Goal: Task Accomplishment & Management: Manage account settings

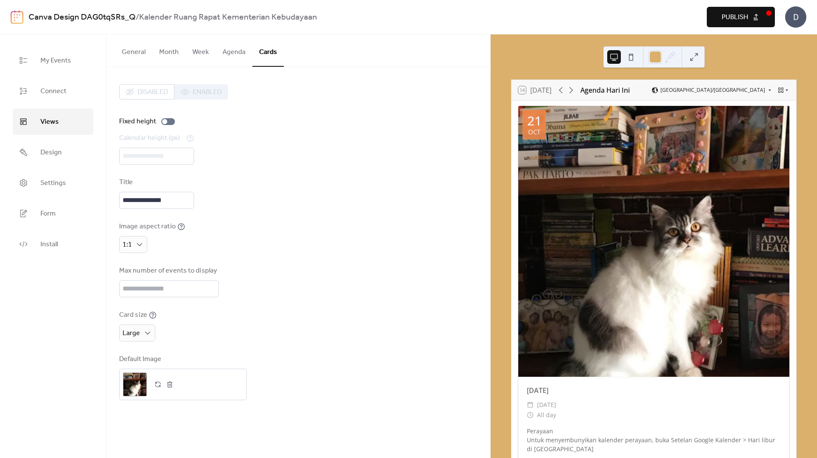
scroll to position [43, 0]
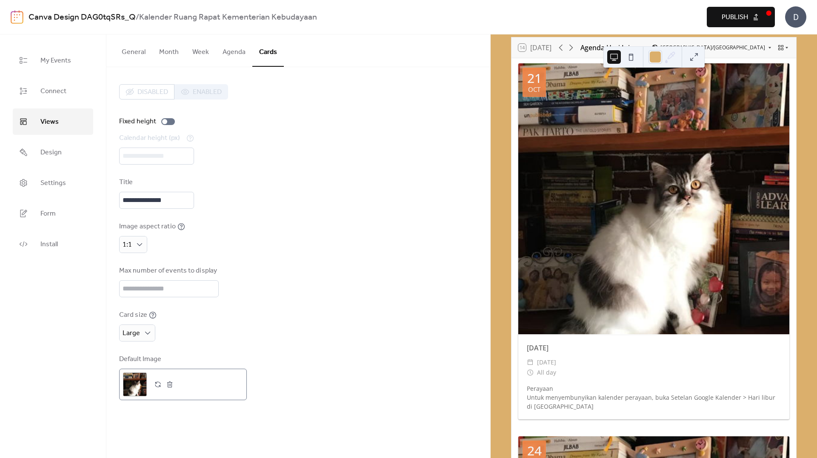
click at [136, 383] on div ";" at bounding box center [135, 385] width 24 height 24
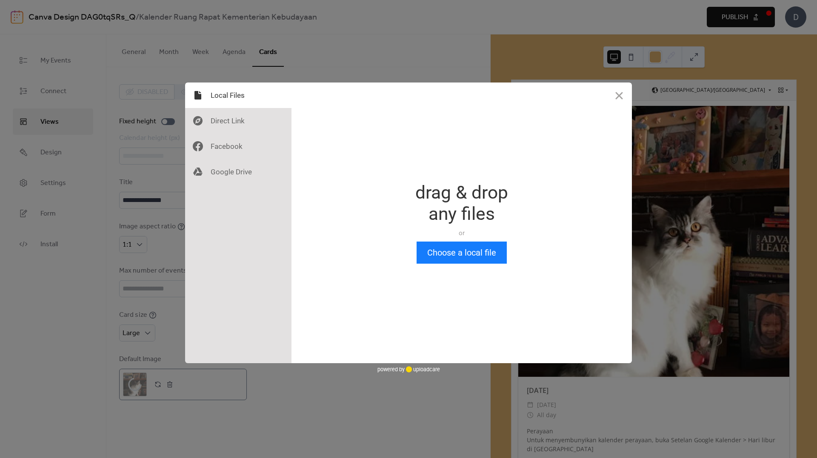
scroll to position [0, 0]
click at [447, 255] on button "Choose a local file" at bounding box center [462, 253] width 90 height 22
click at [486, 251] on button "Choose a local file" at bounding box center [462, 253] width 90 height 22
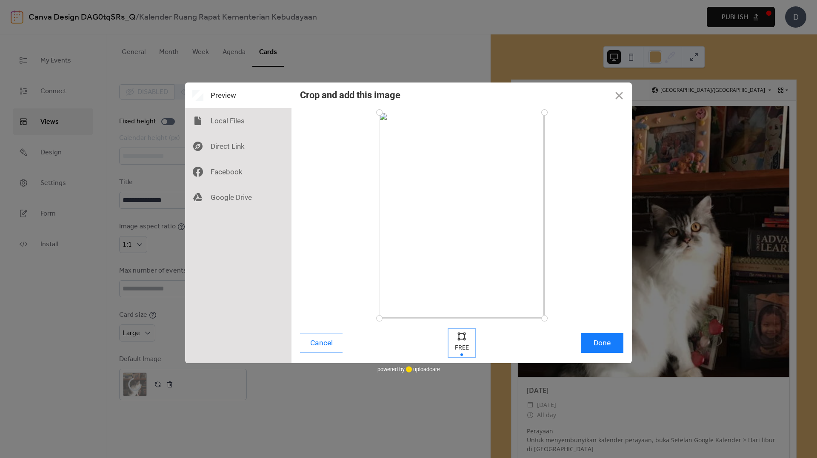
click at [461, 338] on div at bounding box center [462, 336] width 13 height 13
click at [461, 335] on div at bounding box center [462, 336] width 13 height 13
drag, startPoint x: 545, startPoint y: 320, endPoint x: 552, endPoint y: 273, distance: 47.7
click at [552, 273] on div at bounding box center [462, 215] width 324 height 206
click at [614, 342] on button "Done" at bounding box center [602, 343] width 43 height 20
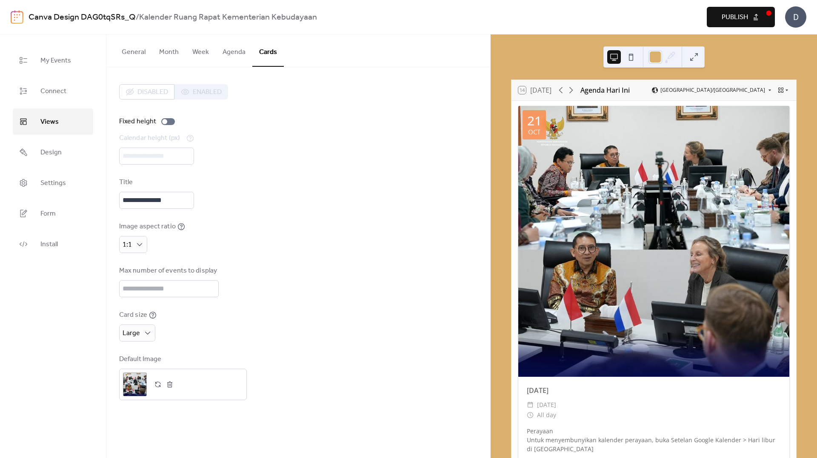
click at [411, 334] on div "Card size Large" at bounding box center [298, 326] width 358 height 32
click at [229, 52] on button "Agenda" at bounding box center [234, 50] width 37 height 32
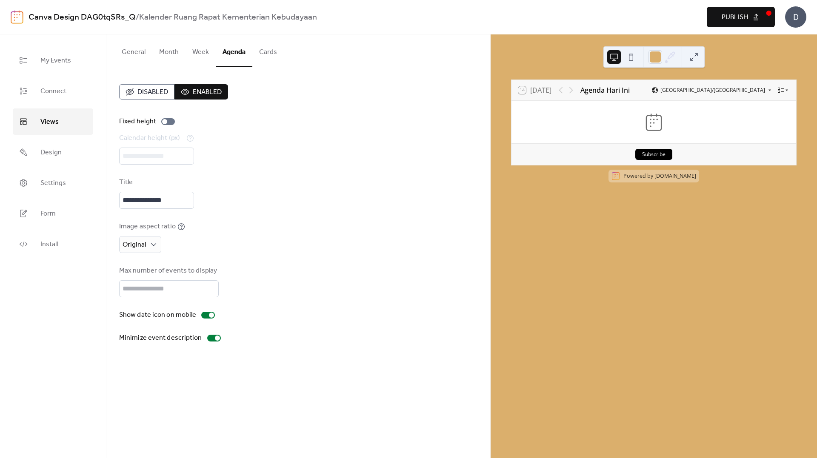
click at [179, 59] on button "Month" at bounding box center [168, 50] width 33 height 32
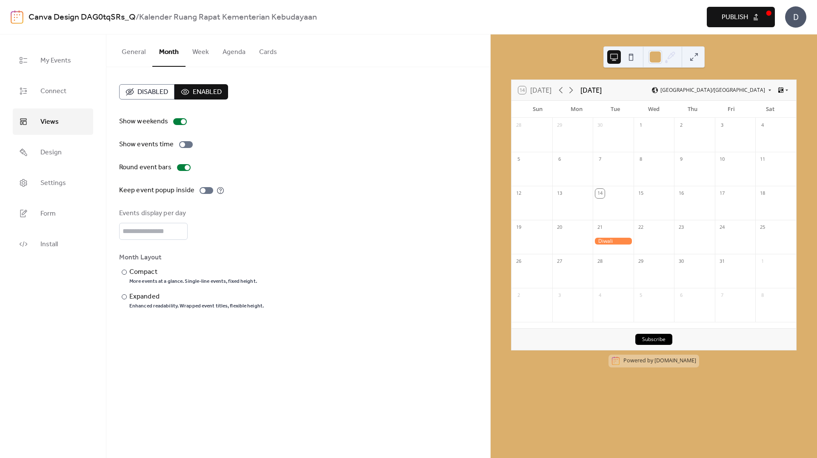
click at [140, 63] on button "General" at bounding box center [133, 50] width 37 height 32
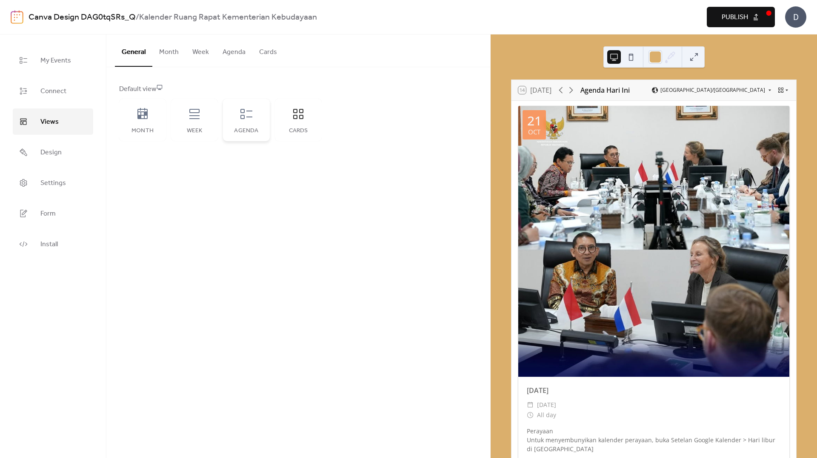
click at [240, 122] on div "Agenda" at bounding box center [246, 120] width 47 height 43
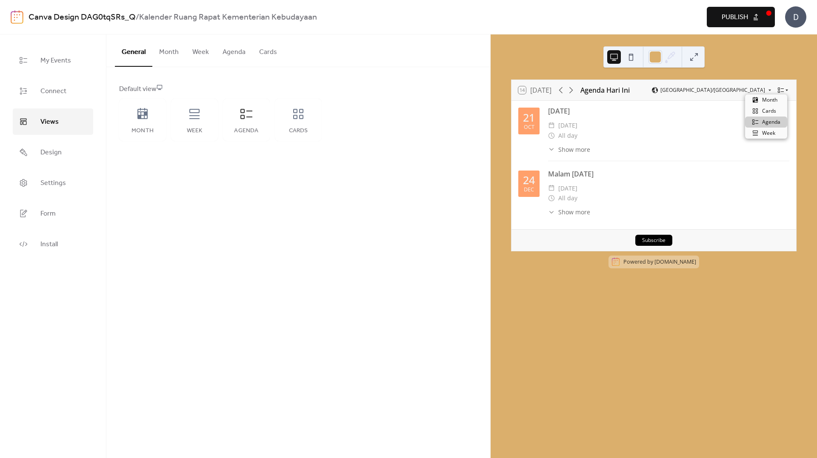
click at [782, 91] on icon at bounding box center [781, 90] width 7 height 7
click at [662, 215] on div "​ Show more Perayaan Untuk menyembunyikan kalender perayaan, buka Setelan Googl…" at bounding box center [668, 212] width 241 height 9
click at [78, 239] on link "Install" at bounding box center [53, 244] width 80 height 26
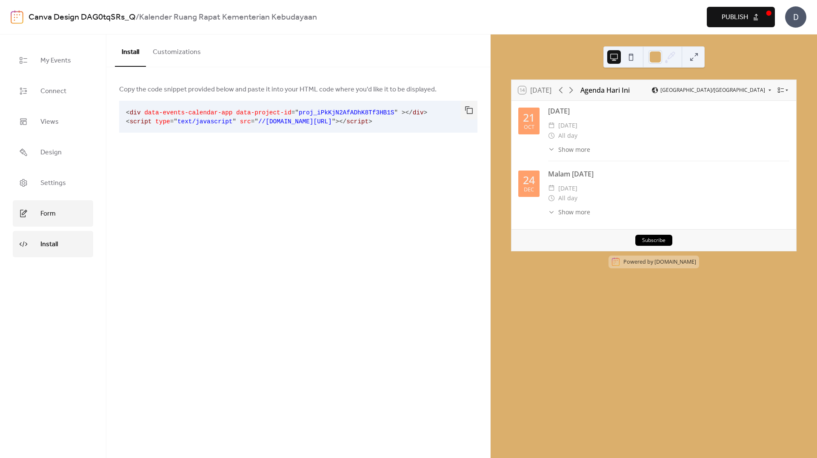
click at [87, 215] on link "Form" at bounding box center [53, 214] width 80 height 26
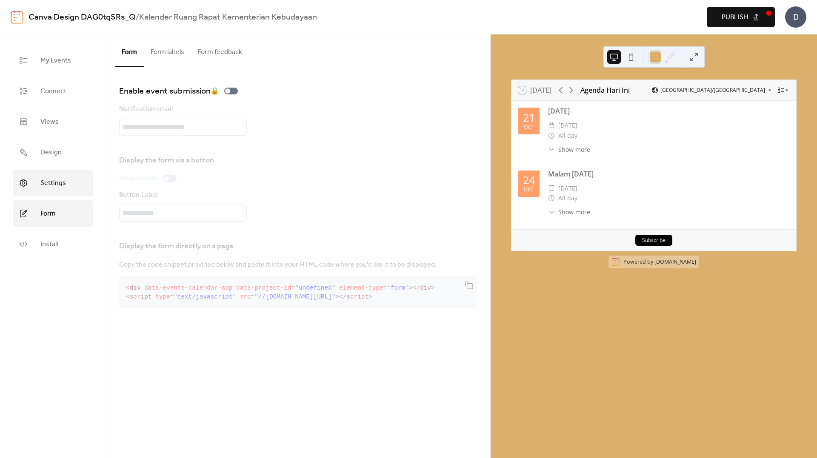
click at [81, 190] on link "Settings" at bounding box center [53, 183] width 80 height 26
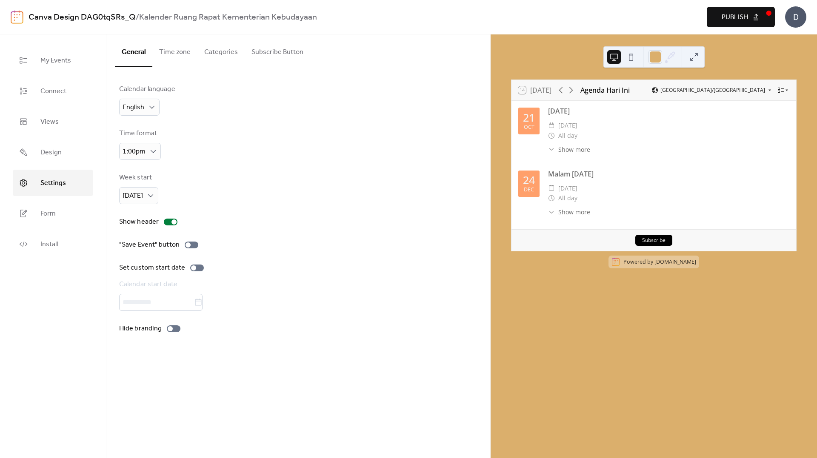
click at [175, 59] on button "Time zone" at bounding box center [174, 50] width 45 height 32
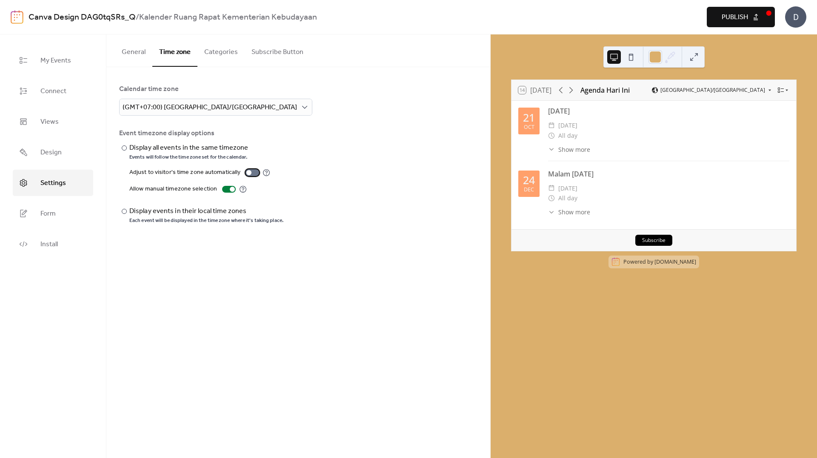
click at [251, 173] on div at bounding box center [253, 172] width 14 height 7
click at [219, 56] on button "Categories" at bounding box center [221, 50] width 47 height 32
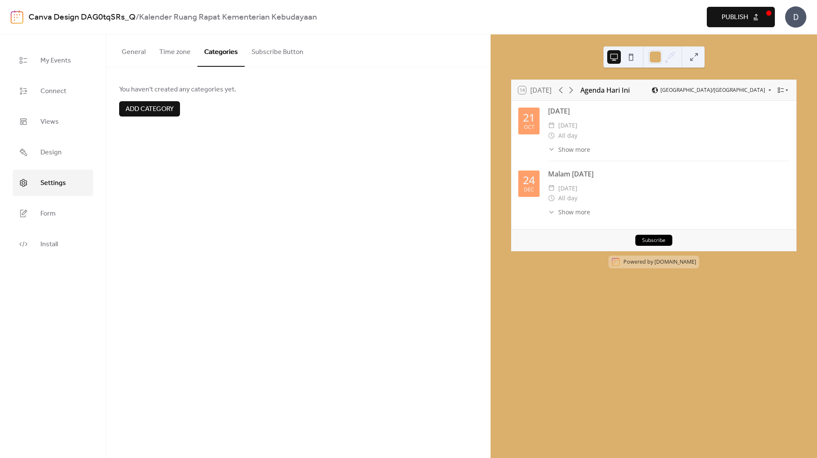
click at [265, 55] on button "Subscribe Button" at bounding box center [278, 50] width 66 height 32
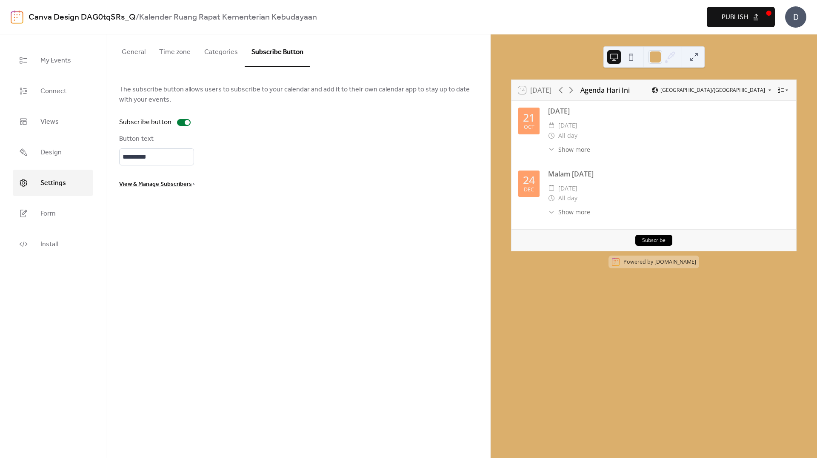
click at [215, 58] on button "Categories" at bounding box center [221, 50] width 47 height 32
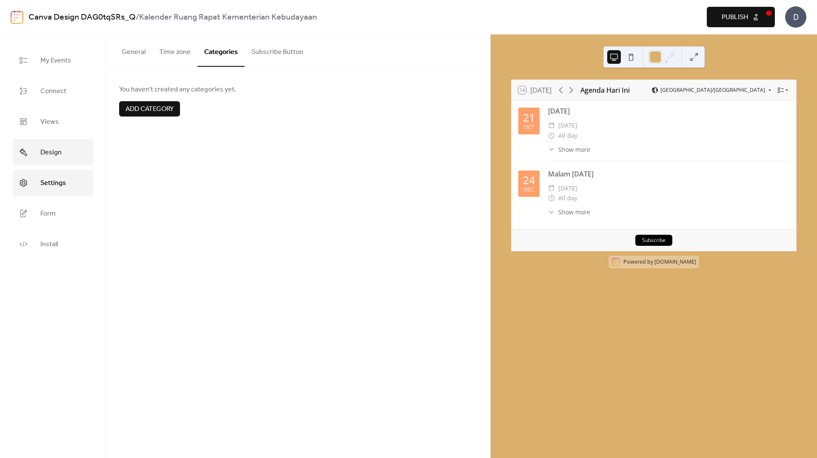
click at [54, 158] on span "Design" at bounding box center [50, 153] width 21 height 14
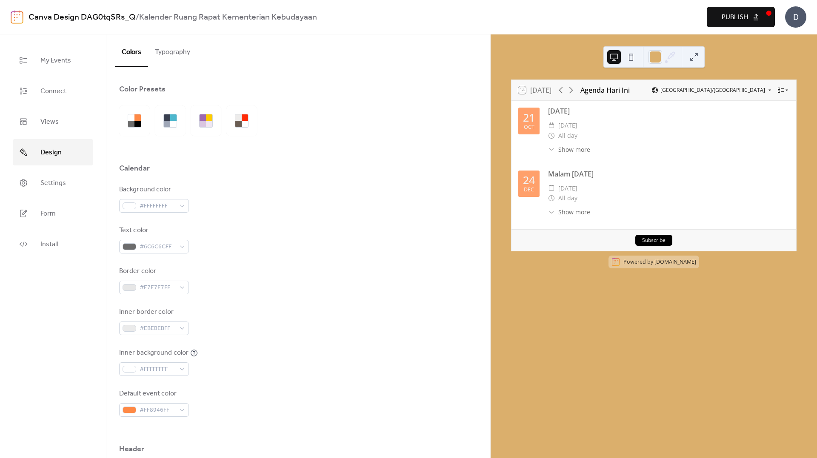
click at [66, 200] on ul "My Events Connect Views Design Settings Form Install" at bounding box center [53, 152] width 80 height 210
click at [65, 189] on span "Settings" at bounding box center [53, 184] width 26 height 14
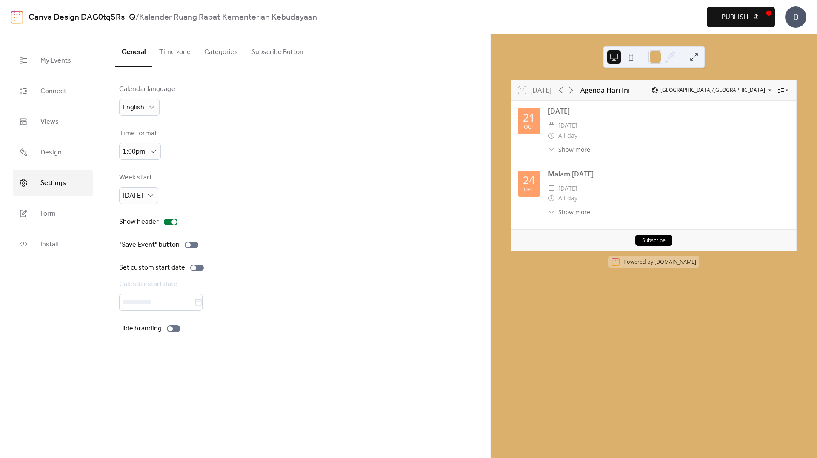
click at [203, 54] on button "Categories" at bounding box center [221, 50] width 47 height 32
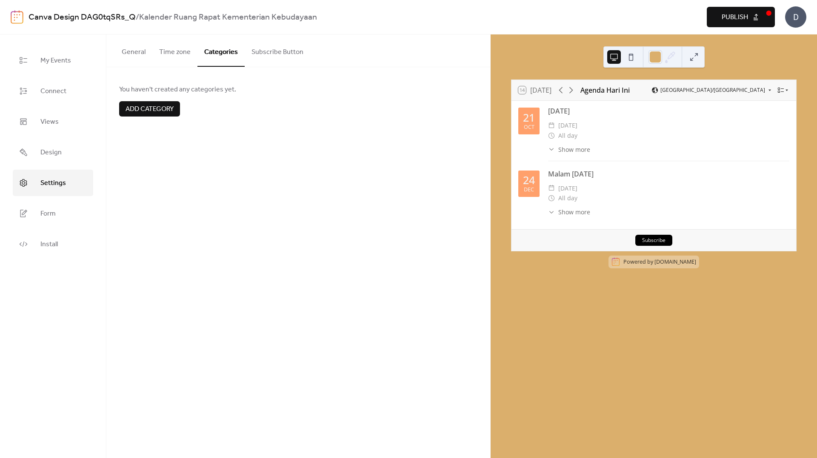
click at [163, 106] on span "Add category" at bounding box center [150, 109] width 48 height 10
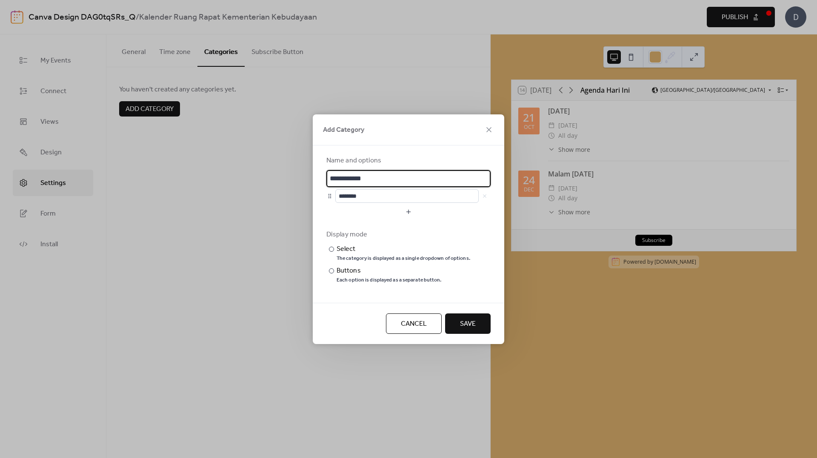
click at [199, 197] on div "**********" at bounding box center [408, 229] width 817 height 458
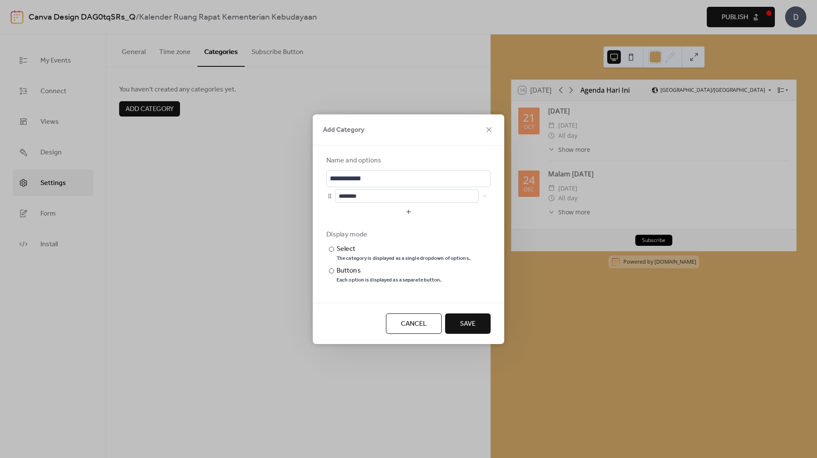
click at [425, 325] on span "Cancel" at bounding box center [414, 324] width 26 height 10
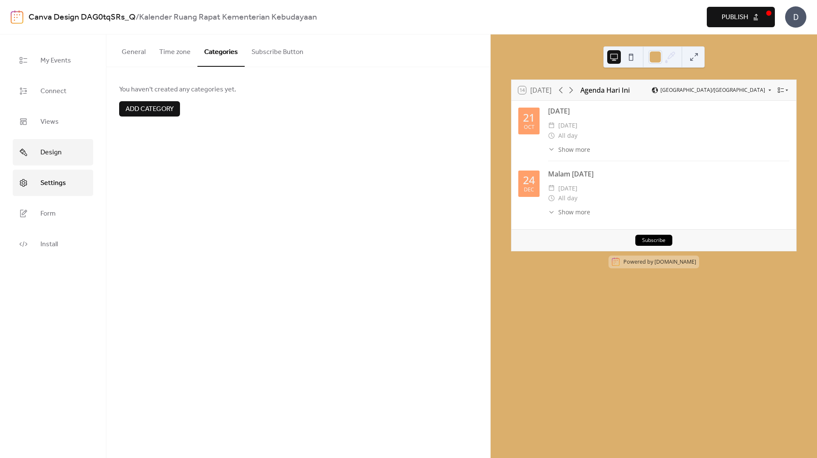
click at [45, 160] on link "Design" at bounding box center [53, 152] width 80 height 26
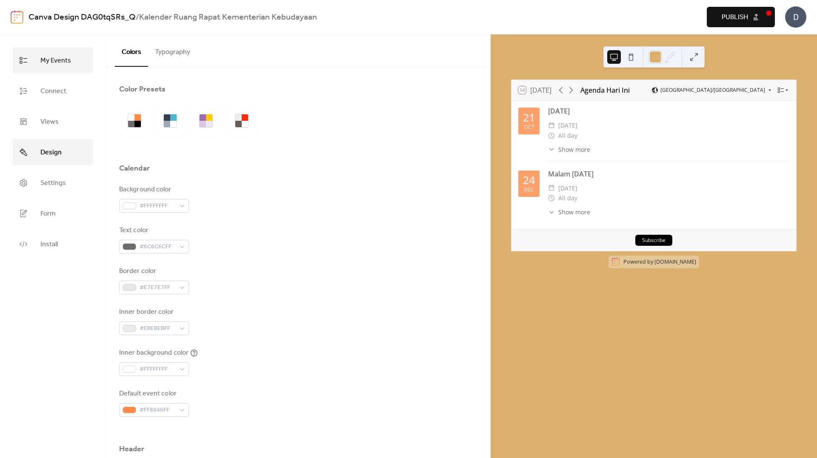
click at [53, 54] on span "My Events" at bounding box center [55, 61] width 31 height 14
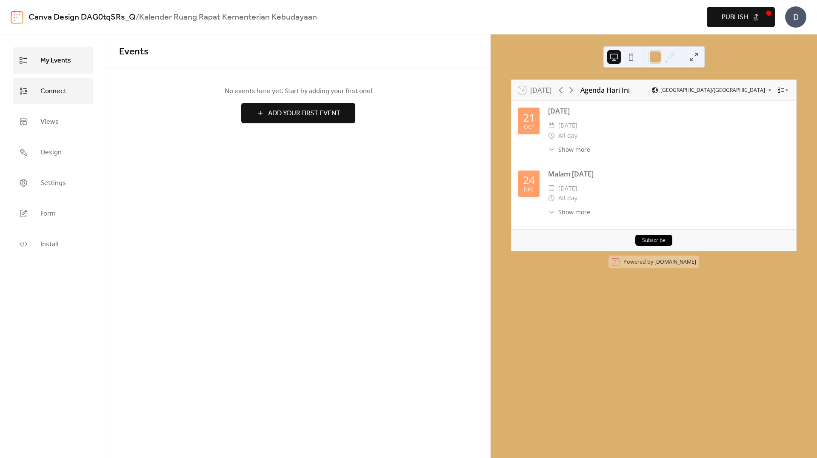
click at [70, 87] on link "Connect" at bounding box center [53, 91] width 80 height 26
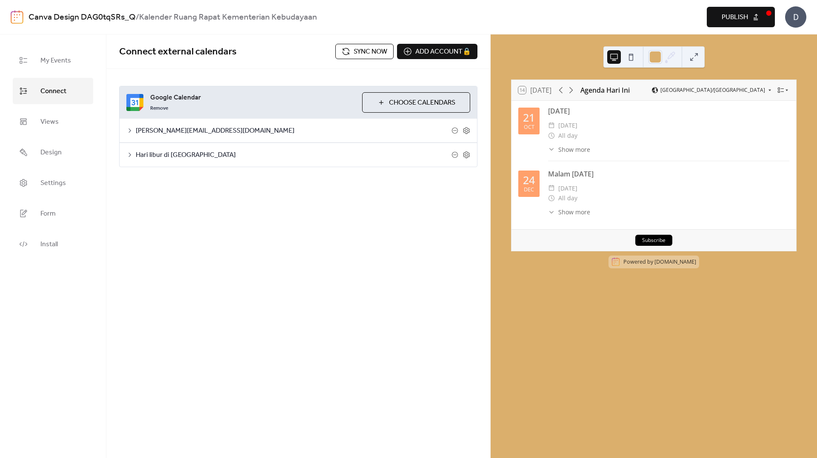
click at [370, 105] on button "Choose Calendars" at bounding box center [416, 102] width 108 height 20
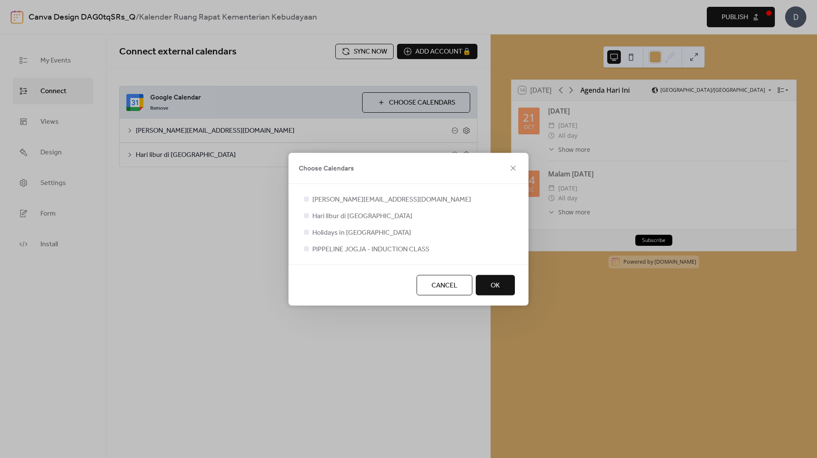
click at [229, 245] on div "Choose Calendars devito.raditya@gmail.com Hari libur di Indonesia Holidays in I…" at bounding box center [408, 229] width 817 height 458
click at [514, 166] on icon at bounding box center [513, 168] width 10 height 10
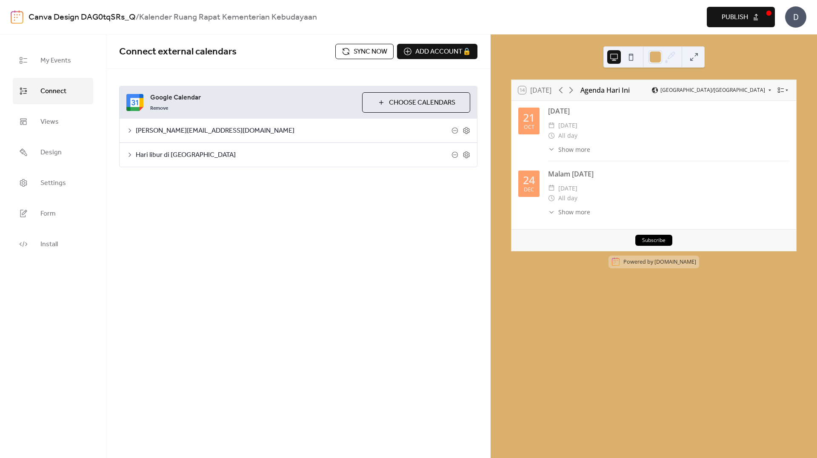
click at [131, 156] on icon at bounding box center [129, 155] width 7 height 7
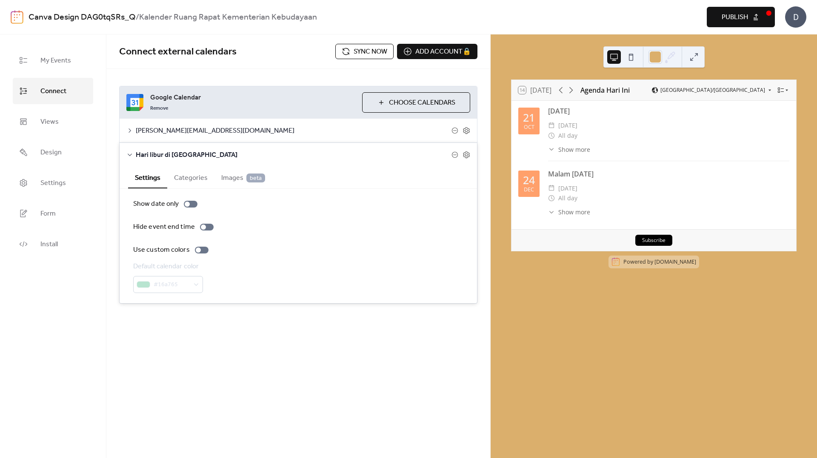
click at [131, 134] on icon at bounding box center [129, 130] width 7 height 7
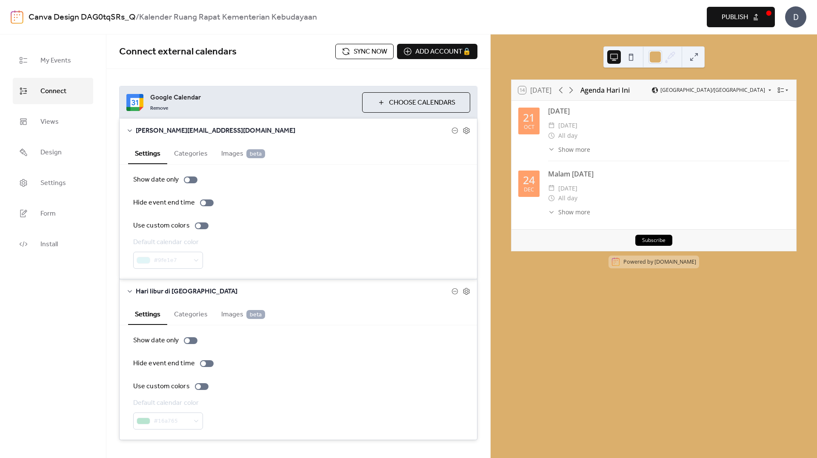
click at [193, 153] on button "Categories" at bounding box center [190, 153] width 47 height 21
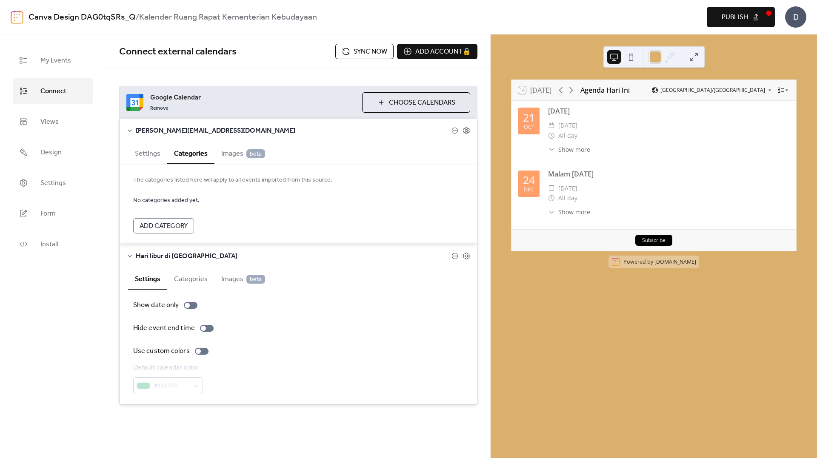
click at [253, 158] on span "beta" at bounding box center [255, 153] width 19 height 9
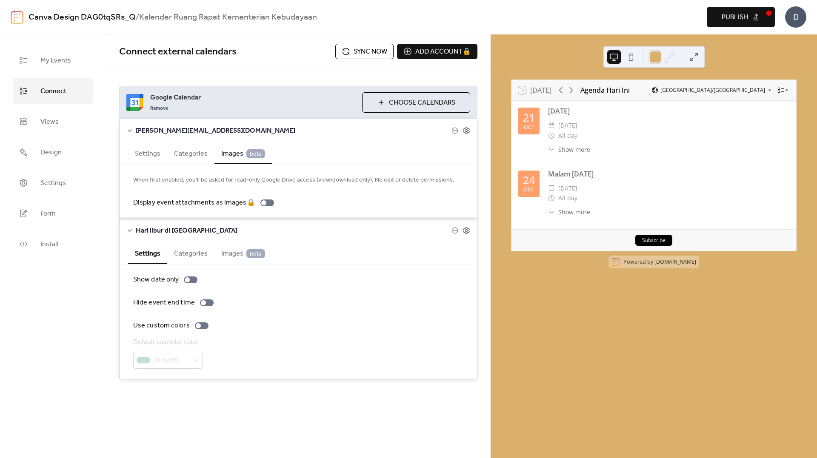
click at [201, 156] on button "Categories" at bounding box center [190, 153] width 47 height 21
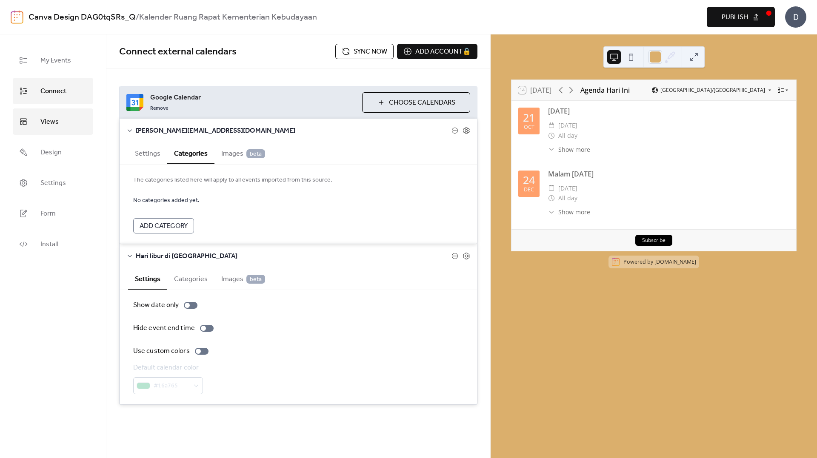
click at [74, 120] on link "Views" at bounding box center [53, 122] width 80 height 26
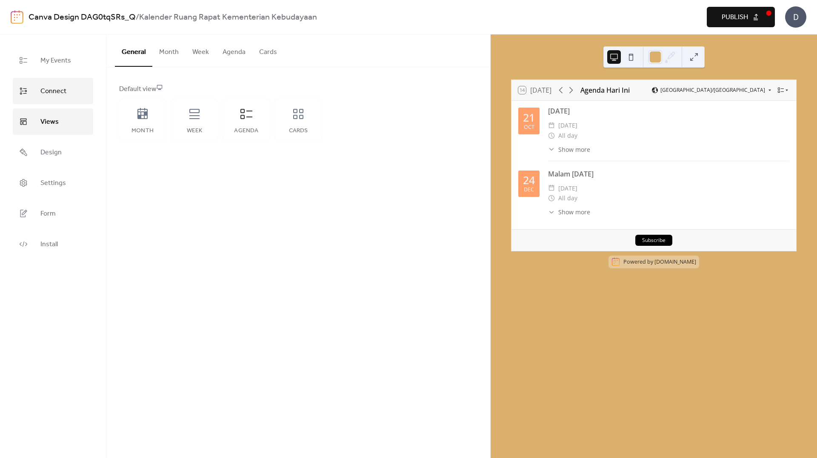
click at [74, 94] on link "Connect" at bounding box center [53, 91] width 80 height 26
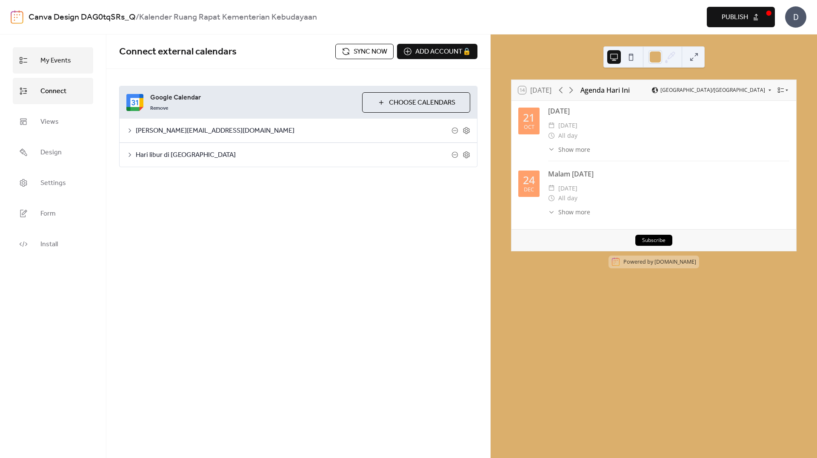
click at [75, 69] on link "My Events" at bounding box center [53, 60] width 80 height 26
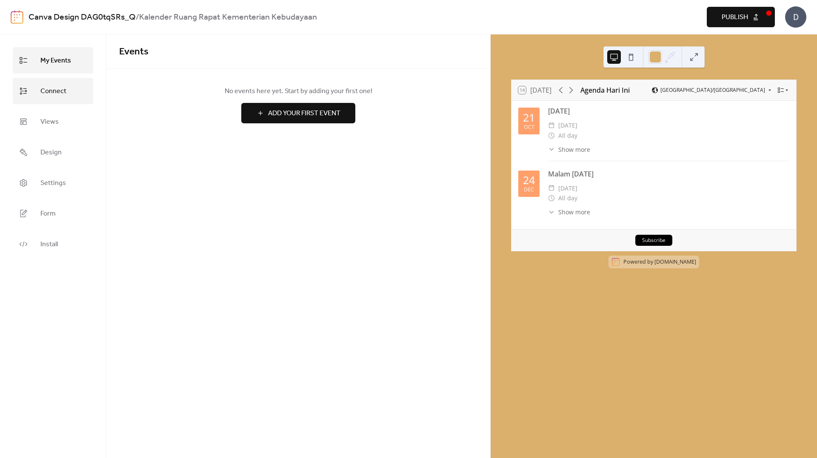
click at [74, 83] on link "Connect" at bounding box center [53, 91] width 80 height 26
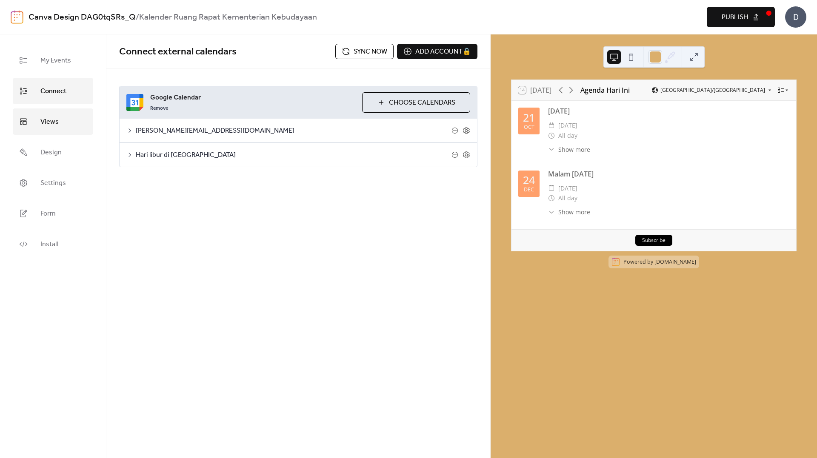
click at [74, 121] on link "Views" at bounding box center [53, 122] width 80 height 26
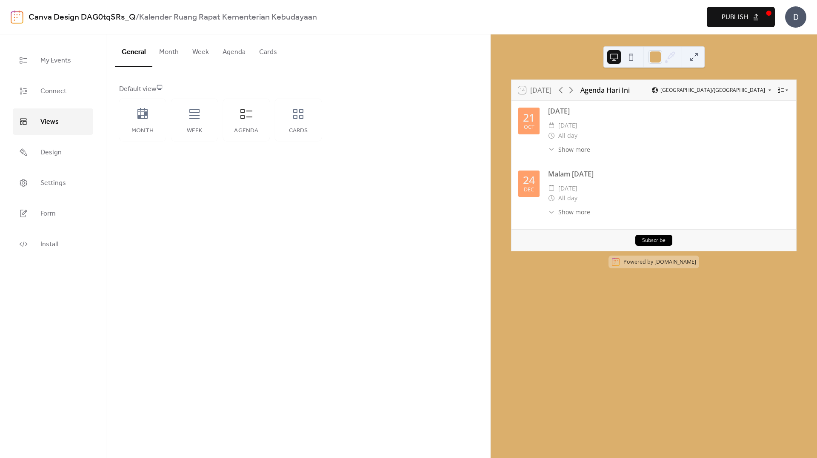
click at [266, 55] on button "Cards" at bounding box center [268, 50] width 32 height 32
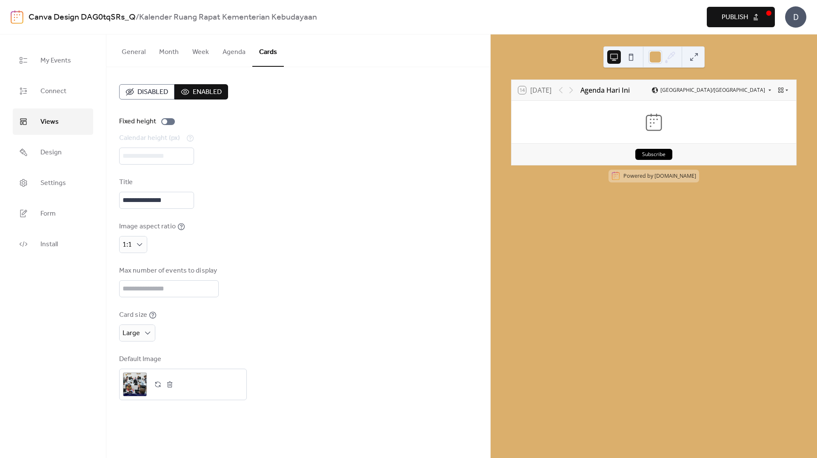
click at [152, 92] on span "Disabled" at bounding box center [153, 92] width 31 height 10
click at [367, 138] on div "Calendar height (px) ***" at bounding box center [298, 149] width 358 height 32
click at [645, 174] on div "14 Today Agenda Hari Ini Asia/Jakarta Subscribe Powered by EventsCalendar.co" at bounding box center [654, 132] width 286 height 105
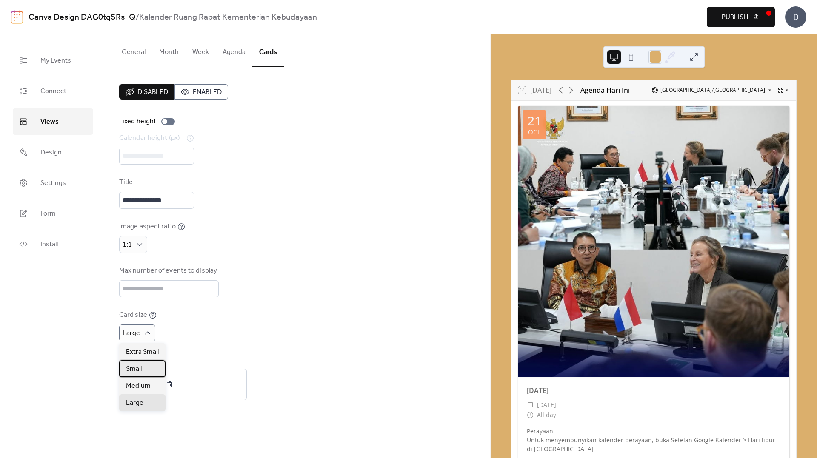
click at [143, 369] on div "Small" at bounding box center [142, 369] width 46 height 17
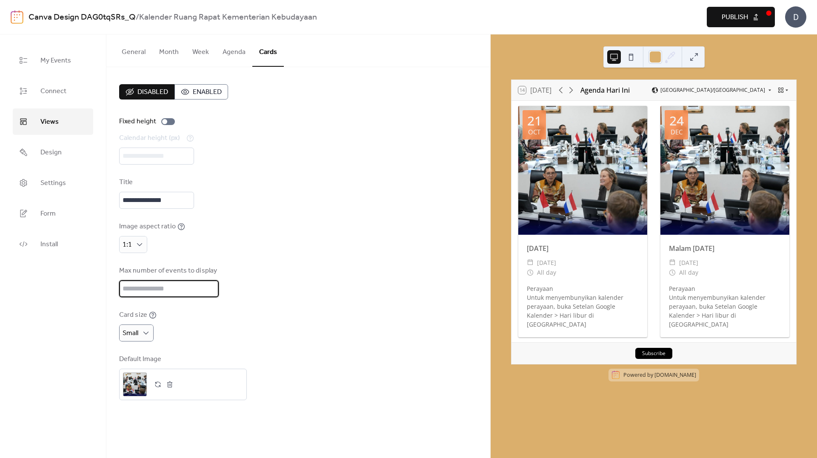
drag, startPoint x: 135, startPoint y: 291, endPoint x: 121, endPoint y: 289, distance: 13.7
click at [121, 289] on input "*" at bounding box center [169, 289] width 100 height 17
type input "*"
click at [384, 266] on div "Max number of events to display *" at bounding box center [298, 282] width 358 height 32
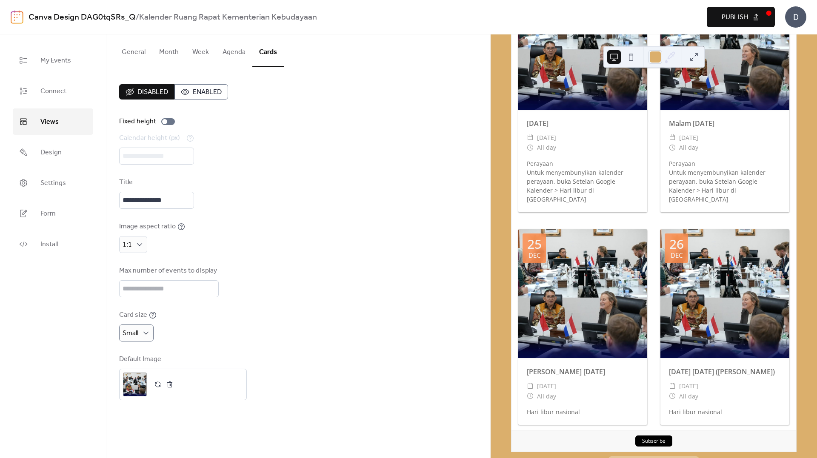
scroll to position [128, 0]
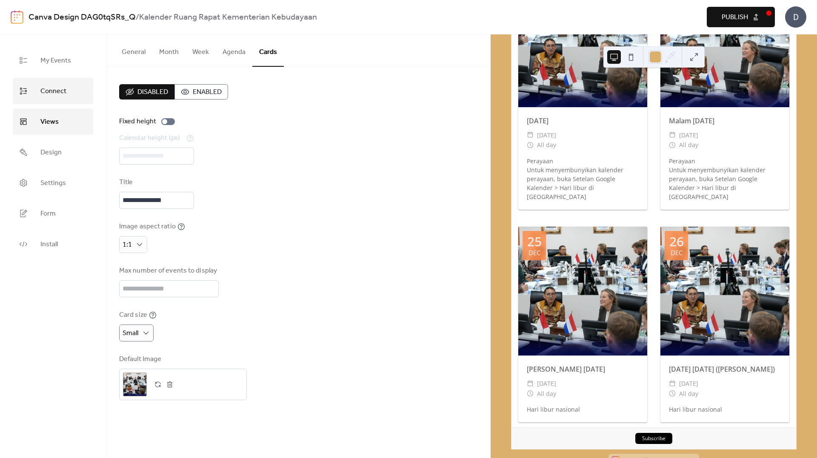
click at [50, 87] on span "Connect" at bounding box center [53, 92] width 26 height 14
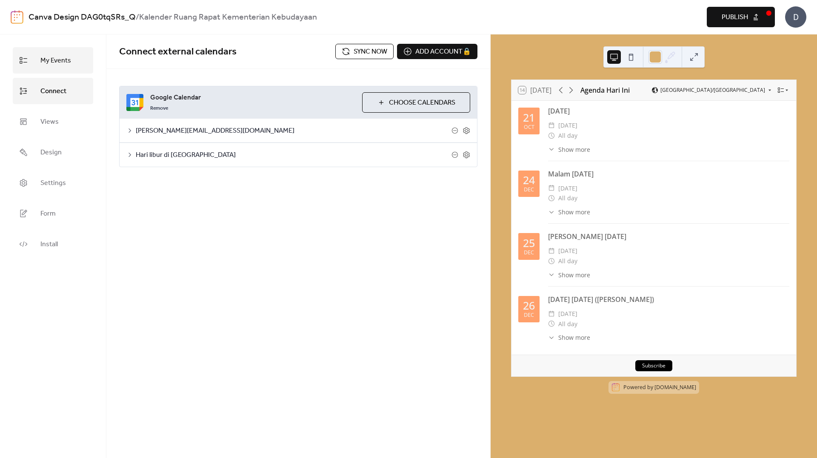
click at [57, 61] on span "My Events" at bounding box center [55, 61] width 31 height 14
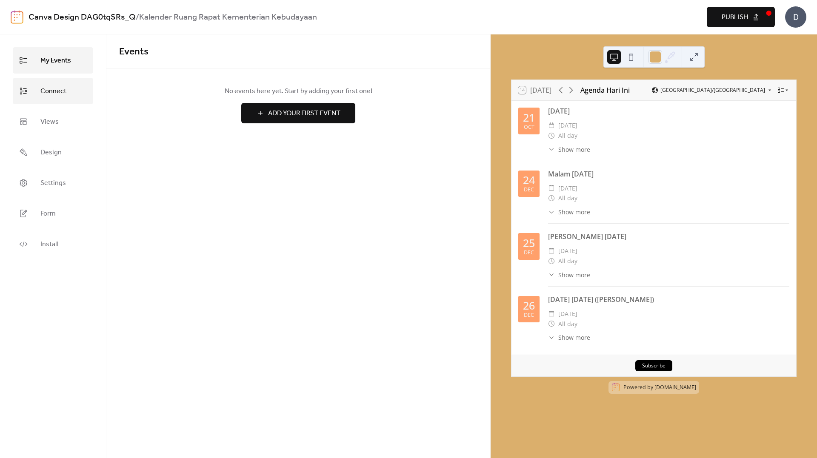
click at [57, 97] on span "Connect" at bounding box center [53, 92] width 26 height 14
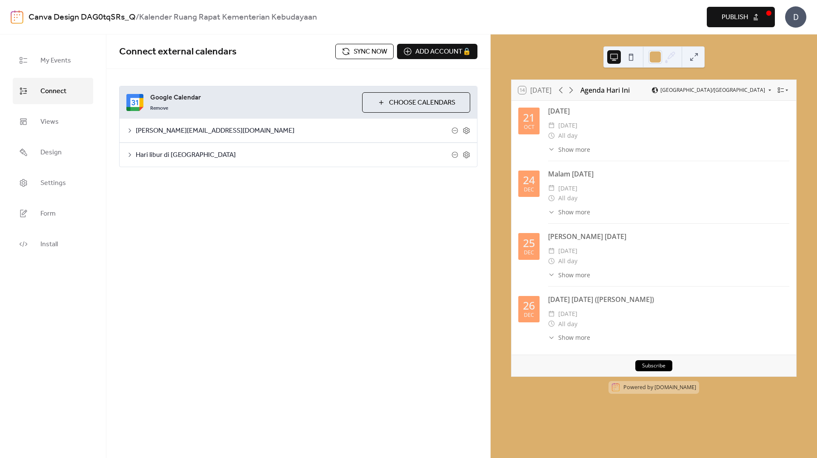
click at [129, 155] on icon at bounding box center [129, 155] width 7 height 7
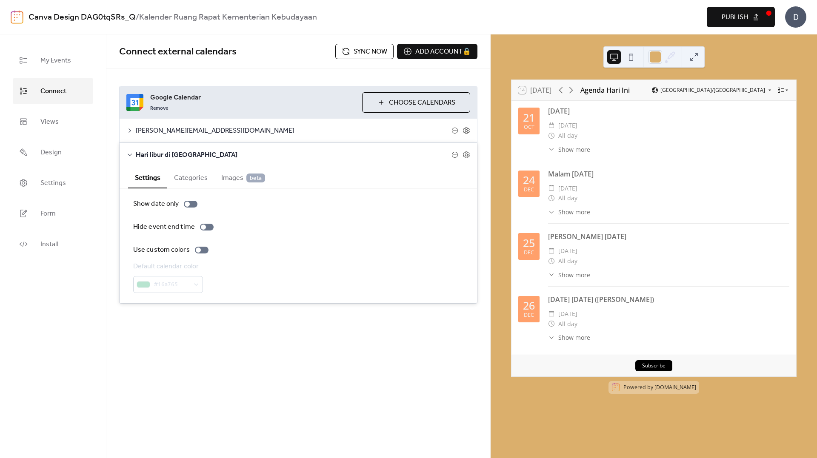
click at [129, 155] on icon at bounding box center [130, 155] width 4 height 3
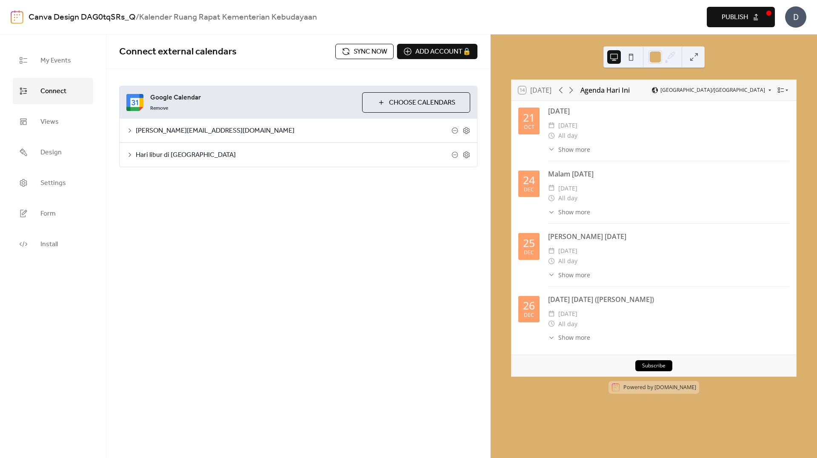
click at [129, 155] on icon at bounding box center [129, 155] width 7 height 7
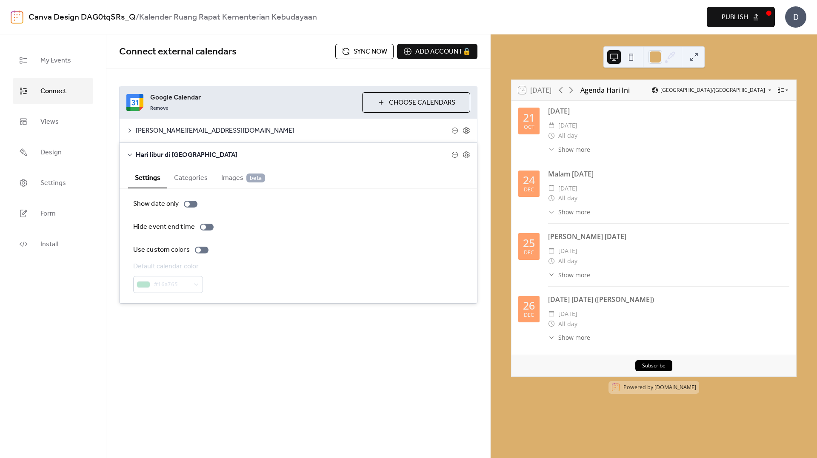
click at [129, 155] on icon at bounding box center [130, 155] width 4 height 3
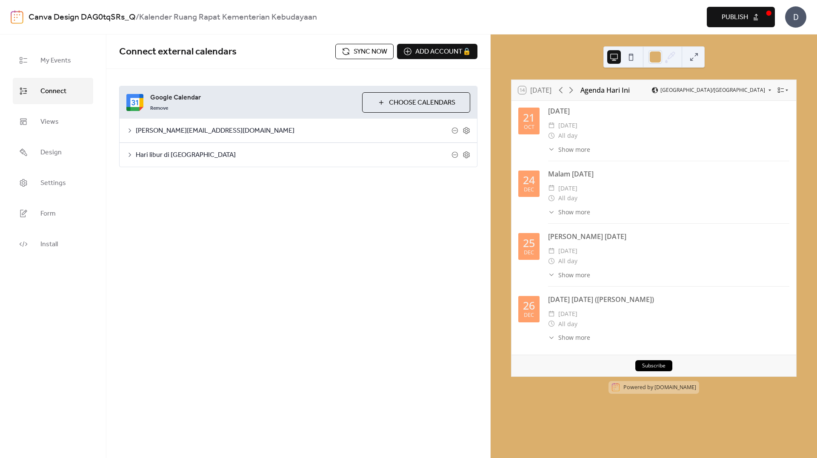
click at [129, 155] on icon at bounding box center [129, 155] width 7 height 7
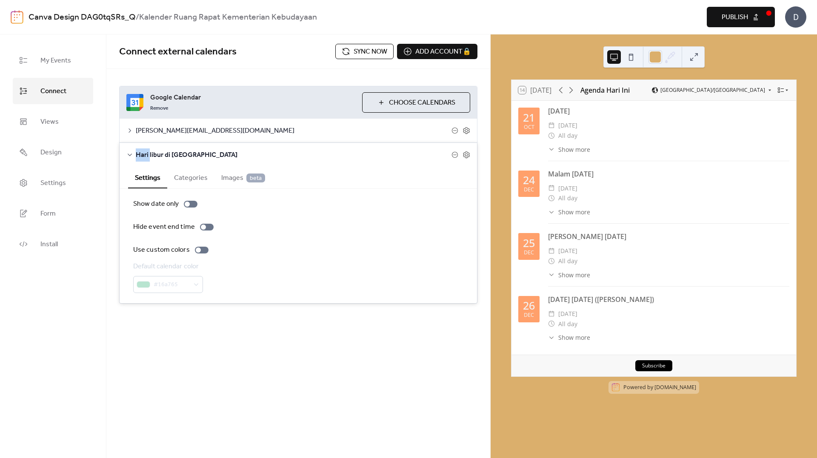
click at [129, 155] on icon at bounding box center [130, 155] width 4 height 3
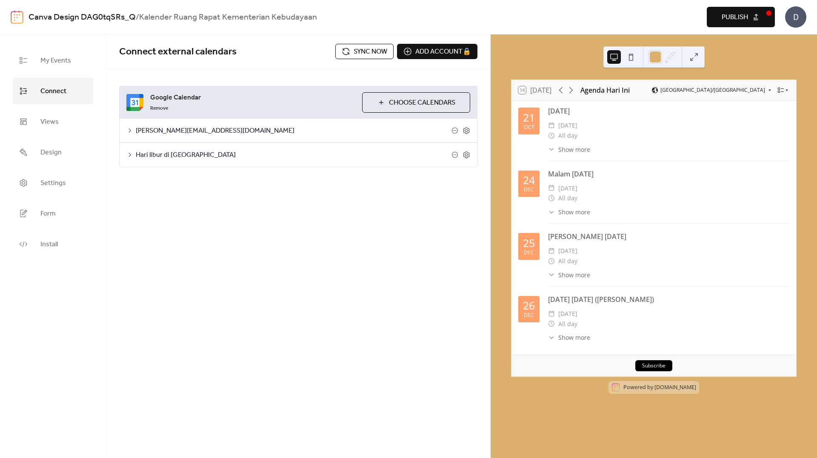
click at [129, 155] on icon at bounding box center [129, 155] width 7 height 7
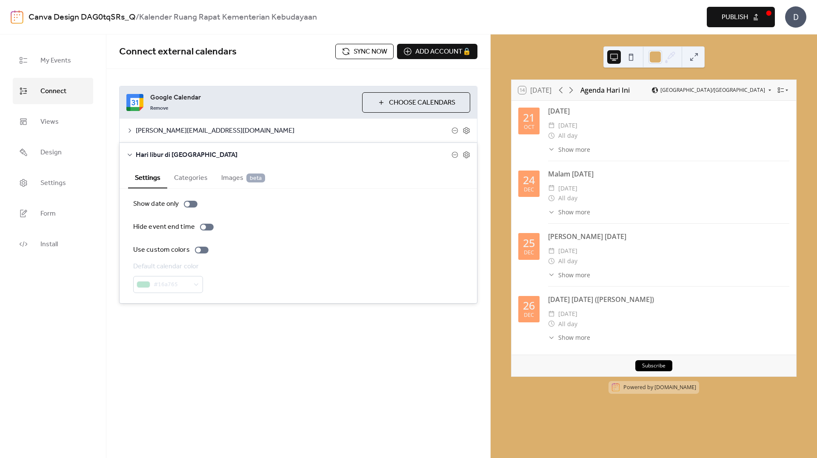
click at [134, 137] on div "devito.raditya@gmail.com" at bounding box center [299, 131] width 358 height 24
click at [127, 131] on icon at bounding box center [129, 130] width 7 height 7
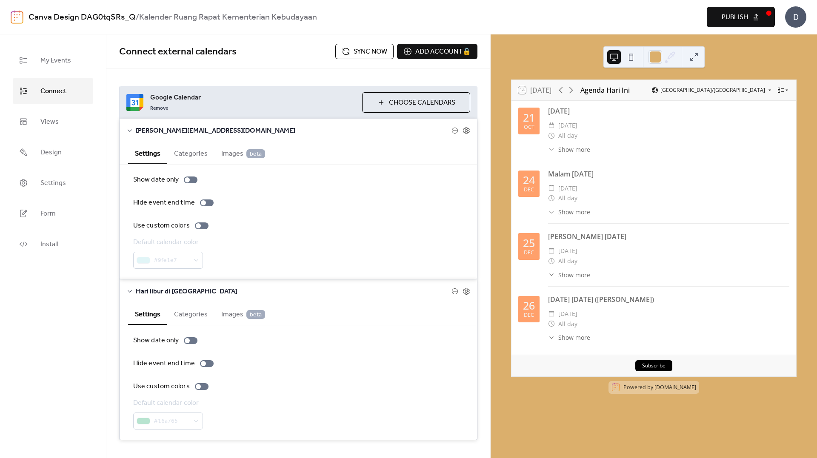
click at [131, 126] on div "devito.raditya@gmail.com" at bounding box center [299, 131] width 358 height 24
click at [127, 135] on div "devito.raditya@gmail.com" at bounding box center [299, 131] width 358 height 24
click at [401, 103] on span "Choose Calendars" at bounding box center [422, 103] width 66 height 10
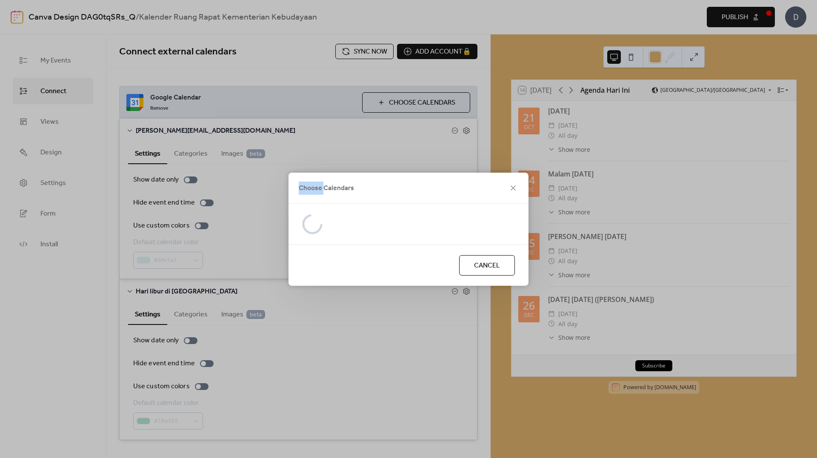
click at [401, 103] on div "Choose Calendars Cancel" at bounding box center [408, 229] width 817 height 458
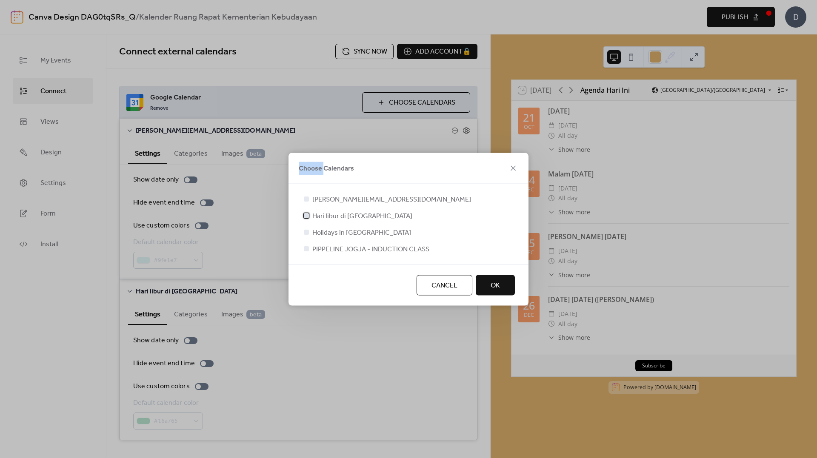
click at [308, 215] on icon at bounding box center [306, 215] width 3 height 3
click at [503, 286] on button "OK" at bounding box center [495, 285] width 39 height 20
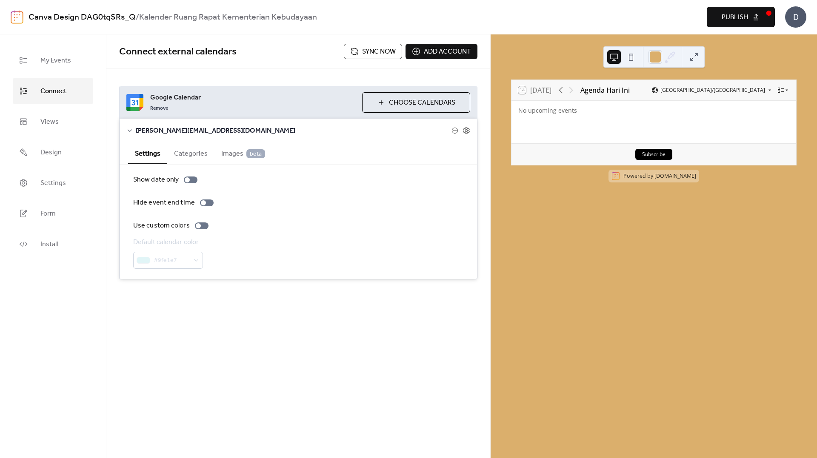
click at [377, 100] on button "Choose Calendars" at bounding box center [416, 102] width 108 height 20
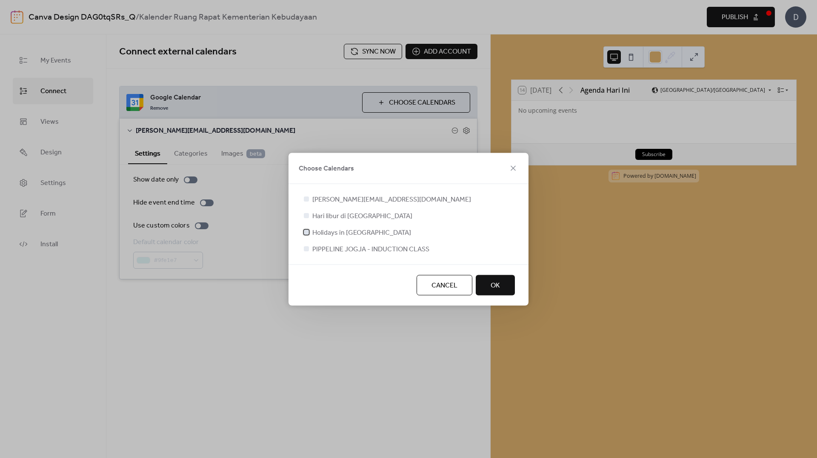
click at [305, 232] on div at bounding box center [306, 231] width 5 height 5
click at [500, 287] on span "OK" at bounding box center [495, 286] width 9 height 10
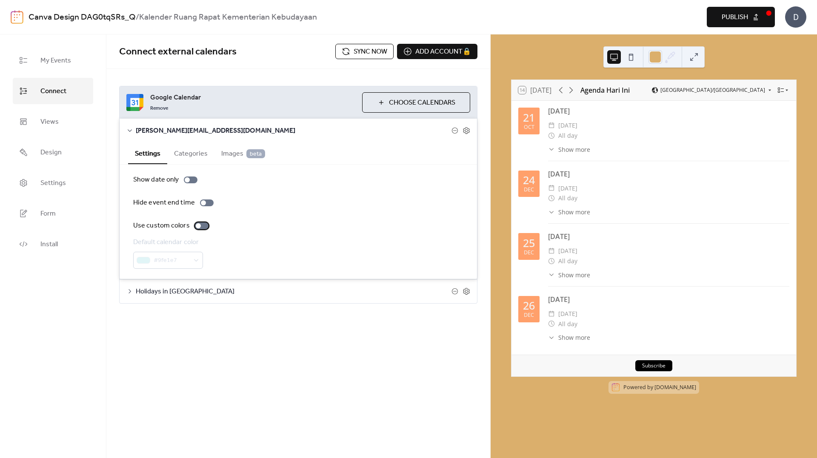
click at [205, 226] on div at bounding box center [202, 226] width 14 height 7
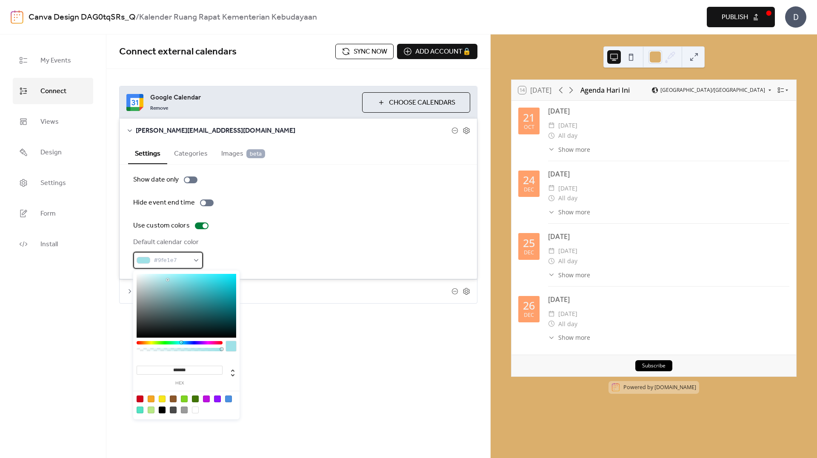
click at [190, 262] on div "#9fe1e7" at bounding box center [168, 260] width 70 height 17
drag, startPoint x: 194, startPoint y: 370, endPoint x: 155, endPoint y: 375, distance: 39.8
click at [155, 375] on div "******* hex" at bounding box center [180, 374] width 86 height 23
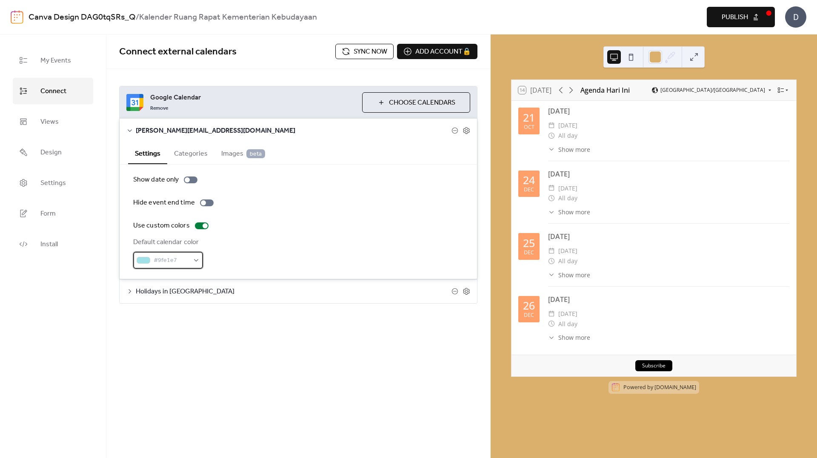
click at [150, 260] on div "#9fe1e7" at bounding box center [168, 260] width 70 height 17
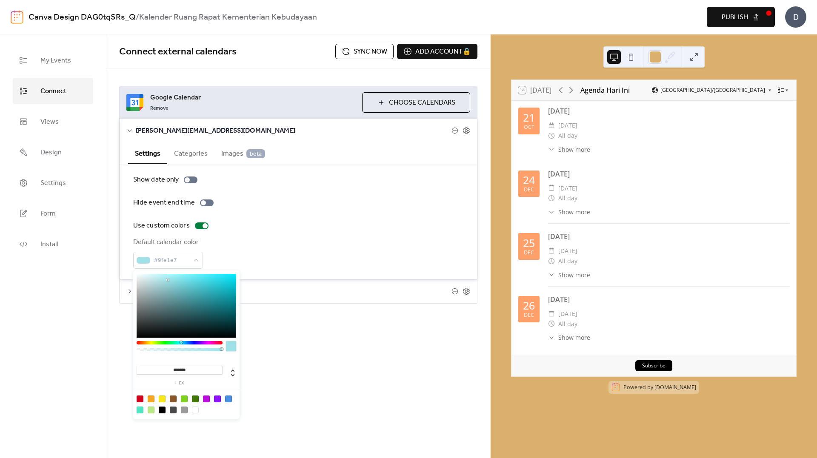
drag, startPoint x: 205, startPoint y: 374, endPoint x: 172, endPoint y: 371, distance: 33.3
click at [172, 371] on input "*******" at bounding box center [180, 370] width 86 height 9
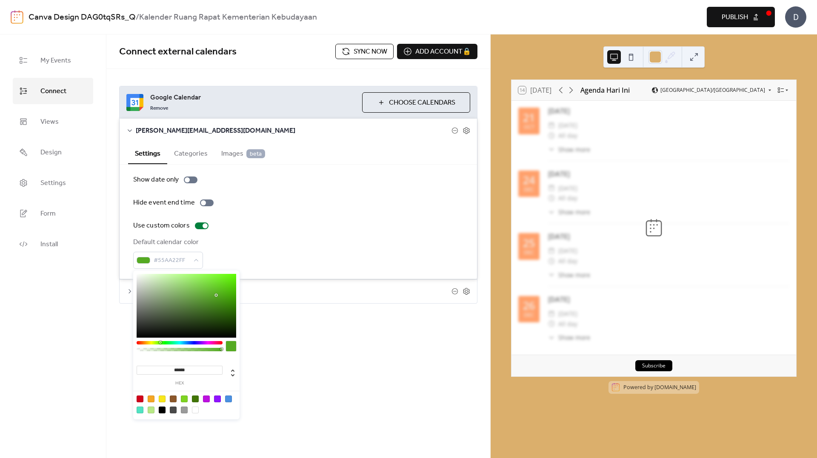
type input "*******"
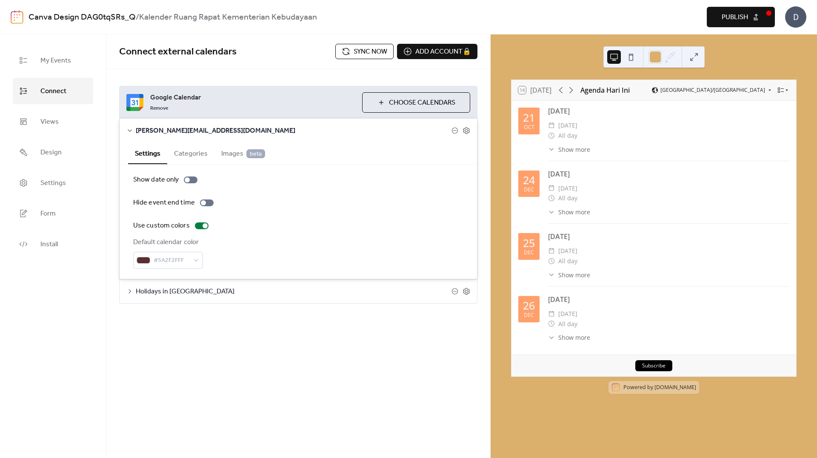
click at [302, 336] on div "Connect external calendars Sync now Add account 🔒 🔒 Google Calendar Remove Choo…" at bounding box center [298, 186] width 384 height 304
click at [195, 239] on div "Default calendar color" at bounding box center [167, 243] width 68 height 10
click at [206, 200] on div at bounding box center [207, 203] width 14 height 7
click at [71, 55] on link "My Events" at bounding box center [53, 60] width 80 height 26
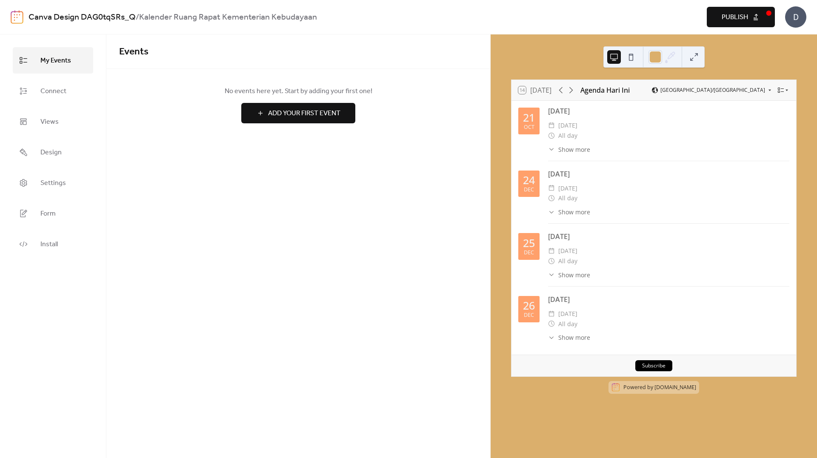
click at [289, 114] on span "Add Your First Event" at bounding box center [304, 114] width 72 height 10
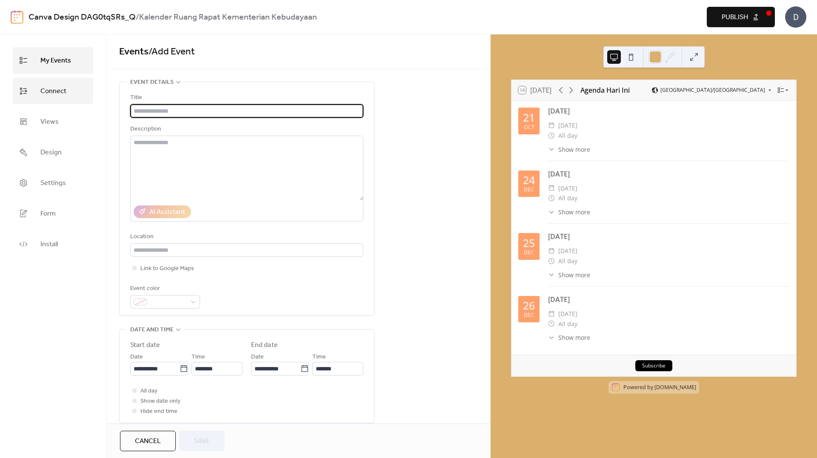
click at [49, 95] on span "Connect" at bounding box center [53, 92] width 26 height 14
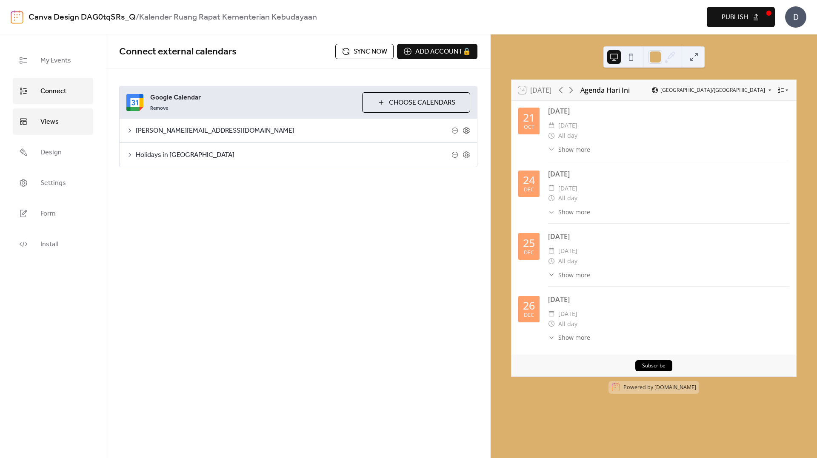
click at [47, 129] on span "Views" at bounding box center [49, 122] width 18 height 14
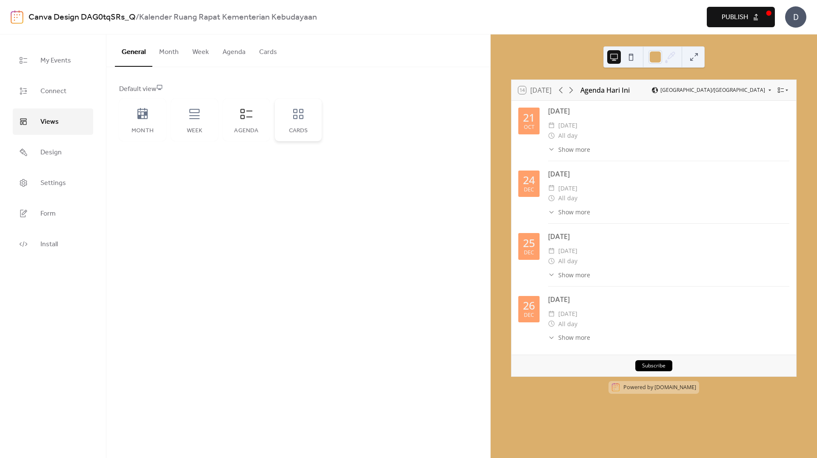
click at [286, 126] on div "Cards" at bounding box center [298, 120] width 47 height 43
click at [301, 131] on div "Cards" at bounding box center [299, 131] width 30 height 7
click at [248, 112] on icon at bounding box center [247, 114] width 14 height 14
click at [304, 118] on icon at bounding box center [299, 114] width 14 height 14
click at [276, 49] on button "Cards" at bounding box center [268, 50] width 32 height 32
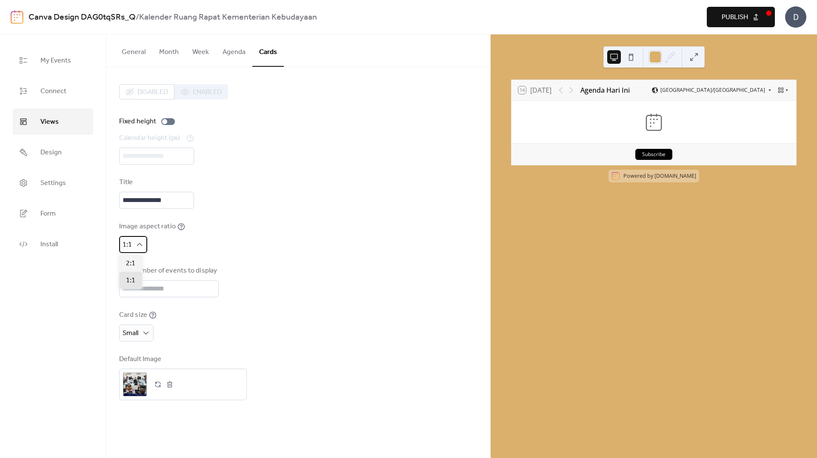
click at [143, 244] on icon at bounding box center [139, 245] width 9 height 9
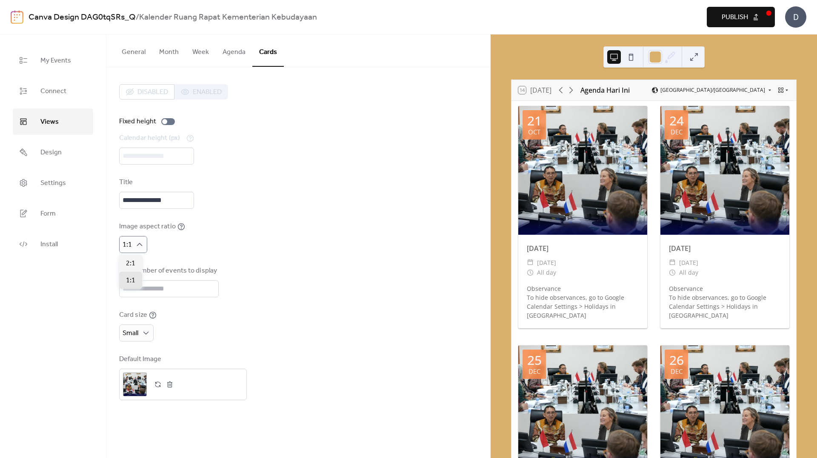
click at [234, 60] on button "Agenda" at bounding box center [234, 50] width 37 height 32
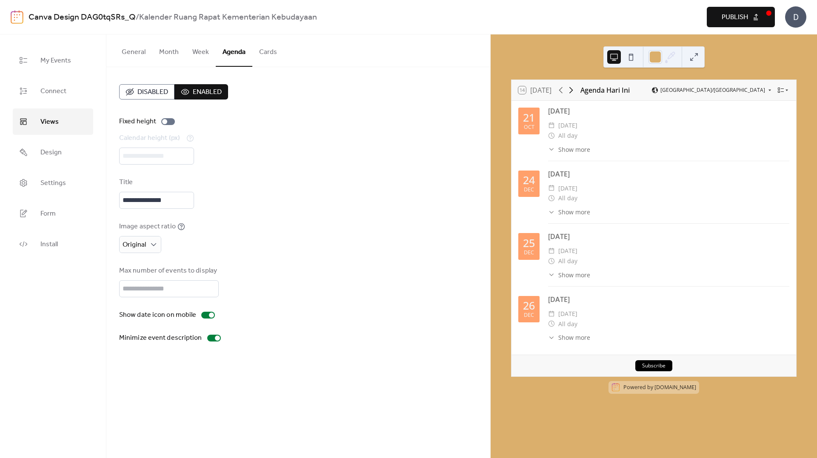
click at [570, 89] on icon at bounding box center [571, 90] width 10 height 10
click at [563, 89] on icon at bounding box center [561, 90] width 4 height 6
click at [572, 91] on icon at bounding box center [571, 90] width 10 height 10
click at [562, 88] on icon at bounding box center [561, 90] width 10 height 10
click at [571, 89] on icon at bounding box center [571, 90] width 10 height 10
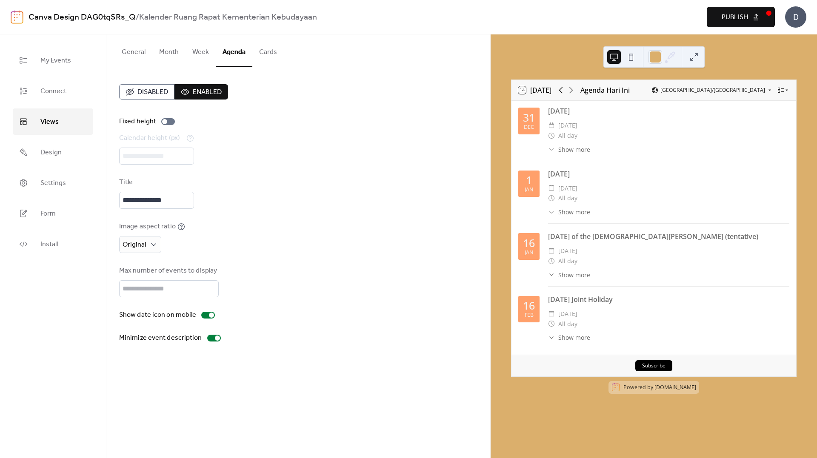
click at [562, 87] on icon at bounding box center [561, 90] width 10 height 10
click at [576, 91] on icon at bounding box center [571, 90] width 10 height 10
click at [573, 91] on icon at bounding box center [571, 90] width 10 height 10
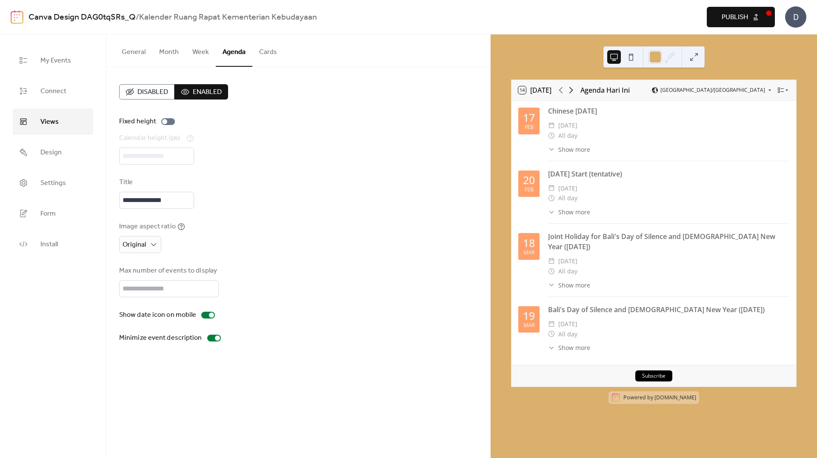
click at [573, 91] on icon at bounding box center [571, 90] width 10 height 10
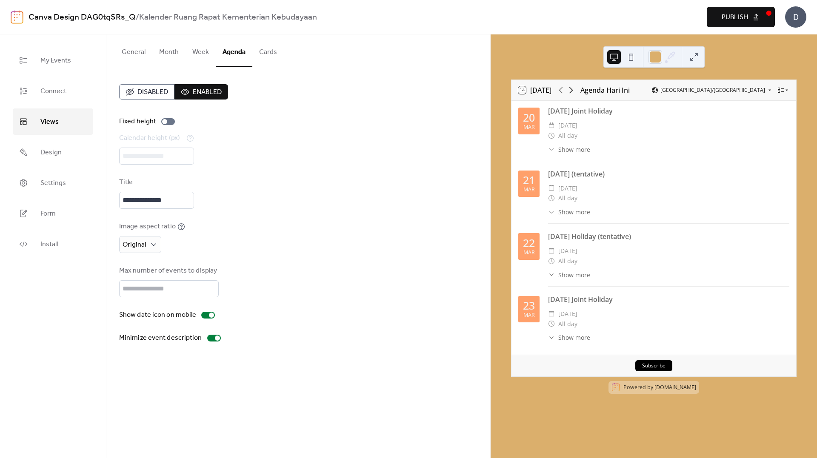
click at [573, 91] on icon at bounding box center [571, 90] width 10 height 10
click at [564, 91] on icon at bounding box center [561, 90] width 10 height 10
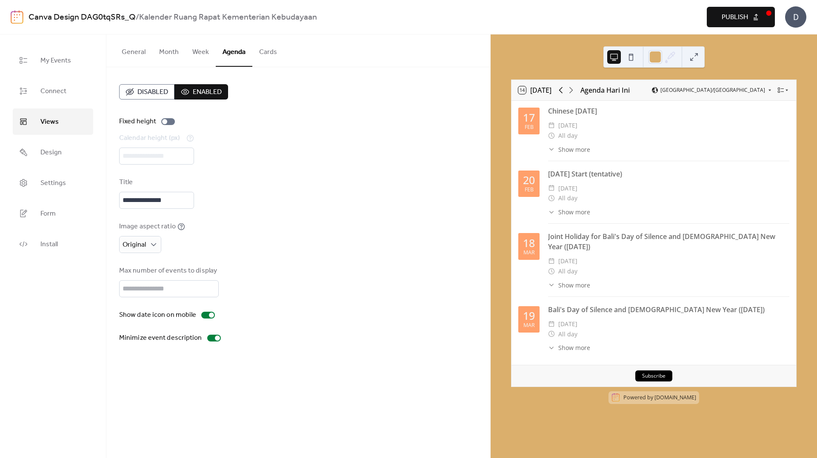
click at [564, 91] on icon at bounding box center [561, 90] width 10 height 10
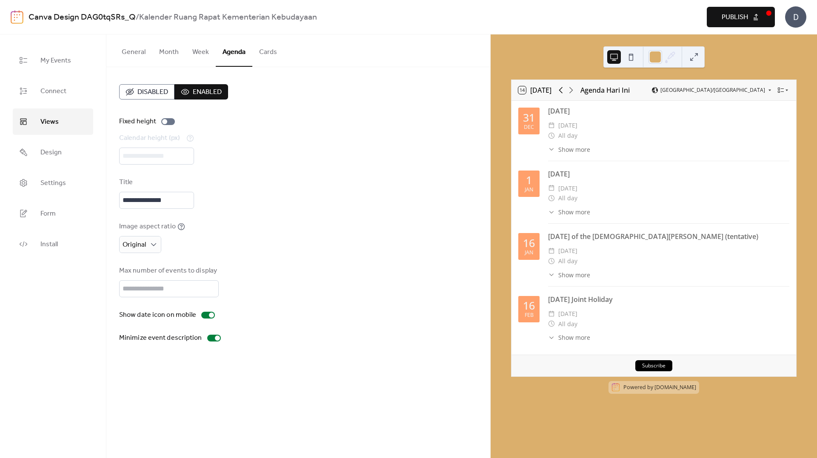
click at [564, 91] on icon at bounding box center [561, 90] width 10 height 10
click at [571, 91] on icon at bounding box center [571, 90] width 10 height 10
click at [564, 91] on icon at bounding box center [561, 90] width 10 height 10
click at [570, 91] on icon at bounding box center [571, 90] width 10 height 10
click at [562, 91] on icon at bounding box center [561, 90] width 10 height 10
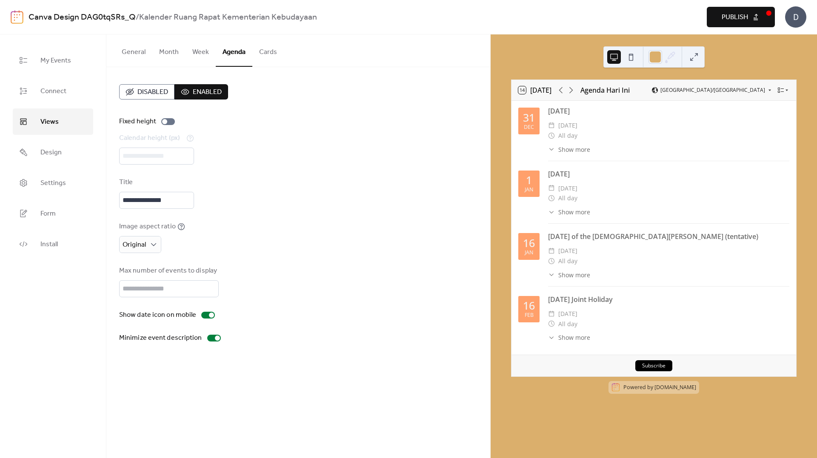
click at [523, 91] on button "14 Today" at bounding box center [535, 90] width 39 height 12
click at [635, 57] on button at bounding box center [632, 57] width 14 height 14
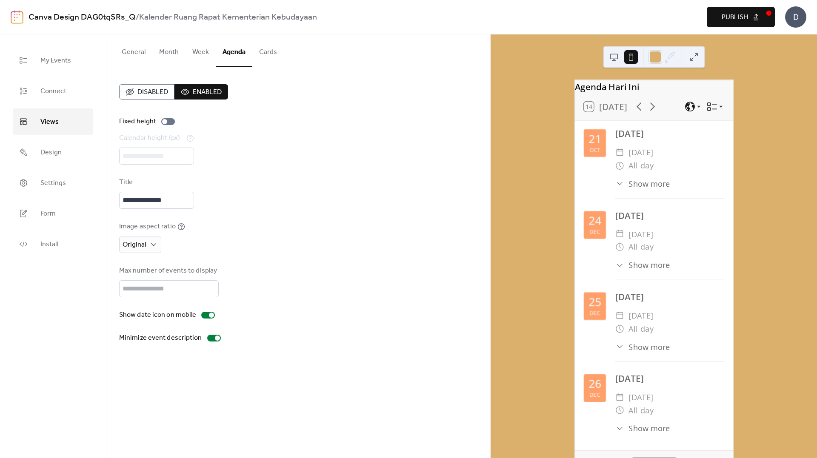
click at [618, 53] on button at bounding box center [614, 57] width 14 height 14
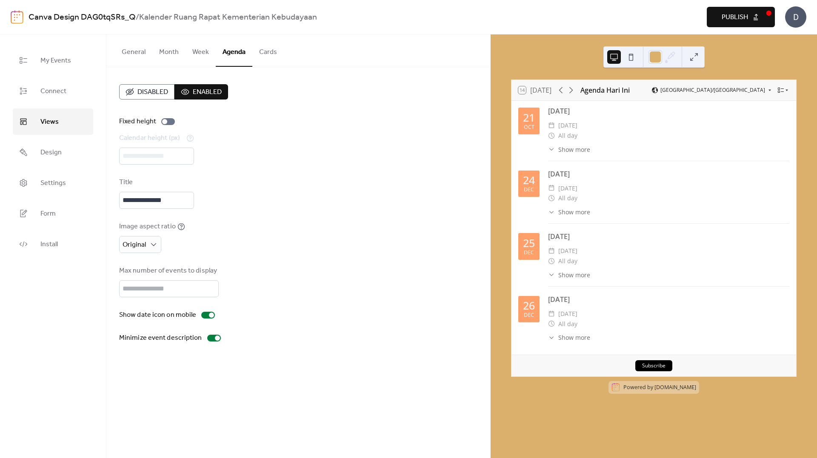
click at [203, 57] on button "Week" at bounding box center [201, 50] width 30 height 32
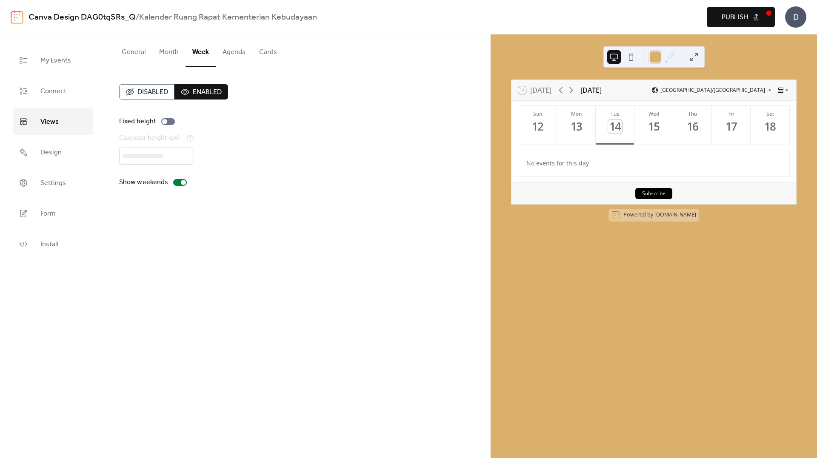
click at [155, 54] on button "Month" at bounding box center [168, 50] width 33 height 32
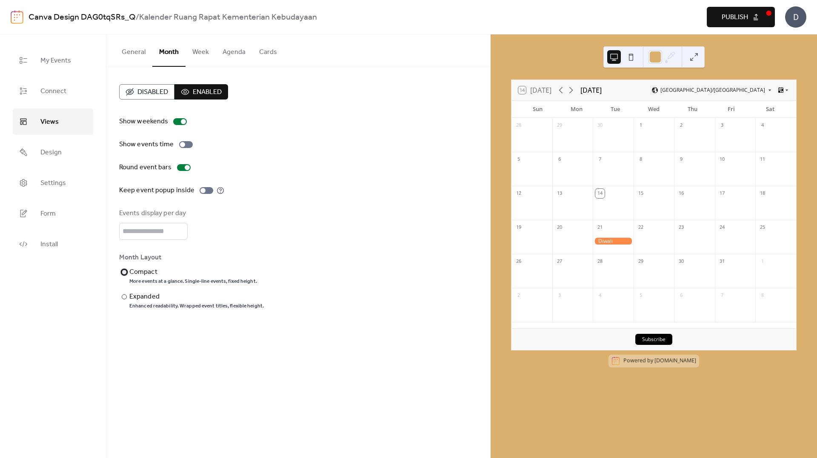
click at [138, 271] on div "Compact" at bounding box center [192, 272] width 126 height 10
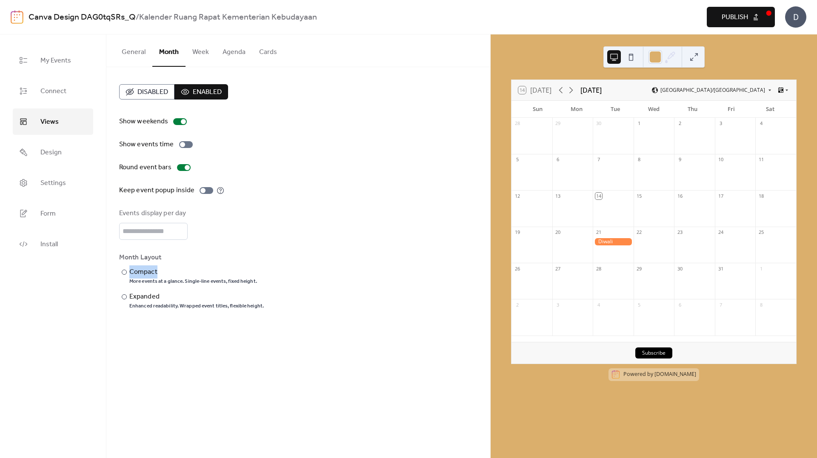
click at [145, 52] on button "General" at bounding box center [133, 50] width 37 height 32
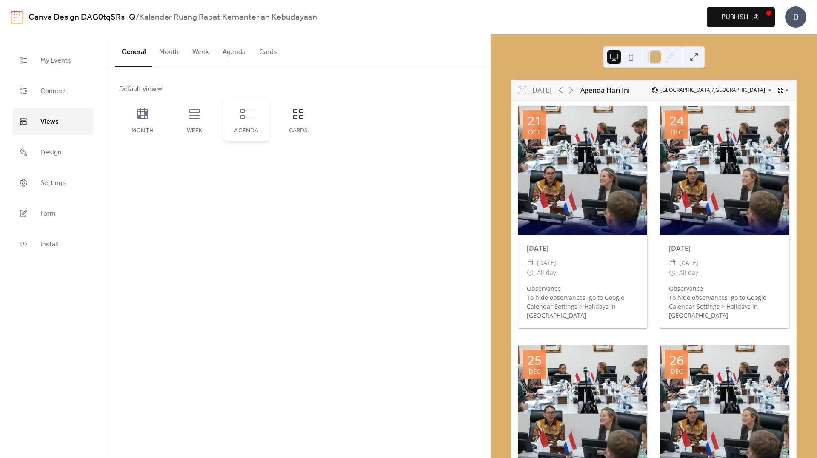
click at [255, 124] on div "Agenda" at bounding box center [246, 120] width 47 height 43
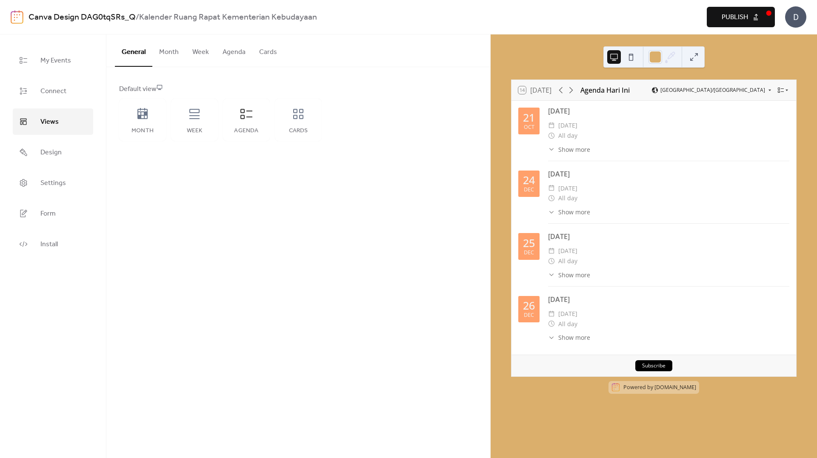
click at [722, 17] on span "Publish" at bounding box center [735, 17] width 26 height 10
drag, startPoint x: 658, startPoint y: 297, endPoint x: 679, endPoint y: 85, distance: 213.1
click at [679, 85] on div "14 Today Agenda Hari Ini Asia/Jakarta" at bounding box center [654, 90] width 285 height 20
click at [265, 50] on button "Cards" at bounding box center [268, 50] width 32 height 32
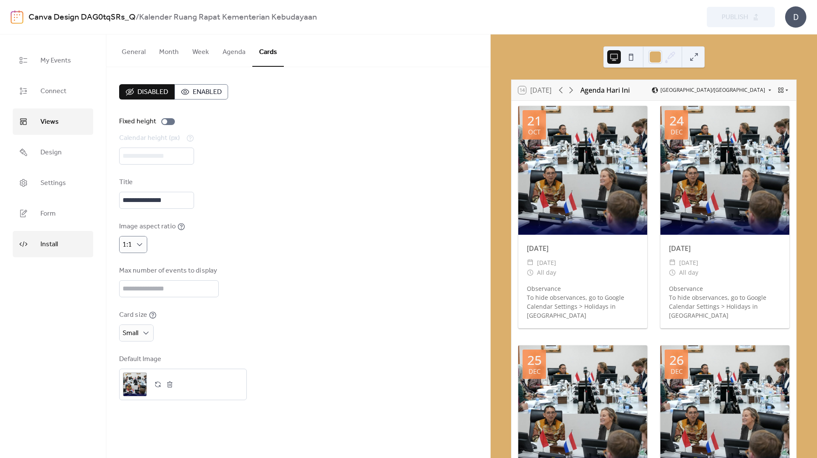
click at [45, 246] on span "Install" at bounding box center [48, 245] width 17 height 14
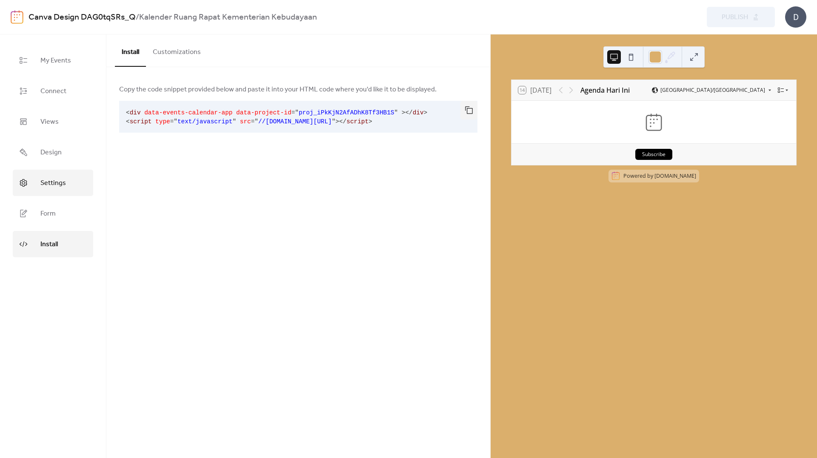
click at [62, 175] on link "Settings" at bounding box center [53, 183] width 80 height 26
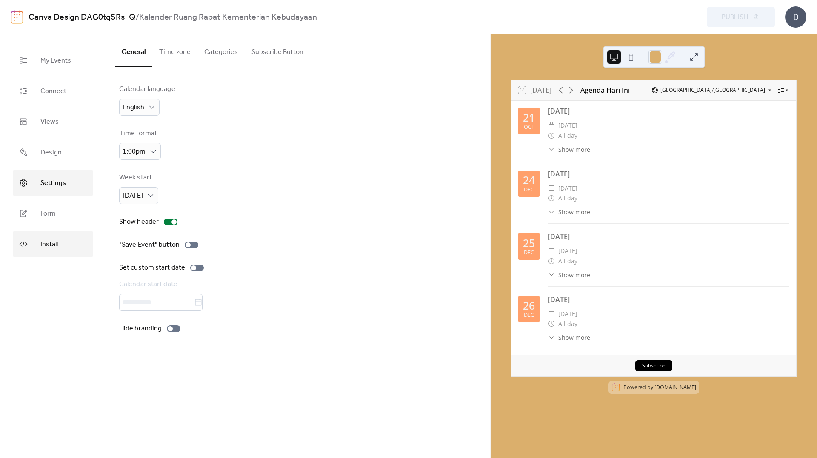
click at [61, 238] on link "Install" at bounding box center [53, 244] width 80 height 26
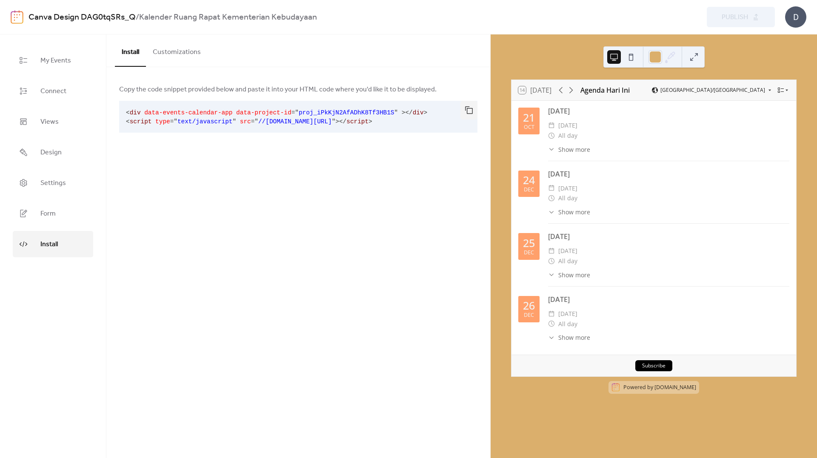
click at [70, 77] on ul "My Events Connect Views Design Settings Form Install" at bounding box center [53, 152] width 80 height 210
click at [62, 108] on ul "My Events Connect Views Design Settings Form Install" at bounding box center [53, 152] width 80 height 210
click at [60, 97] on span "Connect" at bounding box center [53, 92] width 26 height 14
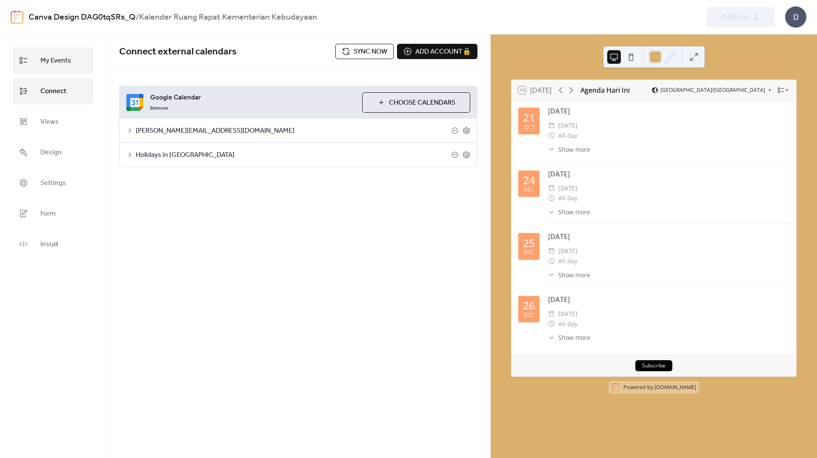
click at [60, 70] on link "My Events" at bounding box center [53, 60] width 80 height 26
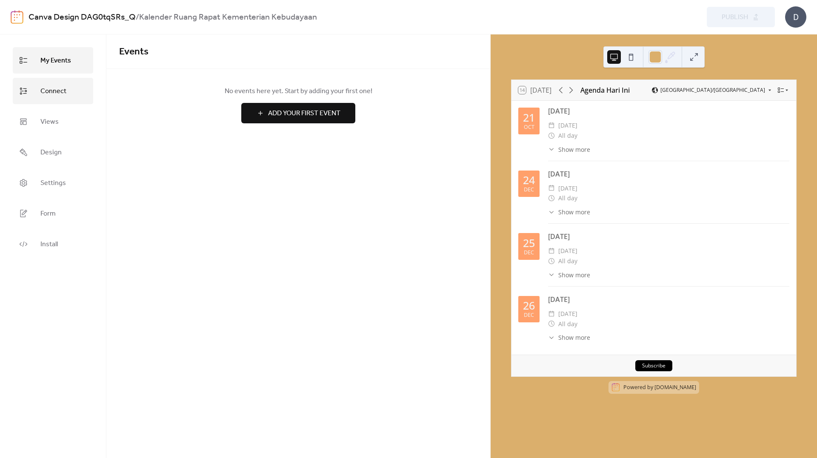
click at [60, 86] on span "Connect" at bounding box center [53, 92] width 26 height 14
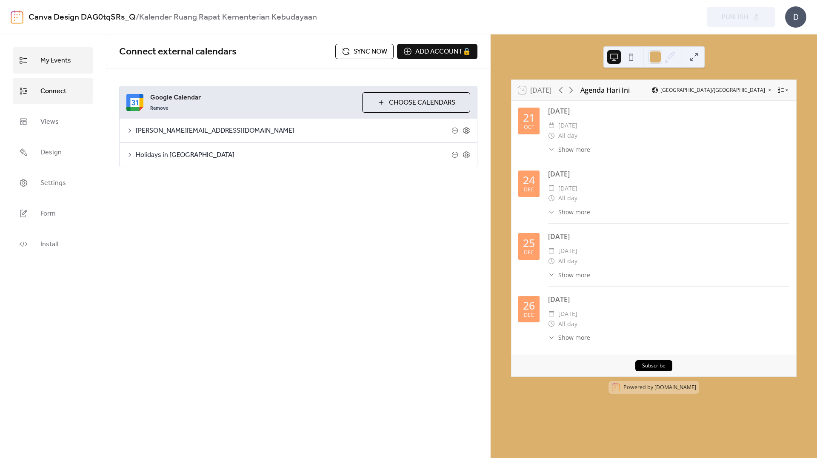
click at [54, 58] on span "My Events" at bounding box center [55, 61] width 31 height 14
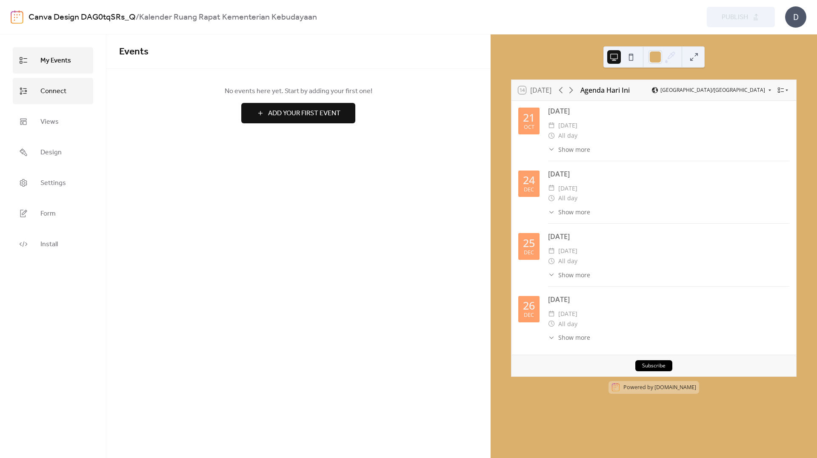
click at [60, 91] on span "Connect" at bounding box center [53, 92] width 26 height 14
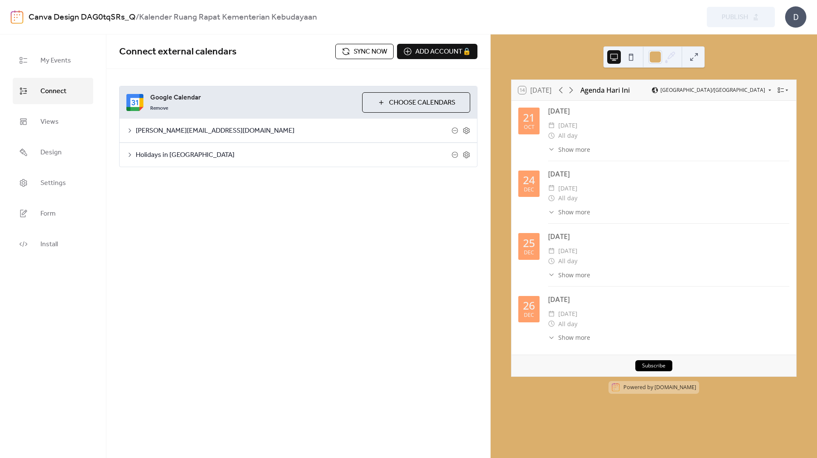
click at [647, 219] on div "Christmas Eve ​ Wednesday, December 24, 2025 ​ All day ​ Show more Observance T…" at bounding box center [668, 196] width 241 height 55
click at [652, 367] on button "Subscribe" at bounding box center [654, 366] width 37 height 11
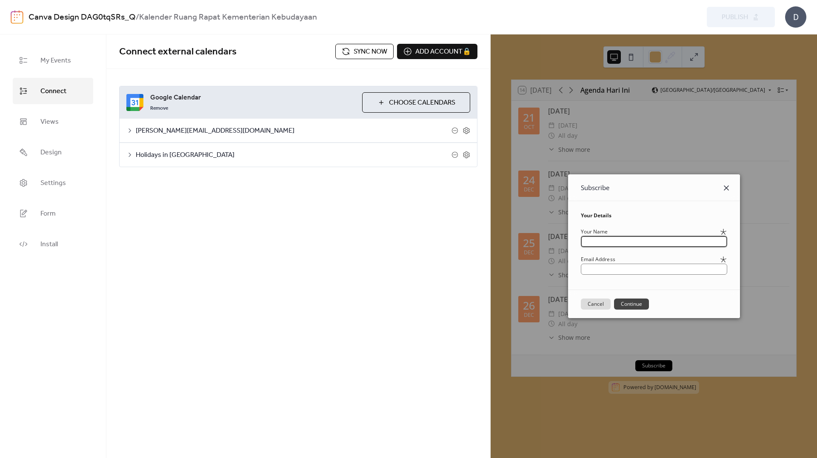
click at [732, 188] on icon at bounding box center [727, 188] width 10 height 10
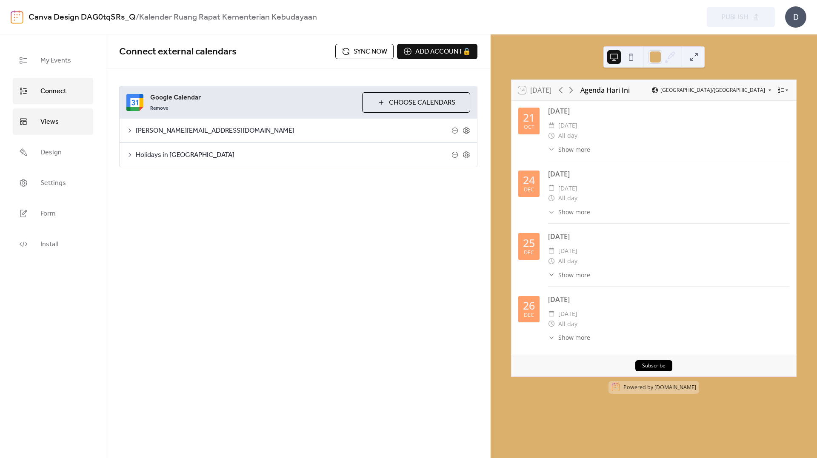
click at [66, 125] on link "Views" at bounding box center [53, 122] width 80 height 26
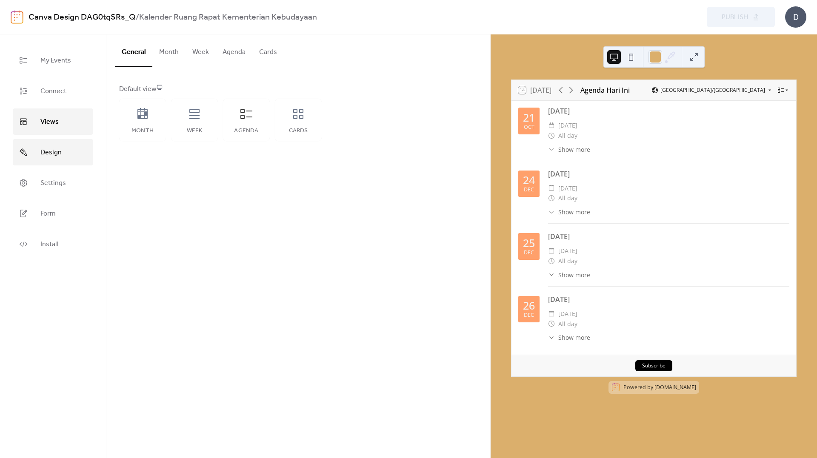
click at [61, 162] on link "Design" at bounding box center [53, 152] width 80 height 26
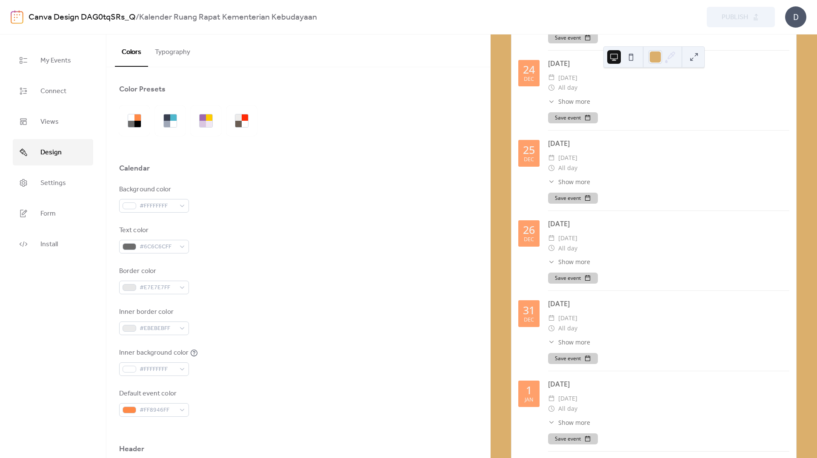
scroll to position [128, 0]
click at [48, 121] on span "Views" at bounding box center [49, 122] width 18 height 14
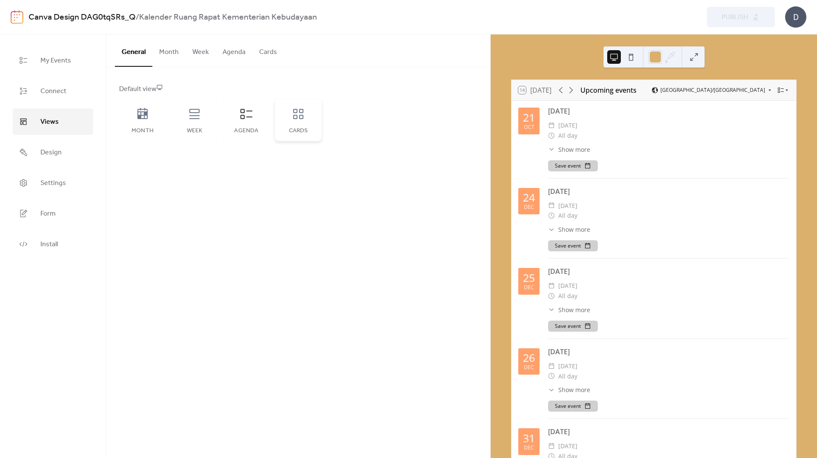
click at [299, 121] on div "Cards" at bounding box center [298, 120] width 47 height 43
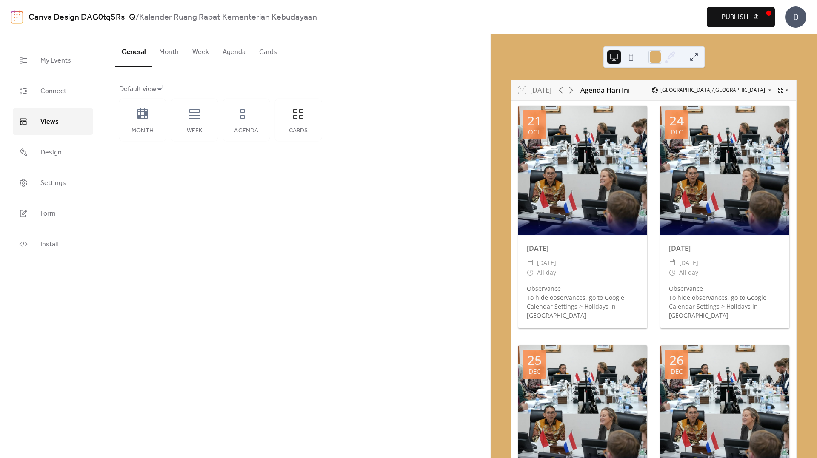
click at [772, 14] on button "Publish" at bounding box center [741, 17] width 68 height 20
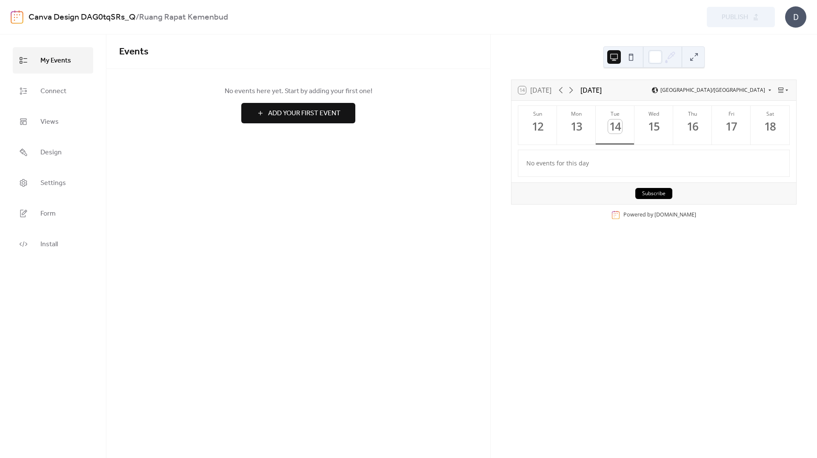
click at [695, 166] on div "No events for this day" at bounding box center [654, 163] width 269 height 20
click at [74, 148] on link "Design" at bounding box center [53, 152] width 80 height 26
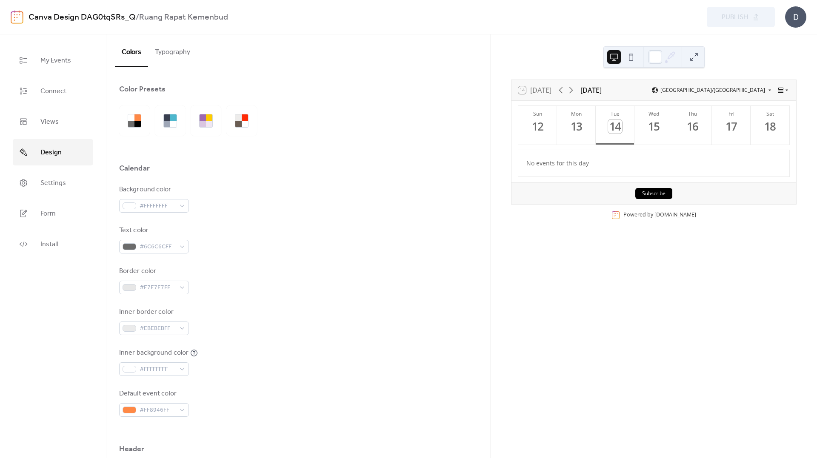
click at [172, 53] on button "Typography" at bounding box center [172, 50] width 49 height 32
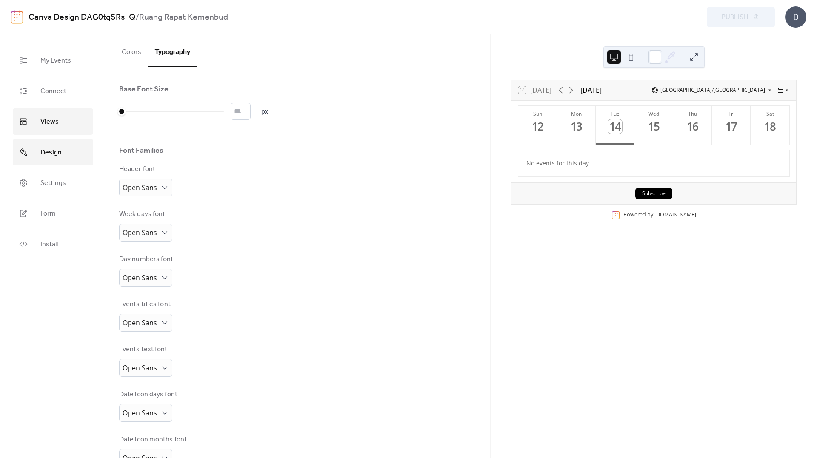
click at [41, 117] on span "Views" at bounding box center [49, 122] width 18 height 14
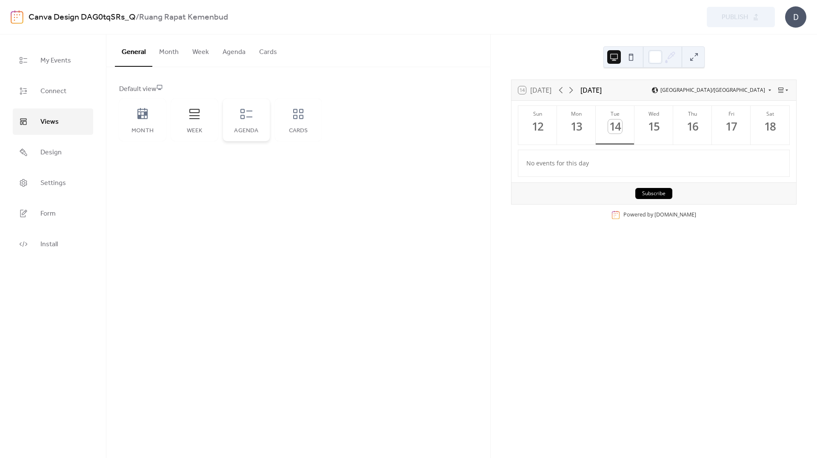
click at [258, 120] on div "Agenda" at bounding box center [246, 120] width 47 height 43
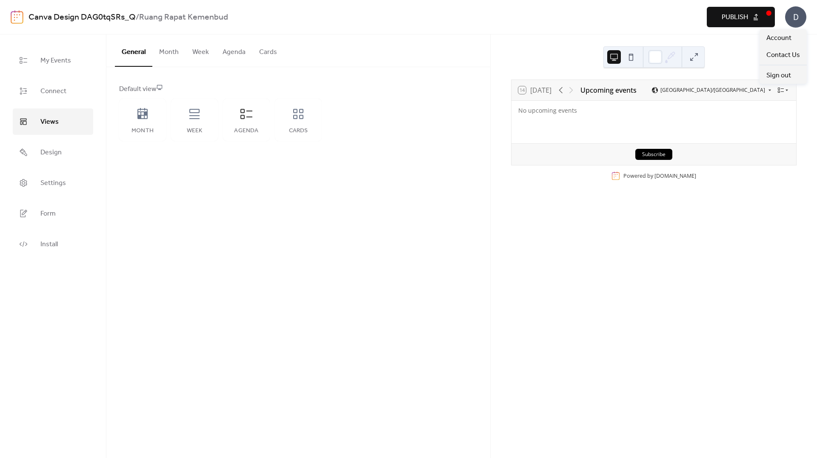
click at [791, 17] on div "D" at bounding box center [795, 16] width 21 height 21
click at [784, 40] on span "Account" at bounding box center [779, 38] width 25 height 10
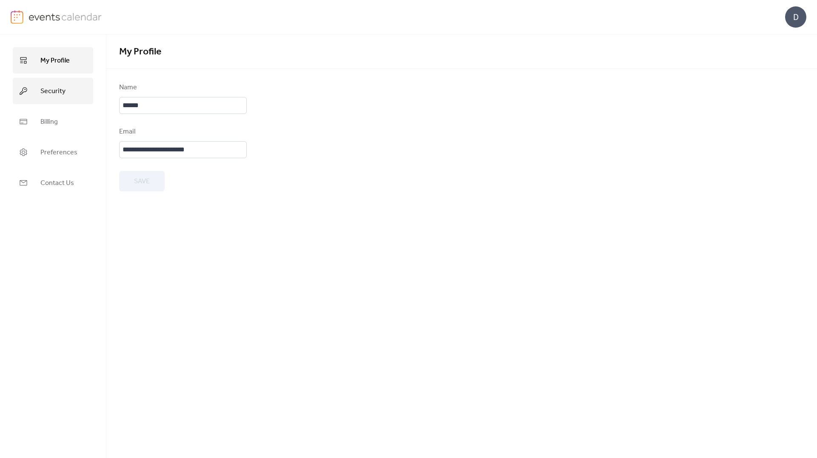
click at [45, 87] on span "Security" at bounding box center [52, 92] width 25 height 14
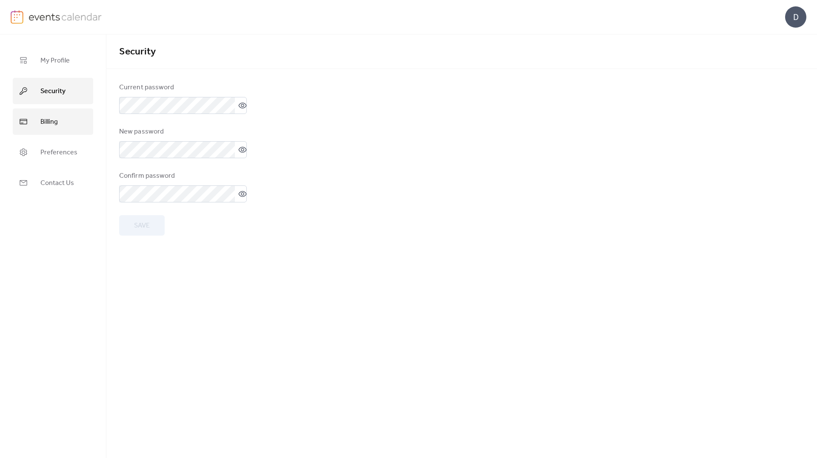
click at [71, 130] on link "Billing" at bounding box center [53, 122] width 80 height 26
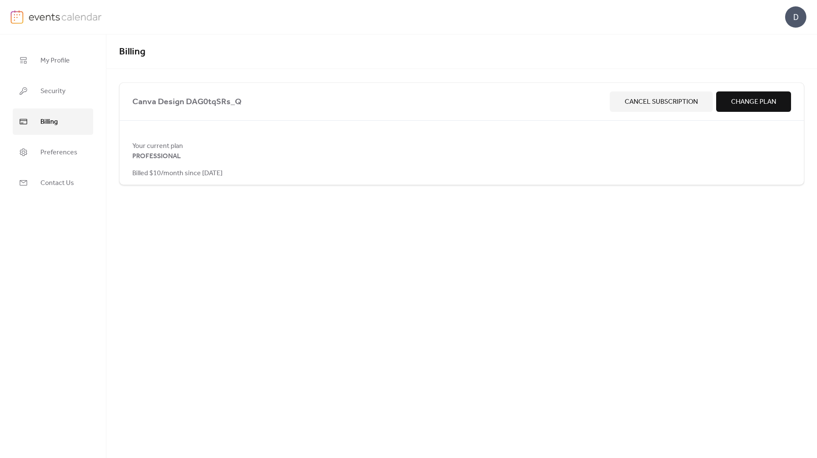
click at [243, 153] on div "Your current plan PROFESSIONAL Billed $10/month since October 13, 2025" at bounding box center [462, 159] width 685 height 37
click at [85, 191] on link "Contact Us" at bounding box center [53, 183] width 80 height 26
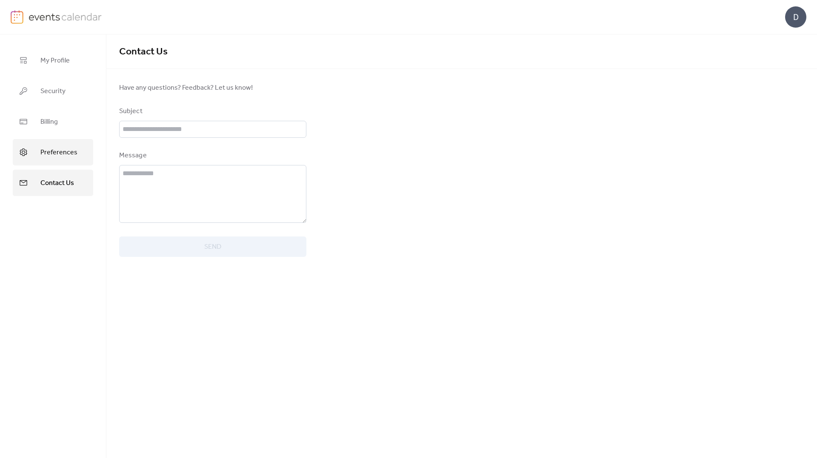
click at [82, 159] on link "Preferences" at bounding box center [53, 152] width 80 height 26
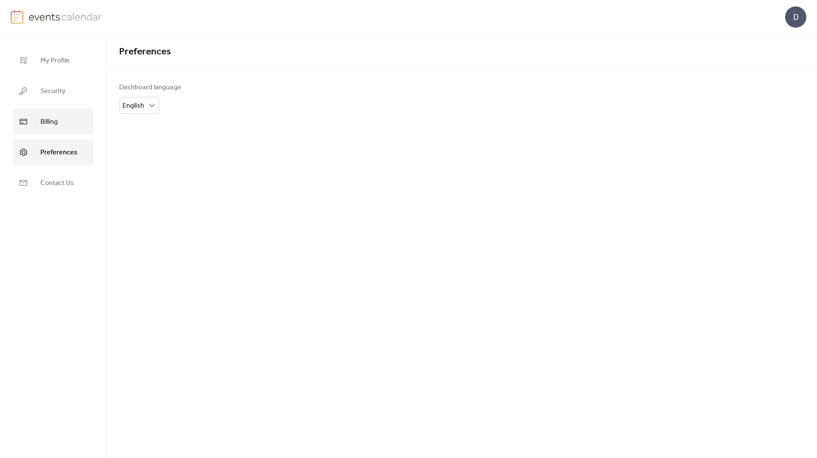
click at [74, 128] on link "Billing" at bounding box center [53, 122] width 80 height 26
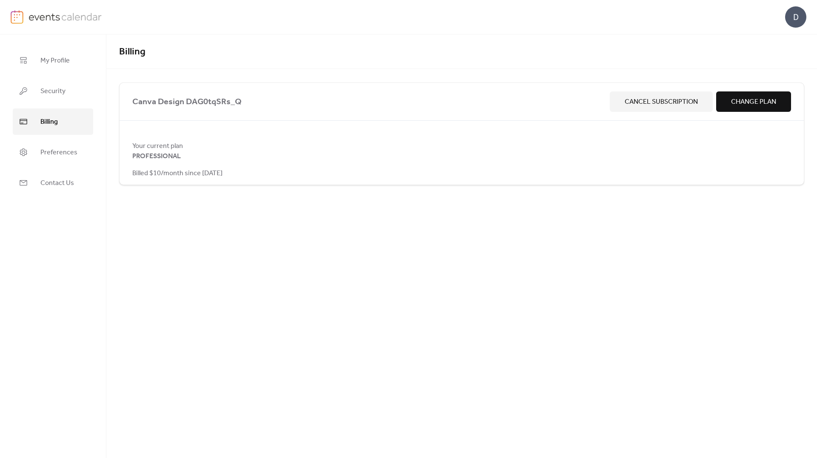
click at [744, 104] on span "Change Plan" at bounding box center [753, 102] width 45 height 10
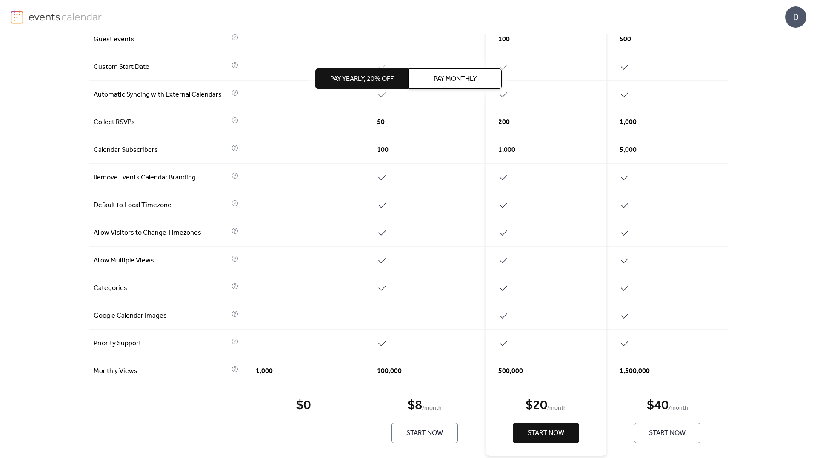
scroll to position [297, 0]
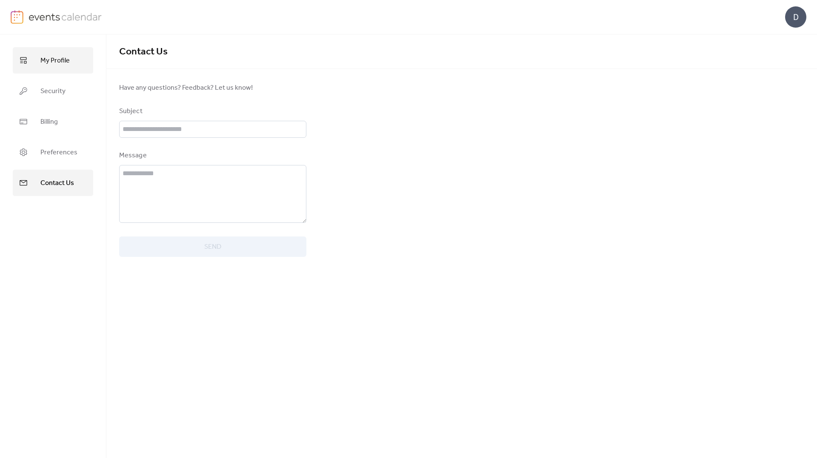
click at [57, 56] on span "My Profile" at bounding box center [54, 61] width 29 height 14
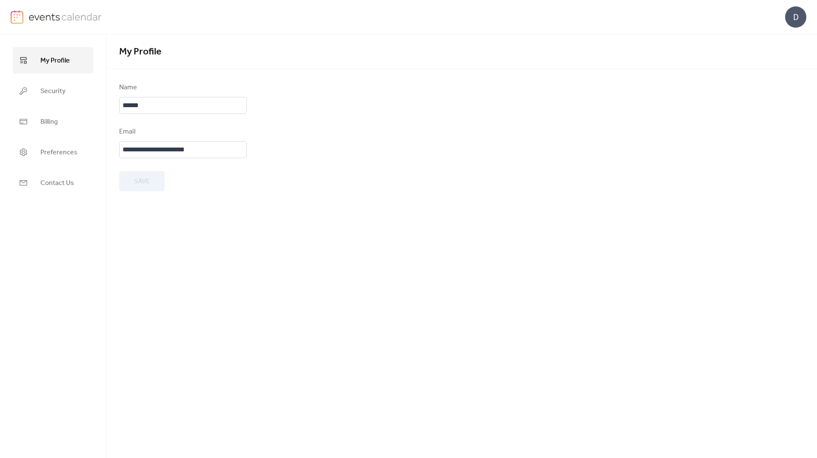
click at [22, 21] on img at bounding box center [17, 17] width 13 height 14
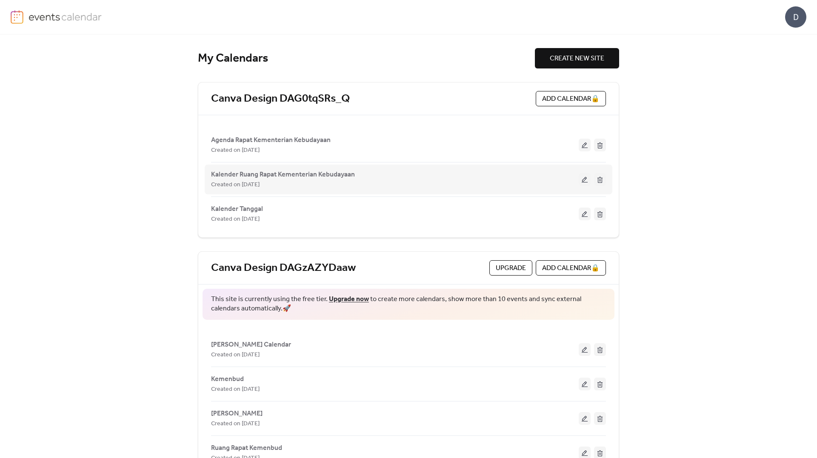
click at [529, 180] on div "Created on [DATE]" at bounding box center [395, 185] width 368 height 10
click at [244, 178] on span "Kalender Ruang Rapat Kementerian Kebudayaan" at bounding box center [283, 175] width 144 height 10
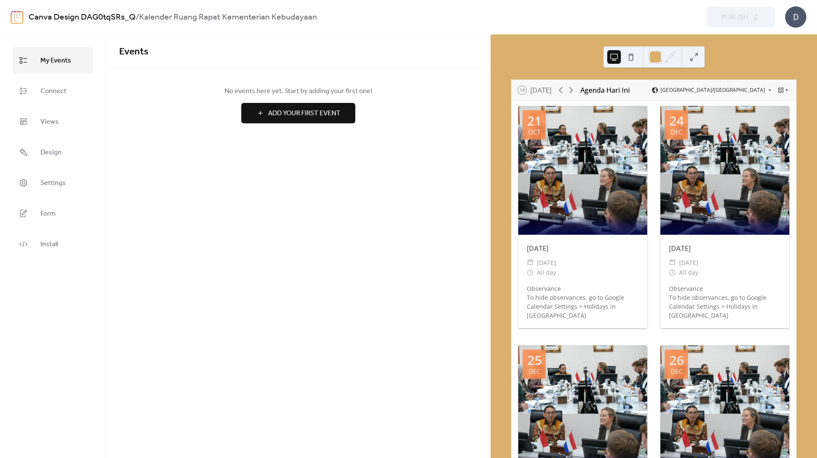
click at [633, 89] on div "14 [DATE] Agenda Hari [GEOGRAPHIC_DATA]/[GEOGRAPHIC_DATA]" at bounding box center [654, 90] width 285 height 20
click at [634, 90] on div "14 [DATE] Agenda Hari [GEOGRAPHIC_DATA]/[GEOGRAPHIC_DATA]" at bounding box center [654, 90] width 285 height 20
click at [50, 153] on span "Design" at bounding box center [50, 153] width 21 height 14
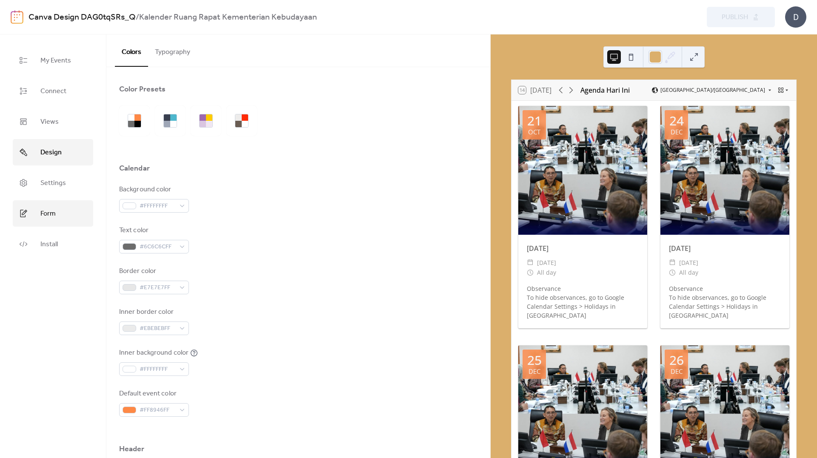
click at [57, 212] on link "Form" at bounding box center [53, 214] width 80 height 26
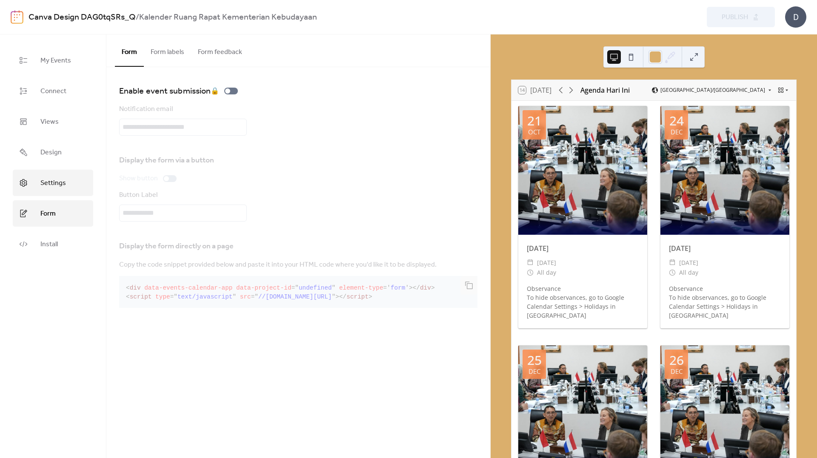
click at [65, 187] on span "Settings" at bounding box center [53, 184] width 26 height 14
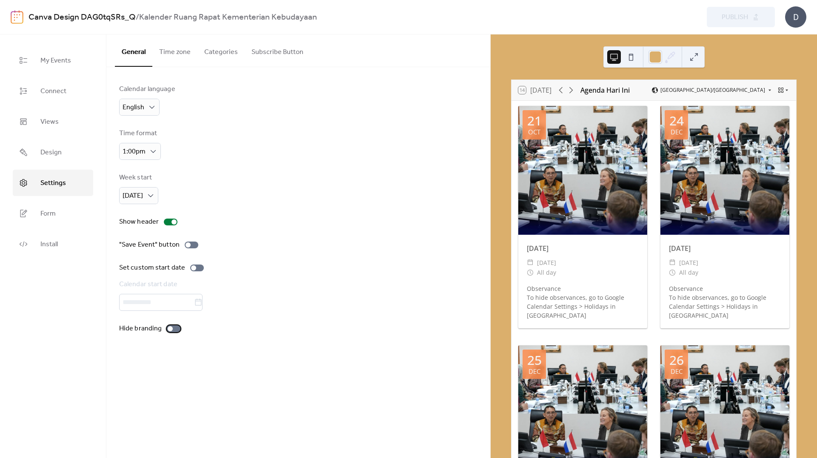
click at [176, 331] on div at bounding box center [174, 329] width 14 height 7
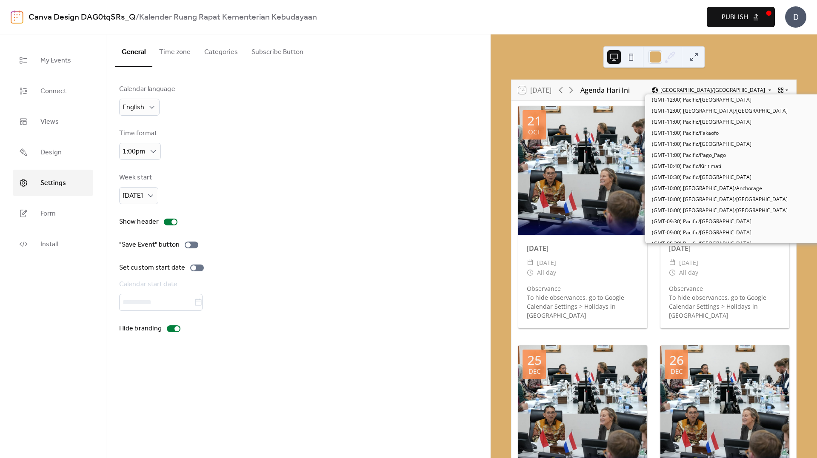
click at [762, 90] on span "[GEOGRAPHIC_DATA]/[GEOGRAPHIC_DATA]" at bounding box center [713, 90] width 105 height 5
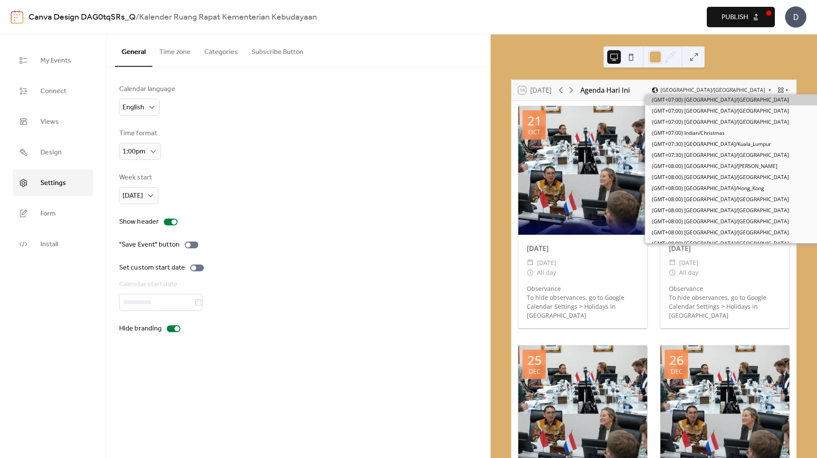
click at [779, 66] on div "14 Today Agenda Hari Ini Asia/Jakarta 21 Oct Diwali ​ Tuesday, October 21, 2025…" at bounding box center [654, 246] width 327 height 424
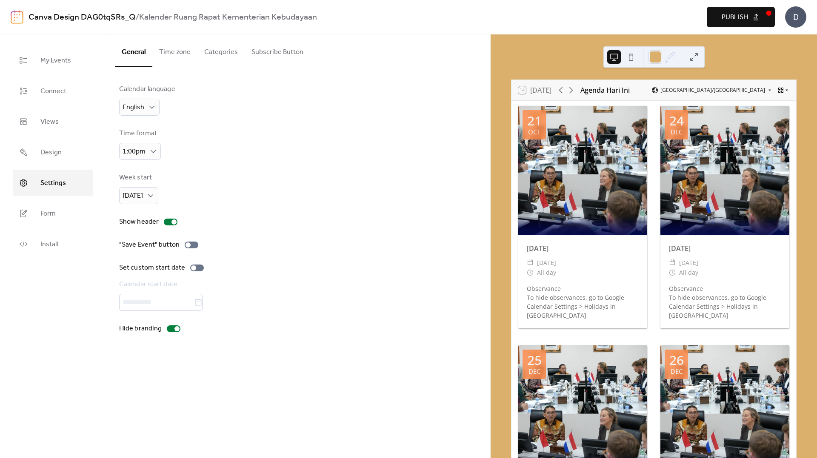
click at [785, 92] on icon at bounding box center [787, 90] width 5 height 5
click at [801, 77] on div "14 Today Agenda Hari Ini Asia/Jakarta 21 Oct Diwali ​ Tuesday, October 21, 2025…" at bounding box center [654, 246] width 327 height 424
click at [750, 14] on button "Publish" at bounding box center [741, 17] width 68 height 20
click at [40, 241] on link "Install" at bounding box center [53, 244] width 80 height 26
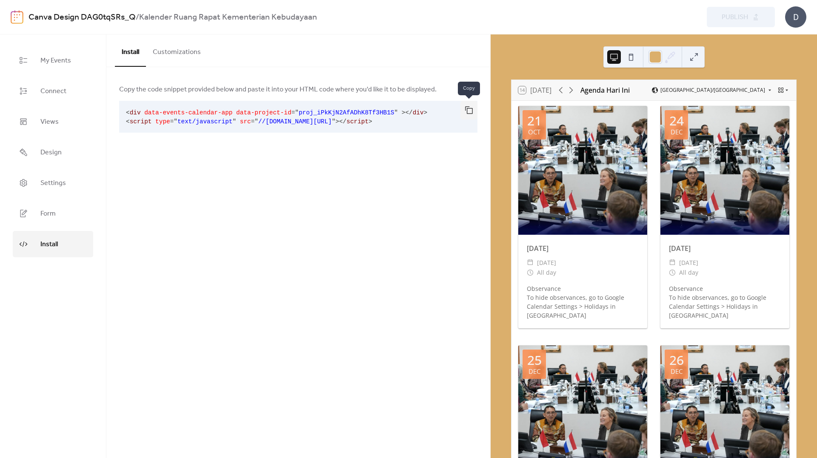
click at [470, 103] on button "button" at bounding box center [469, 110] width 17 height 19
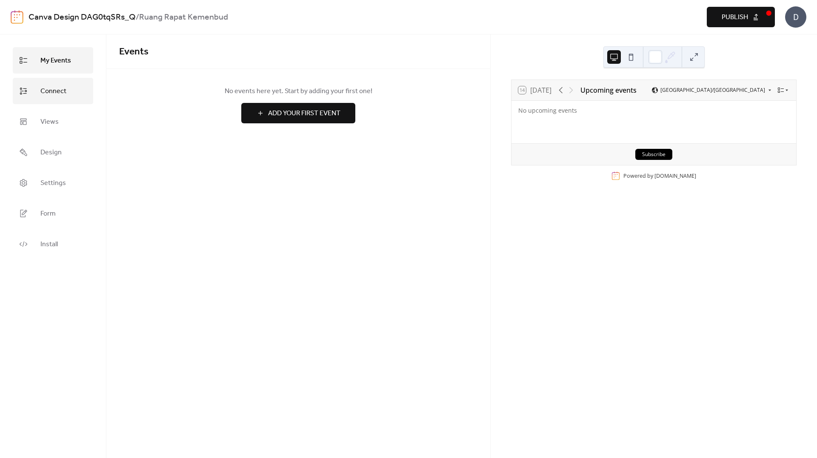
click at [55, 89] on span "Connect" at bounding box center [53, 92] width 26 height 14
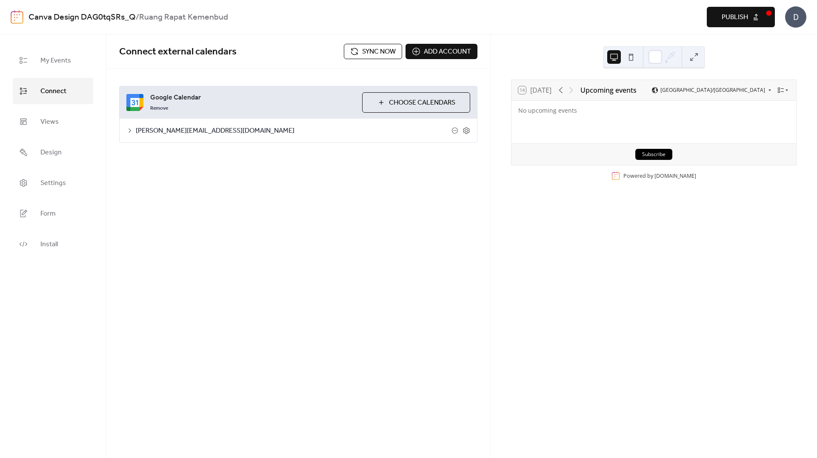
click at [382, 47] on span "Sync now" at bounding box center [379, 52] width 34 height 10
click at [55, 120] on span "Views" at bounding box center [49, 122] width 18 height 14
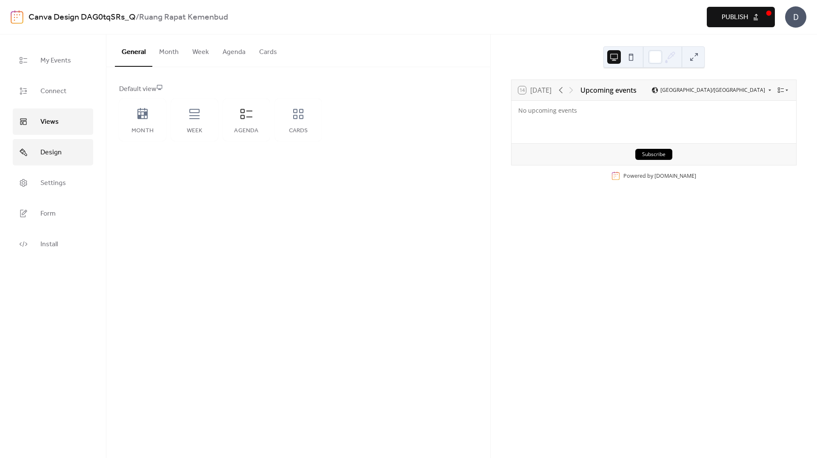
click at [65, 154] on link "Design" at bounding box center [53, 152] width 80 height 26
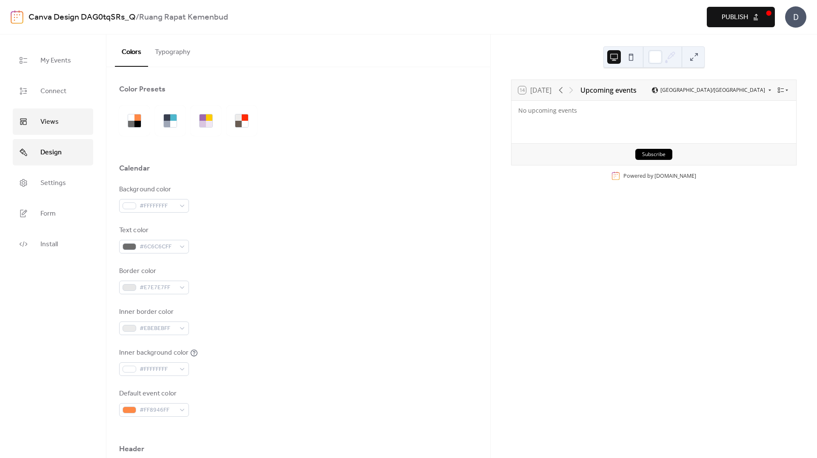
click at [65, 124] on link "Views" at bounding box center [53, 122] width 80 height 26
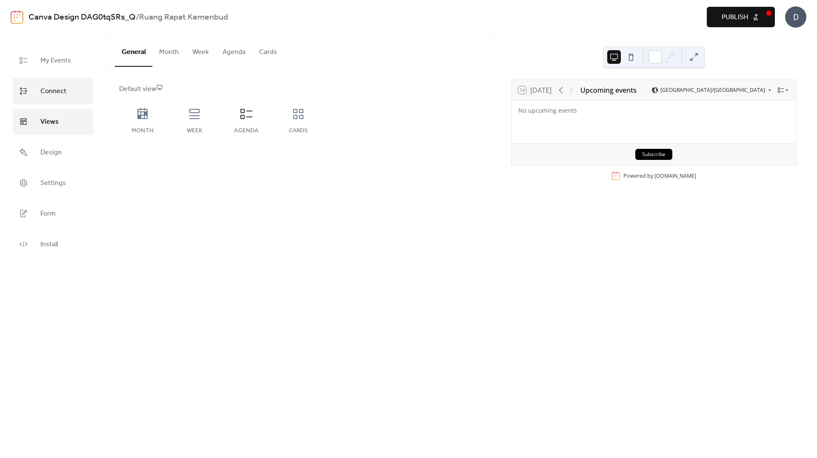
click at [60, 92] on span "Connect" at bounding box center [53, 92] width 26 height 14
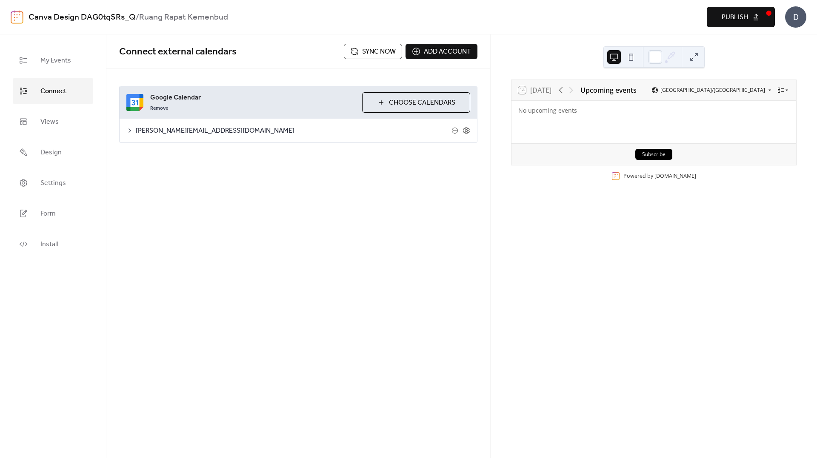
click at [391, 100] on span "Choose Calendars" at bounding box center [422, 103] width 66 height 10
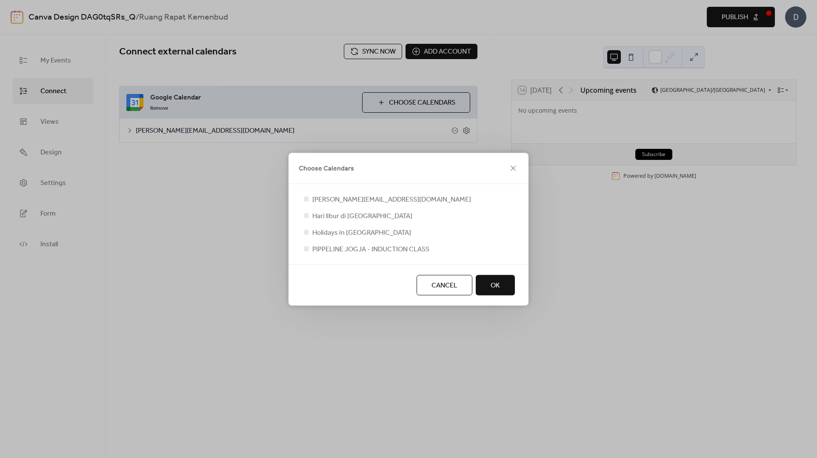
click at [486, 279] on button "OK" at bounding box center [495, 285] width 39 height 20
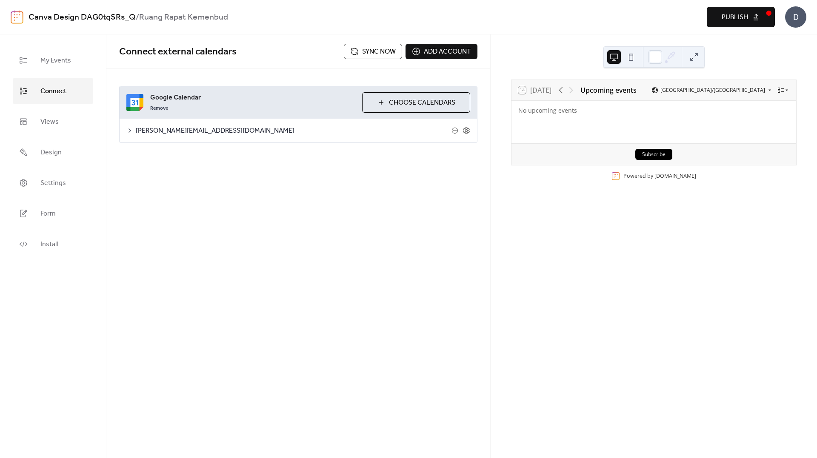
click at [730, 23] on span "Publish" at bounding box center [735, 17] width 26 height 10
click at [47, 244] on span "Install" at bounding box center [48, 245] width 17 height 14
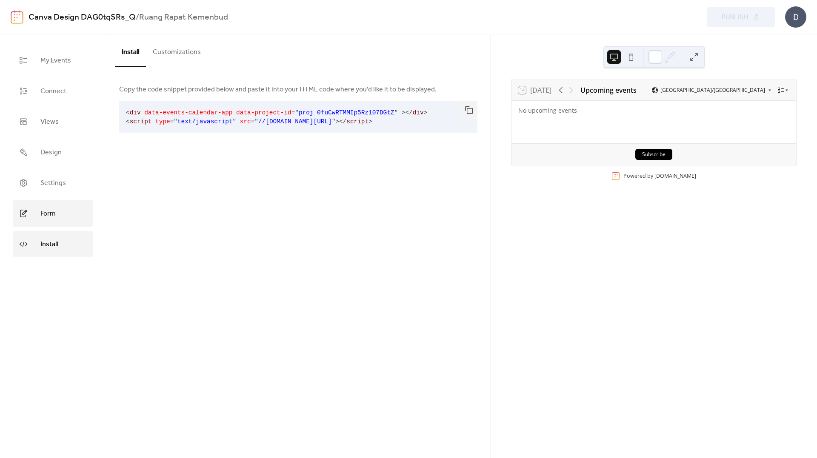
click at [51, 213] on span "Form" at bounding box center [47, 214] width 15 height 14
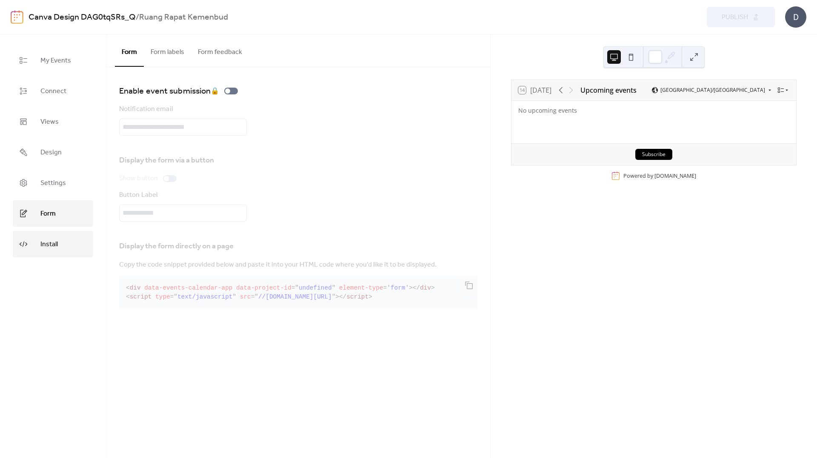
click at [53, 243] on span "Install" at bounding box center [48, 245] width 17 height 14
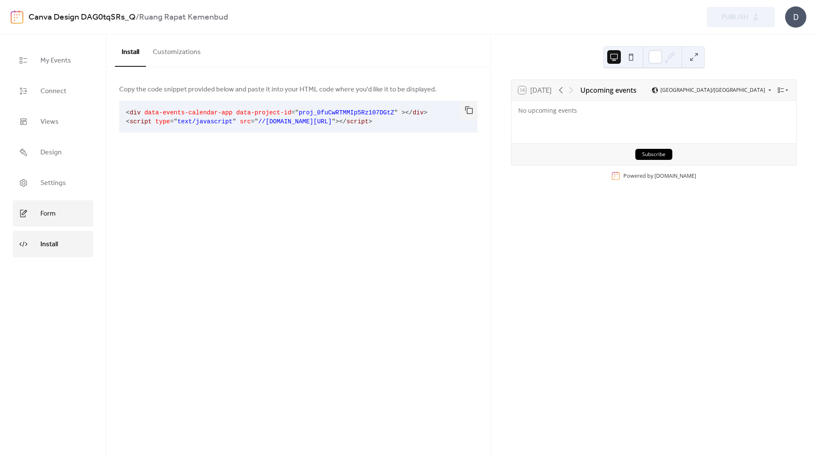
click at [55, 203] on link "Form" at bounding box center [53, 214] width 80 height 26
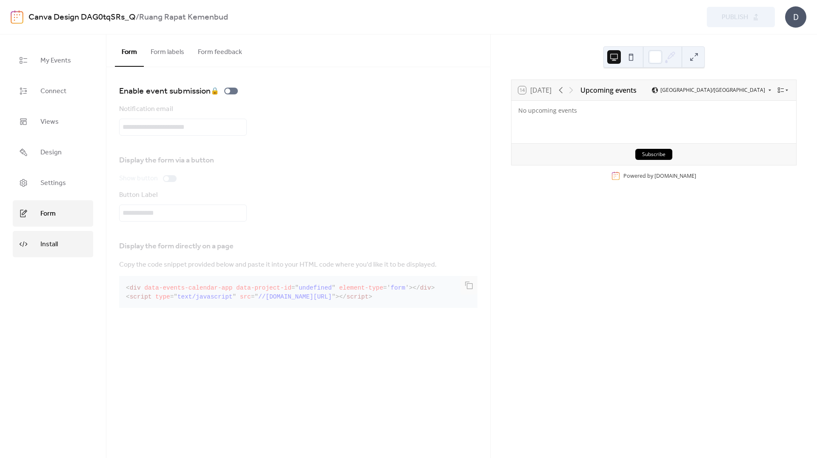
click at [59, 235] on link "Install" at bounding box center [53, 244] width 80 height 26
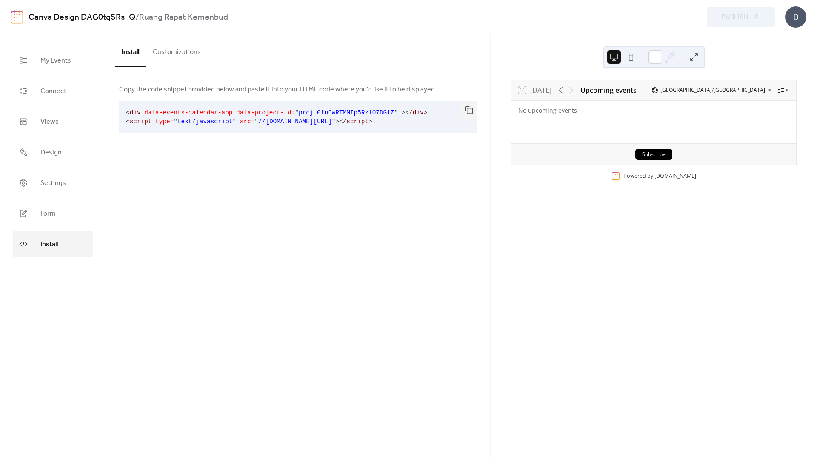
click at [180, 50] on button "Customizations" at bounding box center [177, 50] width 62 height 32
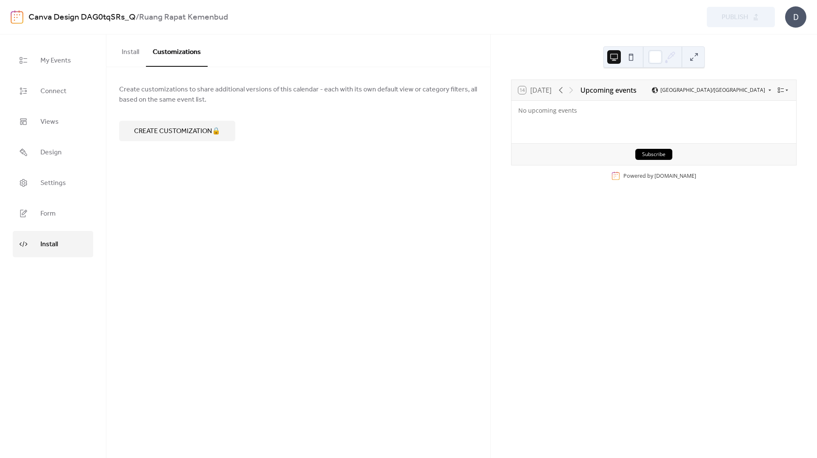
click at [124, 46] on button "Install" at bounding box center [130, 50] width 31 height 32
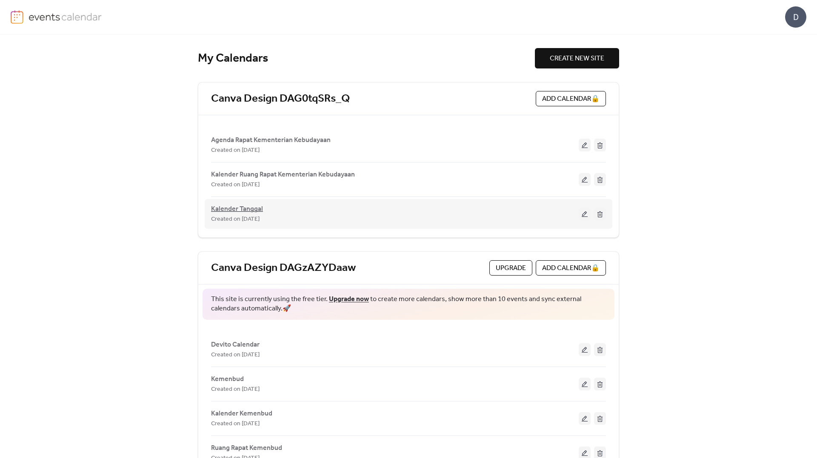
click at [257, 207] on span "Kalender Tanggal" at bounding box center [237, 209] width 52 height 10
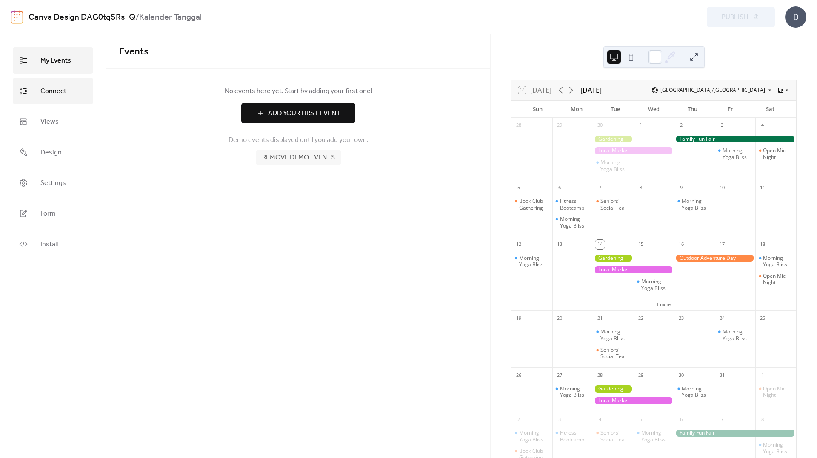
click at [72, 89] on link "Connect" at bounding box center [53, 91] width 80 height 26
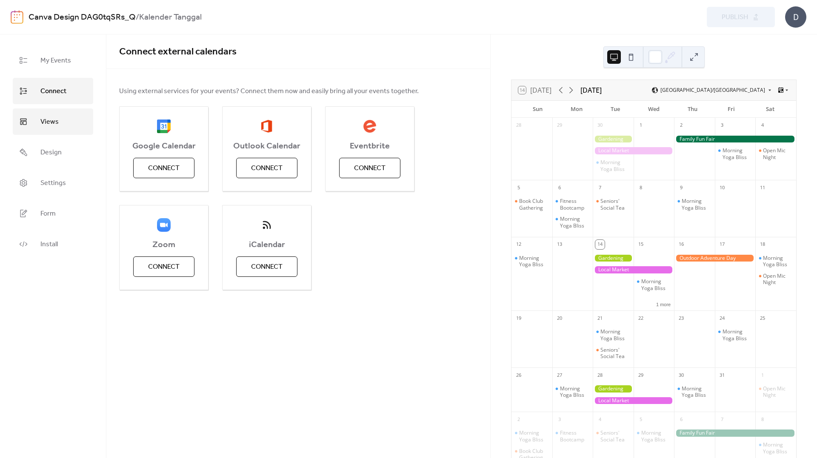
click at [69, 109] on link "Views" at bounding box center [53, 122] width 80 height 26
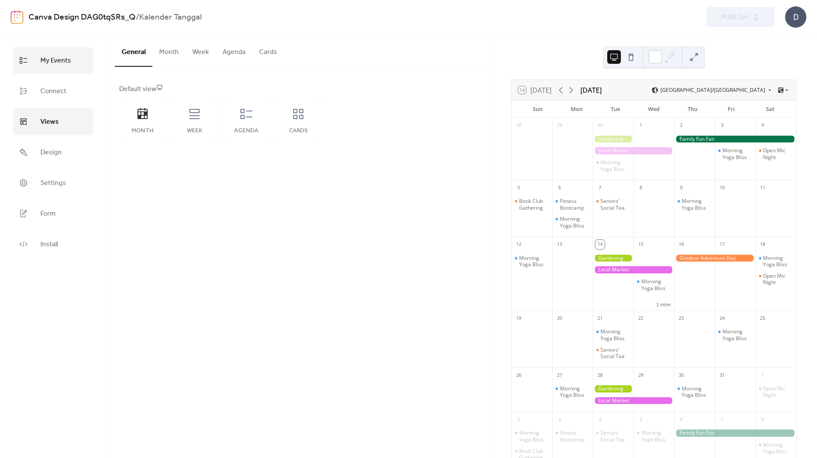
click at [69, 57] on span "My Events" at bounding box center [55, 61] width 31 height 14
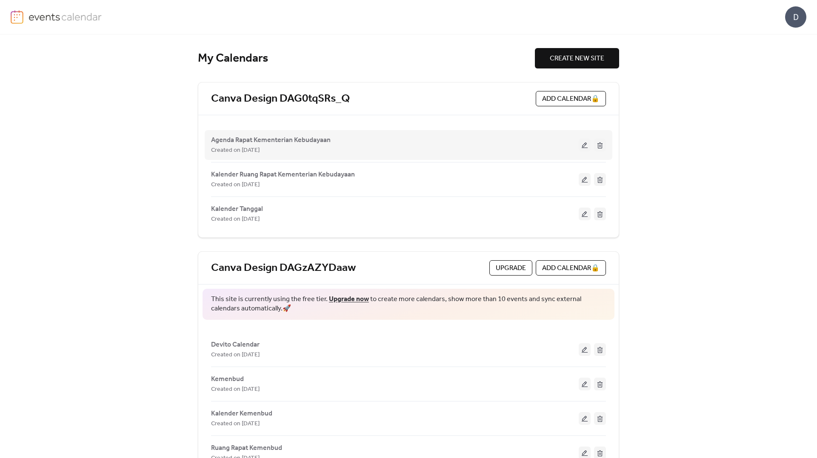
click at [599, 145] on button at bounding box center [600, 145] width 12 height 13
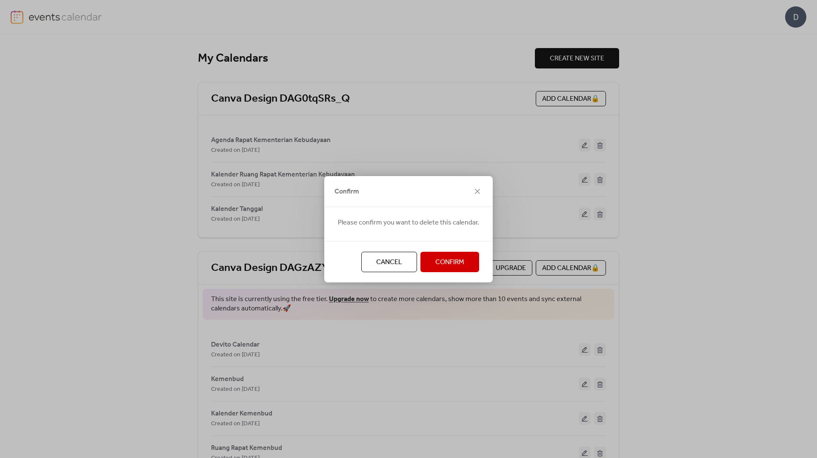
click at [452, 261] on span "Confirm" at bounding box center [449, 263] width 29 height 10
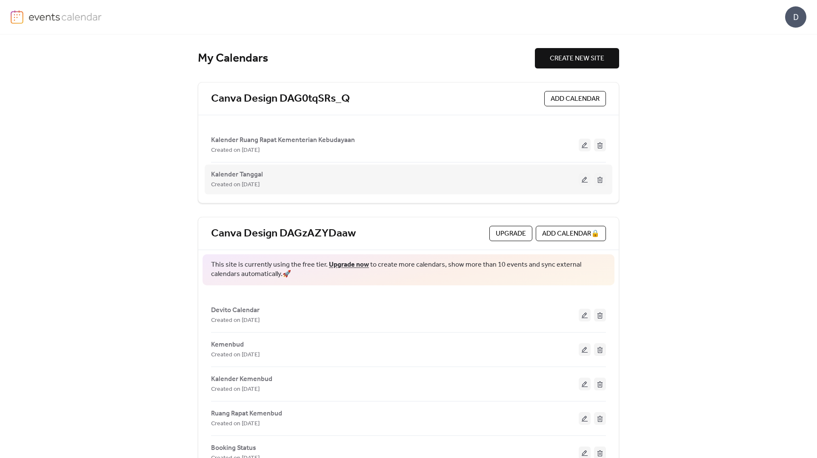
click at [600, 179] on button at bounding box center [600, 179] width 12 height 13
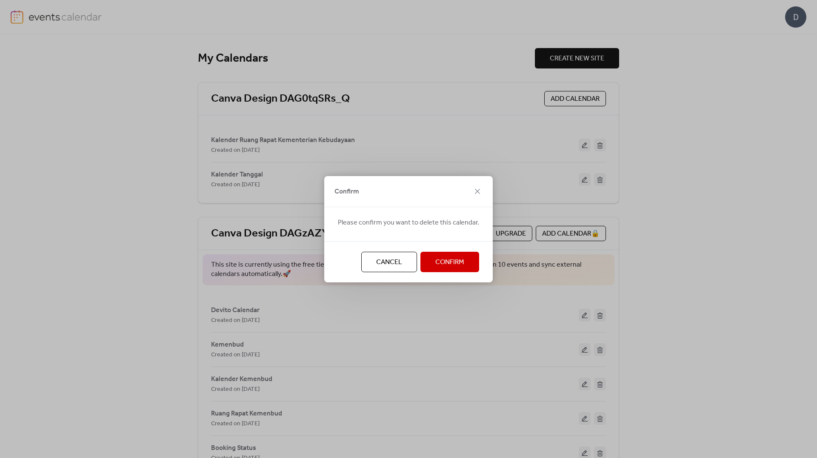
click at [444, 258] on span "Confirm" at bounding box center [449, 263] width 29 height 10
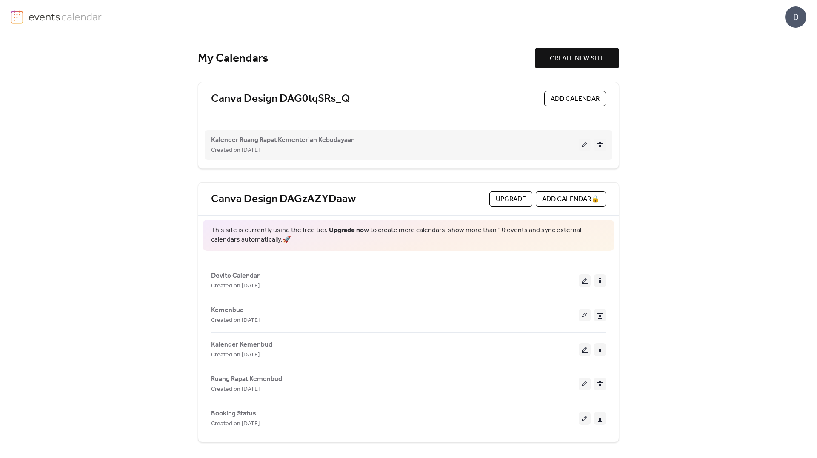
click at [320, 158] on div "Kalender Ruang Rapat Kementerian Kebudayaan Created on [DATE]" at bounding box center [408, 145] width 395 height 34
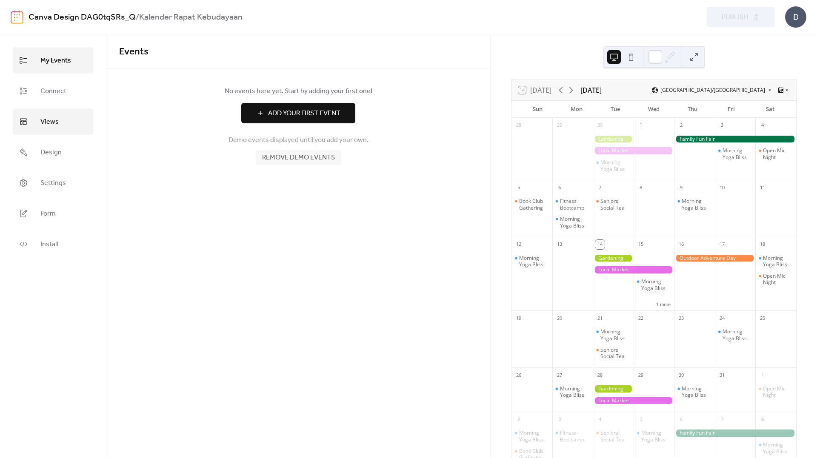
click at [48, 121] on span "Views" at bounding box center [49, 122] width 18 height 14
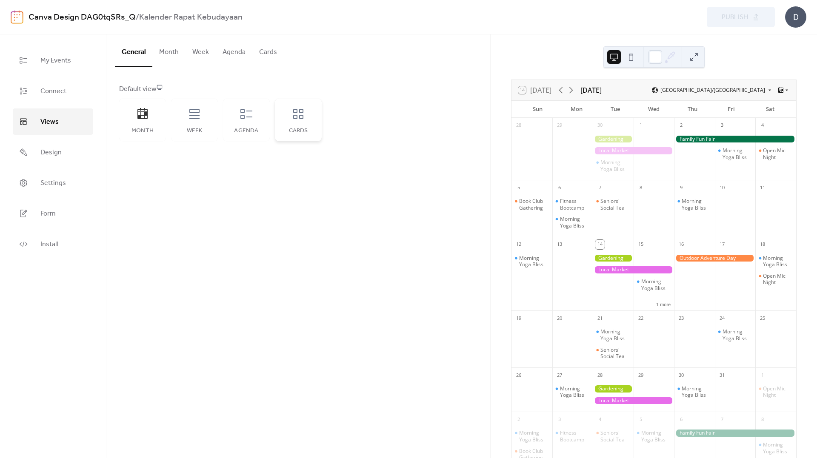
click at [301, 128] on div "Cards" at bounding box center [299, 131] width 30 height 7
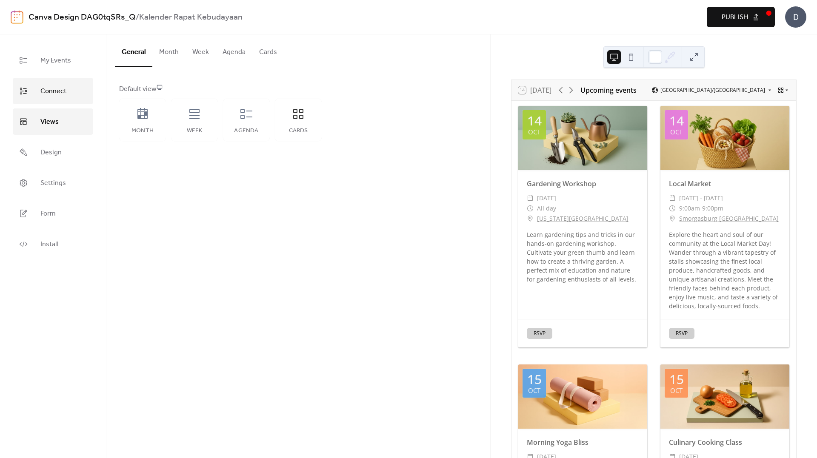
click at [61, 91] on span "Connect" at bounding box center [53, 92] width 26 height 14
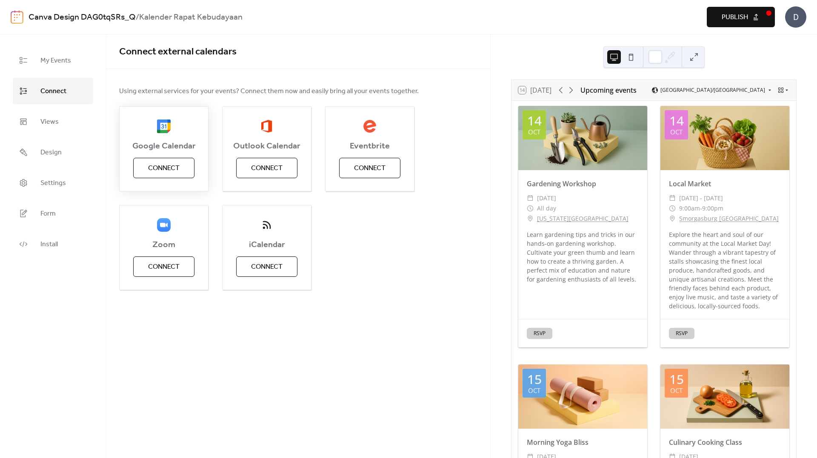
click at [169, 163] on span "Connect" at bounding box center [164, 168] width 32 height 10
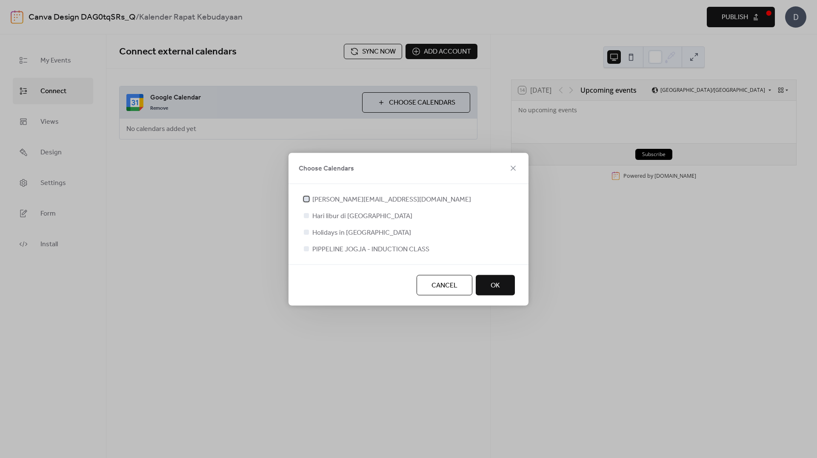
click at [346, 201] on span "devito.raditya@gmail.com" at bounding box center [391, 200] width 159 height 10
click at [488, 287] on button "OK" at bounding box center [495, 285] width 39 height 20
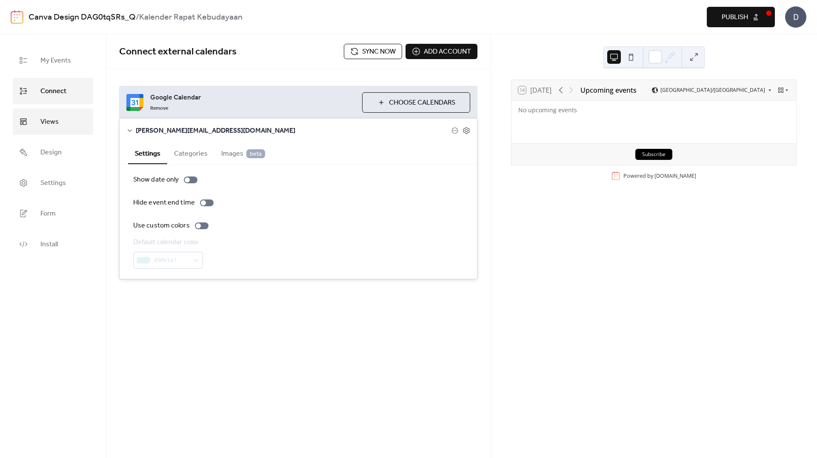
click at [64, 127] on link "Views" at bounding box center [53, 122] width 80 height 26
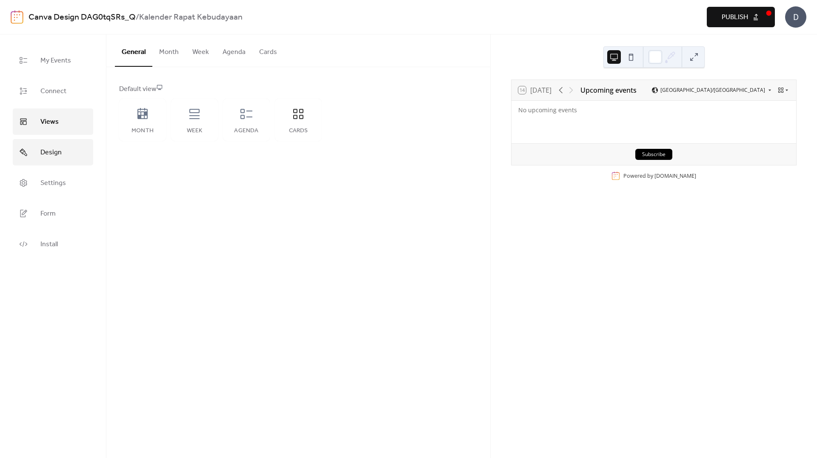
click at [61, 153] on link "Design" at bounding box center [53, 152] width 80 height 26
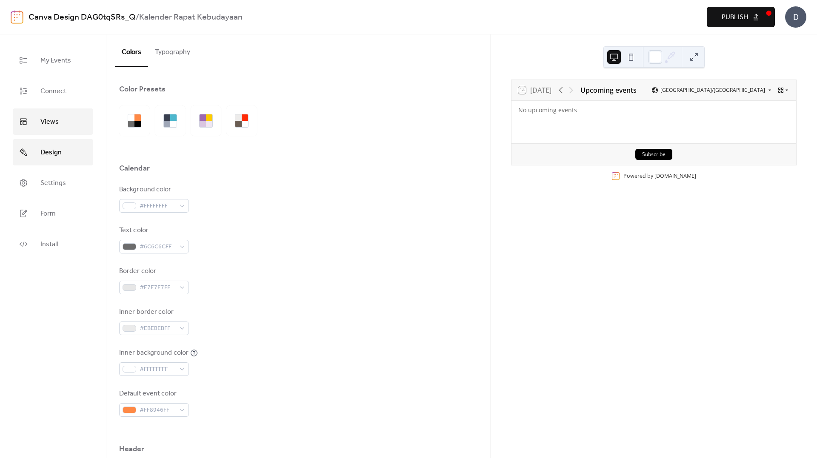
click at [64, 118] on link "Views" at bounding box center [53, 122] width 80 height 26
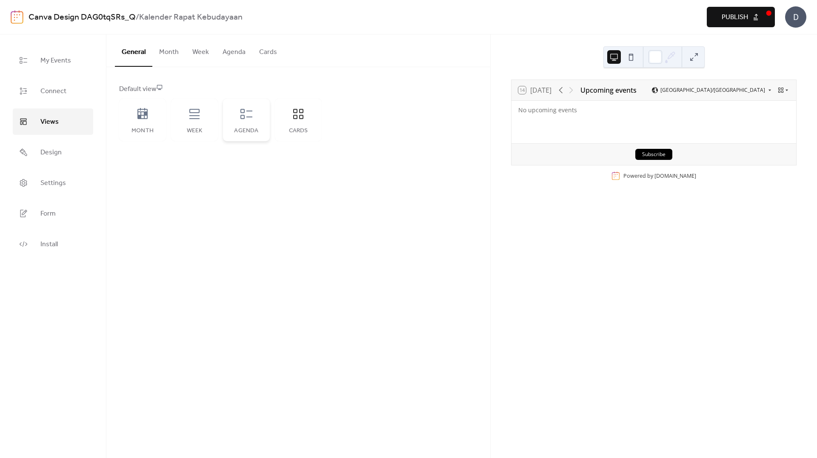
click at [259, 121] on div "Agenda" at bounding box center [246, 120] width 47 height 43
click at [289, 122] on div "Cards" at bounding box center [298, 120] width 47 height 43
click at [60, 95] on span "Connect" at bounding box center [53, 92] width 26 height 14
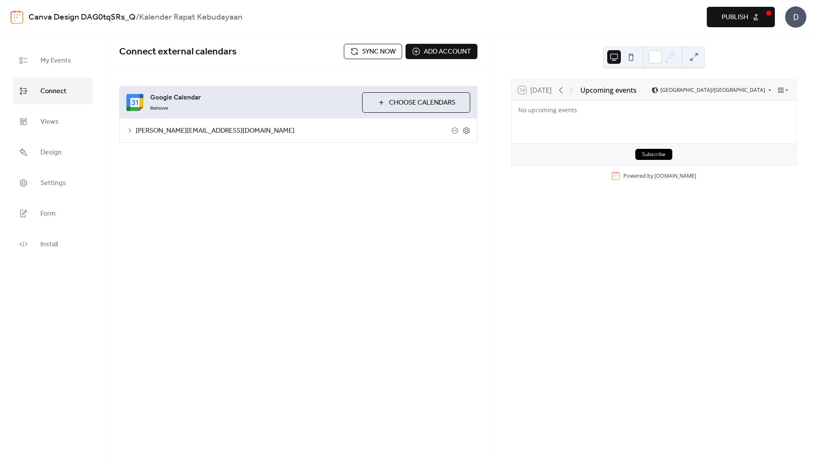
click at [398, 106] on span "Choose Calendars" at bounding box center [422, 103] width 66 height 10
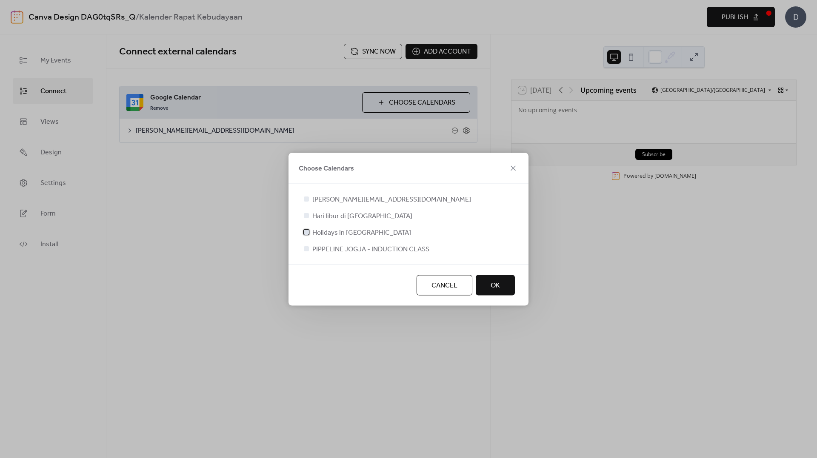
click at [305, 231] on div at bounding box center [306, 231] width 5 height 5
click at [508, 289] on button "OK" at bounding box center [495, 285] width 39 height 20
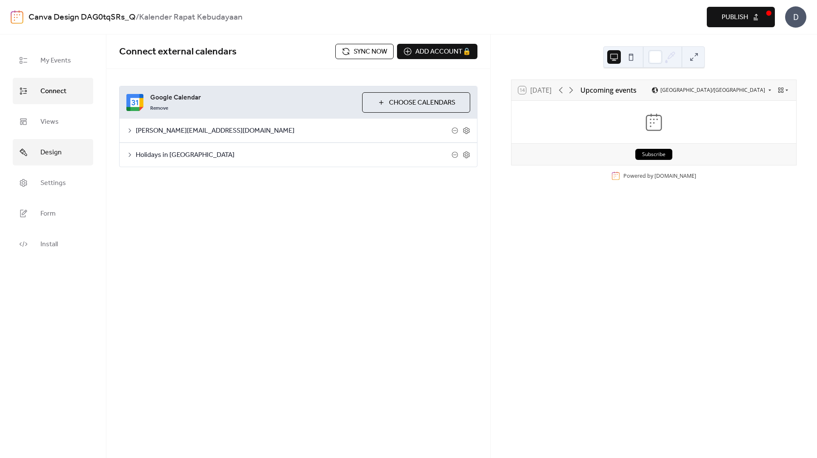
click at [63, 157] on link "Design" at bounding box center [53, 152] width 80 height 26
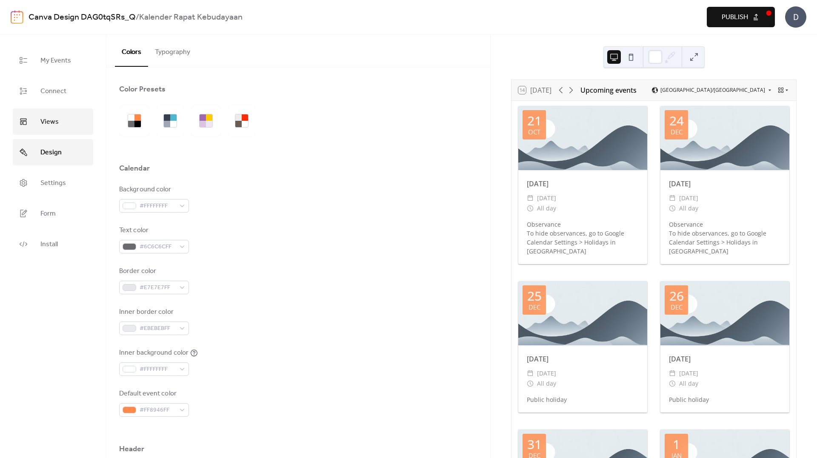
click at [74, 123] on link "Views" at bounding box center [53, 122] width 80 height 26
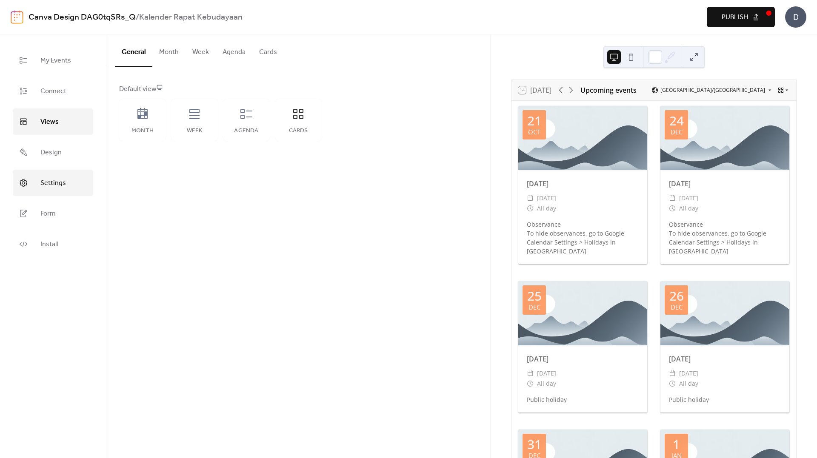
click at [61, 188] on span "Settings" at bounding box center [53, 184] width 26 height 14
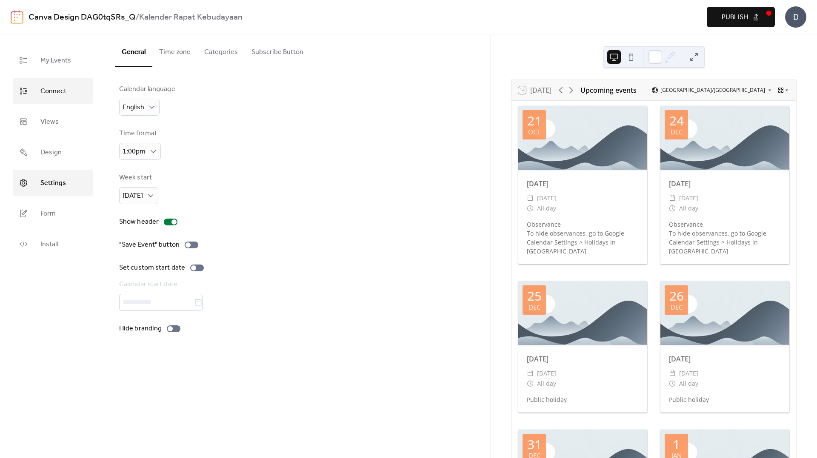
click at [51, 89] on span "Connect" at bounding box center [53, 92] width 26 height 14
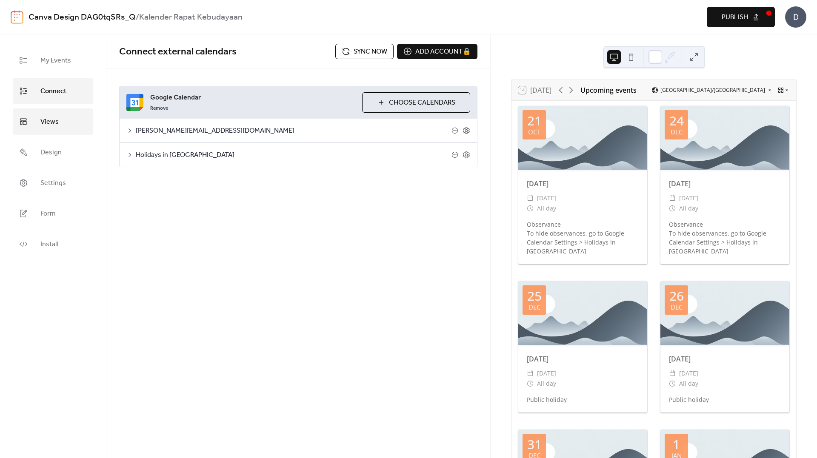
click at [57, 114] on link "Views" at bounding box center [53, 122] width 80 height 26
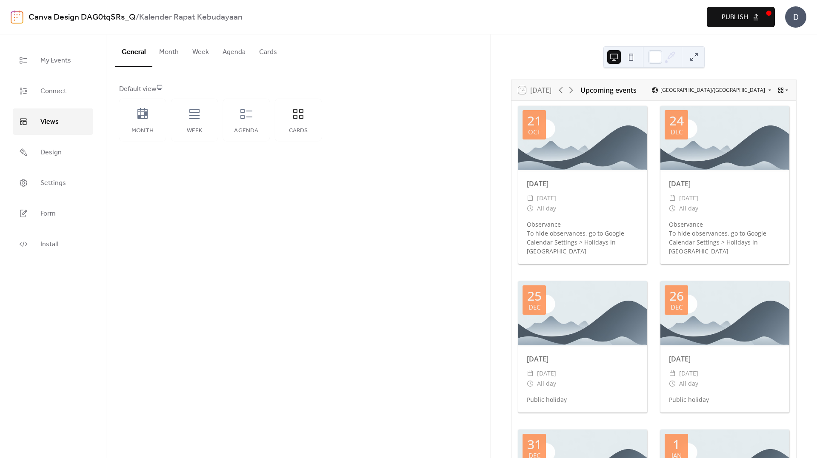
click at [243, 48] on button "Agenda" at bounding box center [234, 50] width 37 height 32
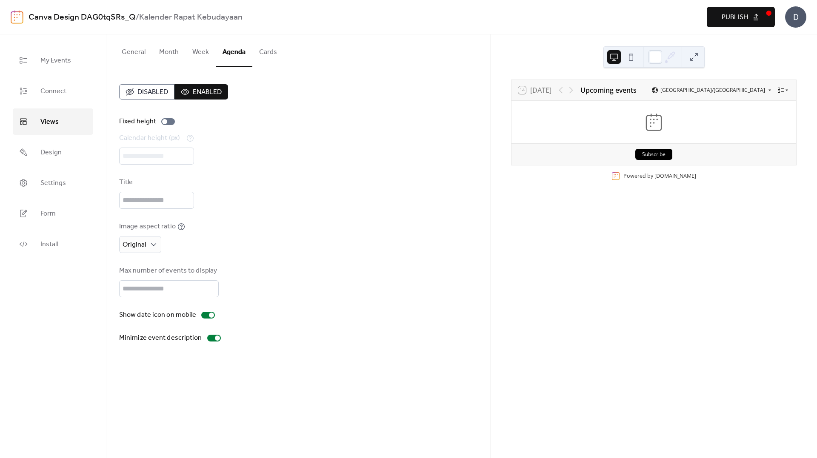
click at [261, 49] on button "Cards" at bounding box center [268, 50] width 32 height 32
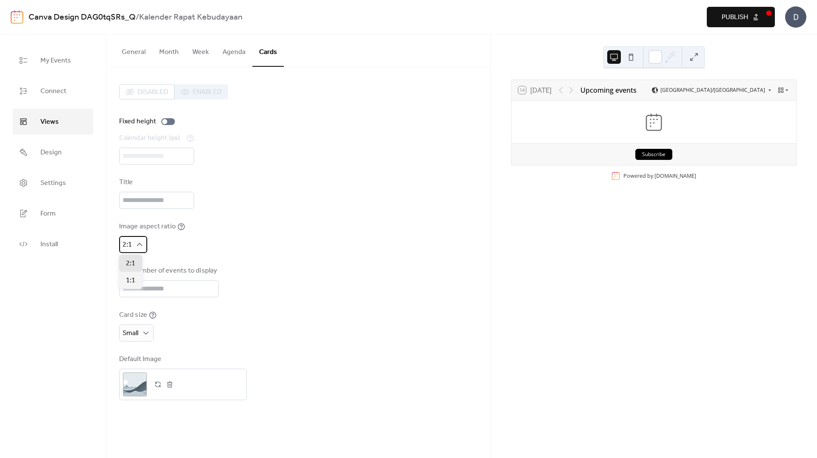
click at [145, 244] on div "2:1" at bounding box center [133, 244] width 28 height 17
click at [134, 283] on span "1:1" at bounding box center [130, 281] width 9 height 10
drag, startPoint x: 191, startPoint y: 281, endPoint x: 82, endPoint y: 283, distance: 108.6
click at [82, 283] on div "My Events Connect Views Design Settings Form Install Views General Month Week A…" at bounding box center [408, 246] width 817 height 424
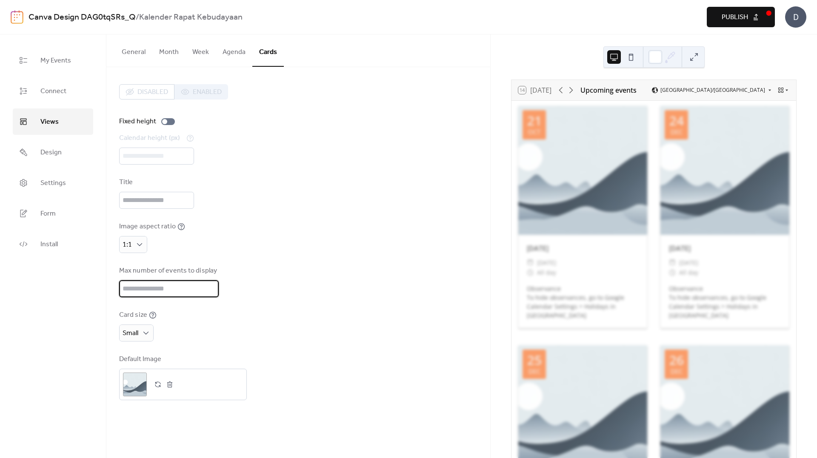
type input "*"
click at [255, 327] on div "Card size Small" at bounding box center [298, 326] width 358 height 32
click at [133, 385] on div ";" at bounding box center [135, 385] width 24 height 24
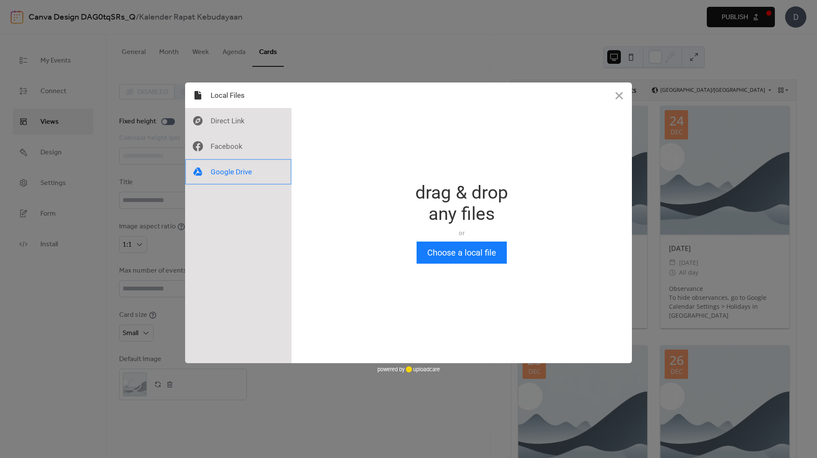
click at [236, 175] on div at bounding box center [238, 172] width 106 height 26
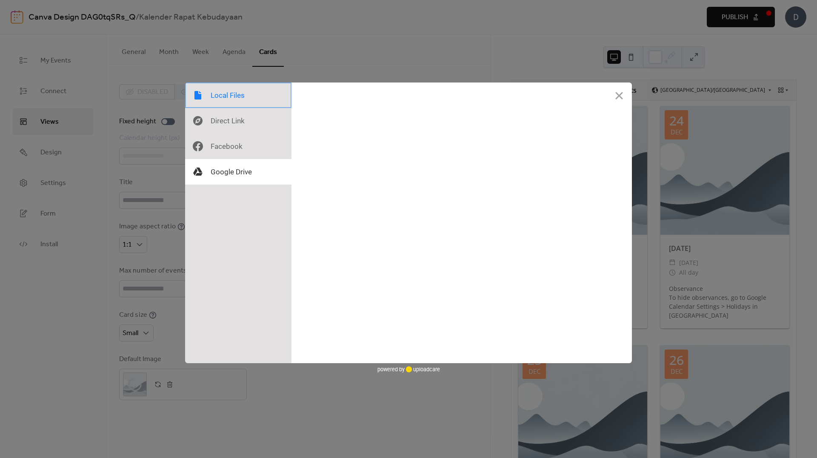
drag, startPoint x: 236, startPoint y: 99, endPoint x: 243, endPoint y: 105, distance: 9.1
click at [236, 98] on div at bounding box center [238, 96] width 106 height 26
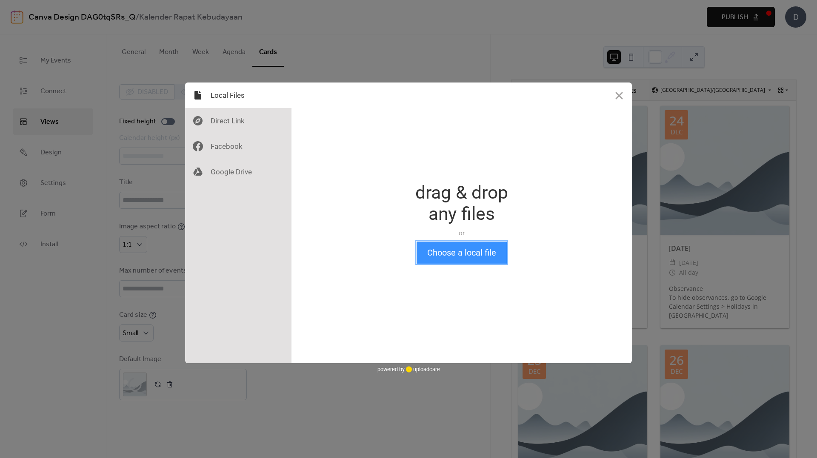
click at [436, 252] on button "Choose a local file" at bounding box center [462, 253] width 90 height 22
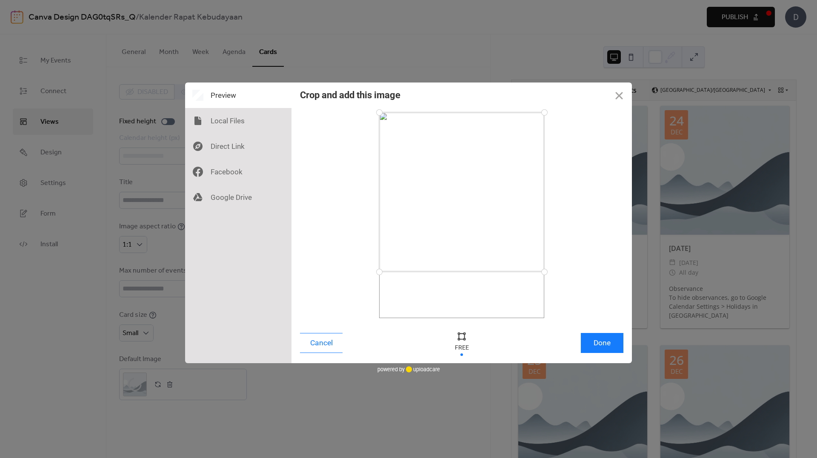
drag, startPoint x: 548, startPoint y: 319, endPoint x: 554, endPoint y: 272, distance: 47.6
click at [554, 272] on div at bounding box center [462, 215] width 324 height 206
click at [604, 345] on button "Done" at bounding box center [602, 343] width 43 height 20
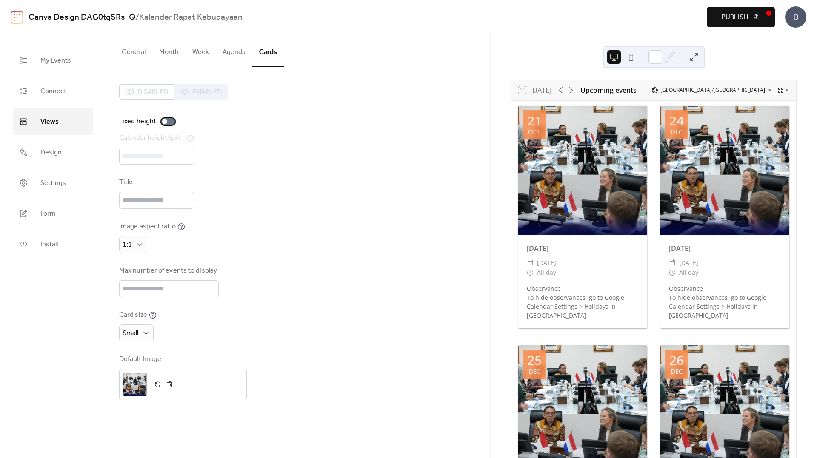
click at [169, 122] on div at bounding box center [168, 121] width 14 height 7
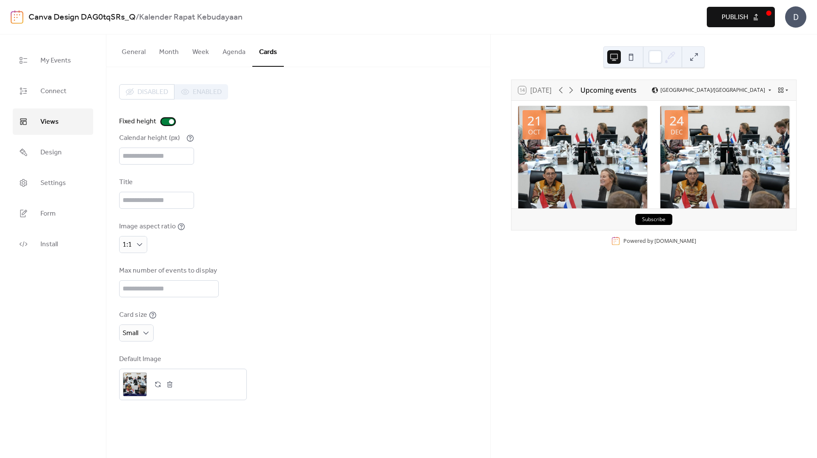
click at [169, 122] on div at bounding box center [171, 121] width 5 height 5
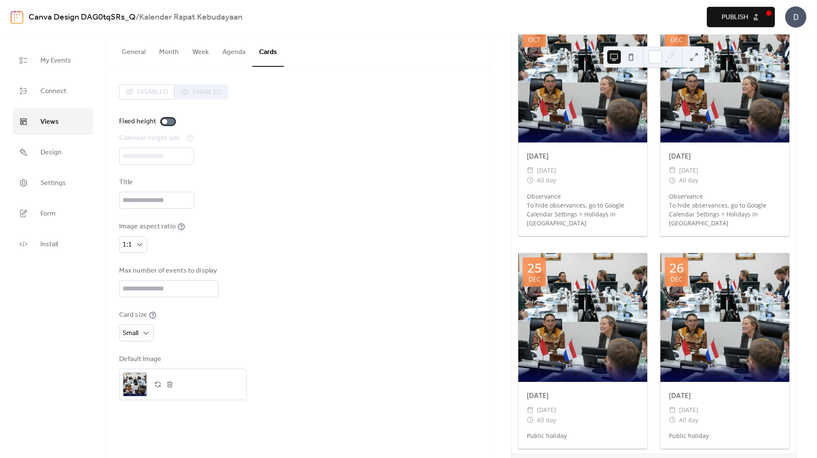
scroll to position [141, 0]
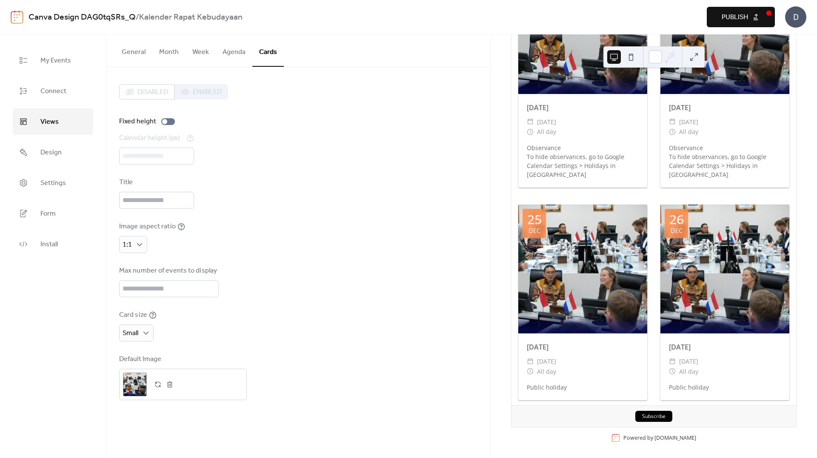
click at [253, 174] on div "Disabled Enabled Fixed height Calendar height (px) *** Title Image aspect ratio…" at bounding box center [298, 242] width 358 height 316
click at [61, 154] on span "Design" at bounding box center [50, 153] width 21 height 14
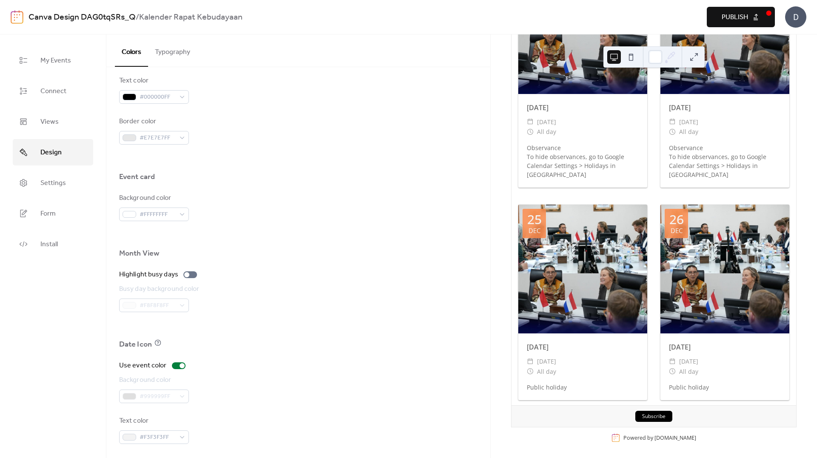
scroll to position [434, 0]
click at [193, 273] on div at bounding box center [190, 272] width 14 height 7
click at [193, 273] on div at bounding box center [193, 271] width 5 height 5
click at [63, 180] on span "Settings" at bounding box center [53, 184] width 26 height 14
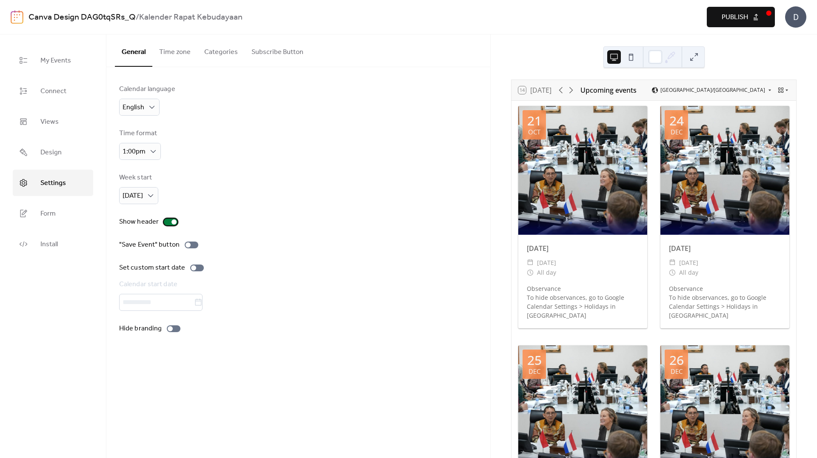
click at [167, 220] on div at bounding box center [171, 222] width 14 height 7
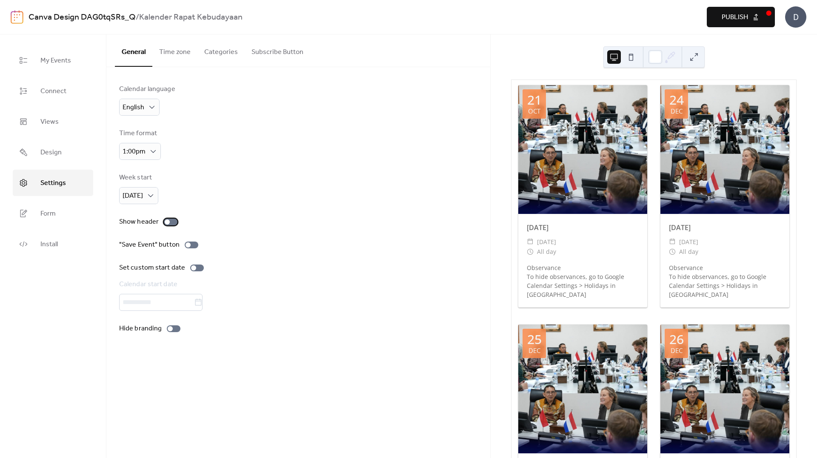
click at [170, 221] on div at bounding box center [171, 222] width 14 height 7
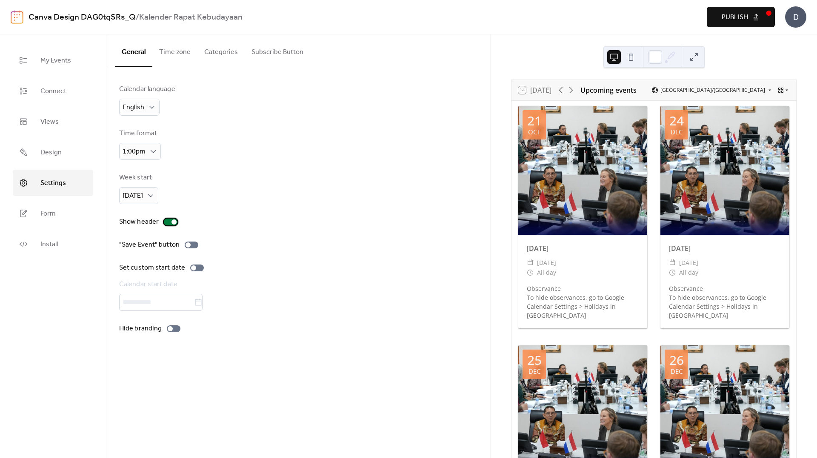
click at [170, 221] on div at bounding box center [171, 222] width 14 height 7
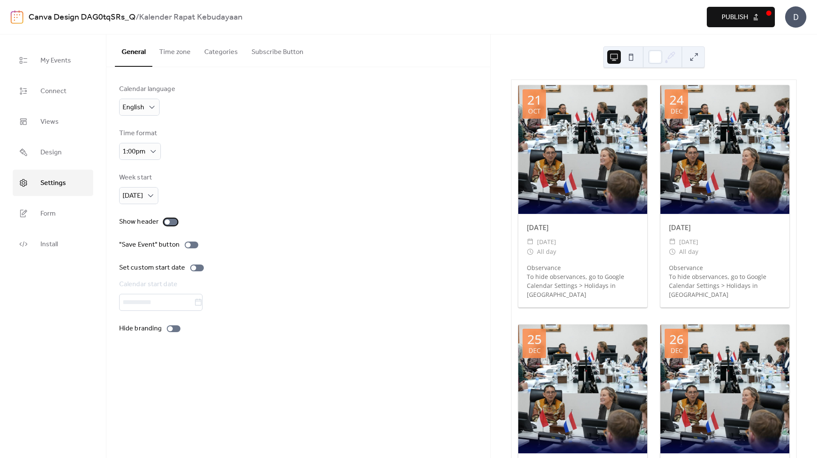
click at [170, 221] on div at bounding box center [171, 222] width 14 height 7
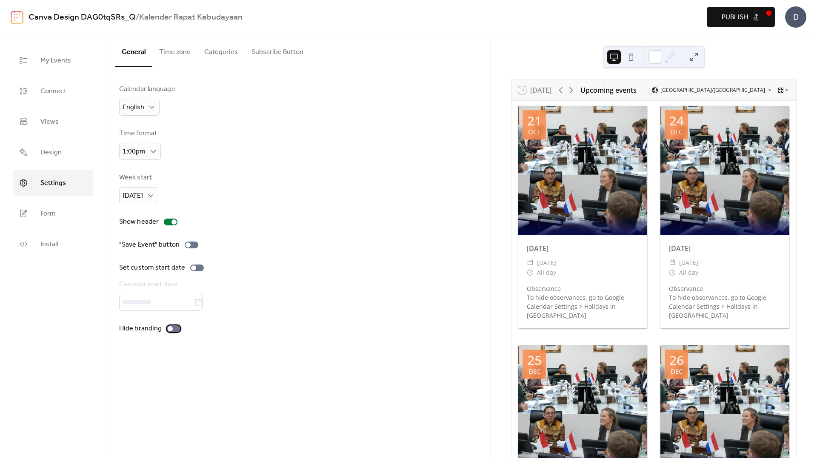
click at [176, 327] on div at bounding box center [174, 329] width 14 height 7
click at [727, 16] on span "Publish" at bounding box center [735, 17] width 26 height 10
click at [391, 99] on div "Calendar language English" at bounding box center [298, 100] width 358 height 32
click at [334, 200] on div "Week start Sunday" at bounding box center [298, 189] width 358 height 32
click at [58, 141] on link "Design" at bounding box center [53, 152] width 80 height 26
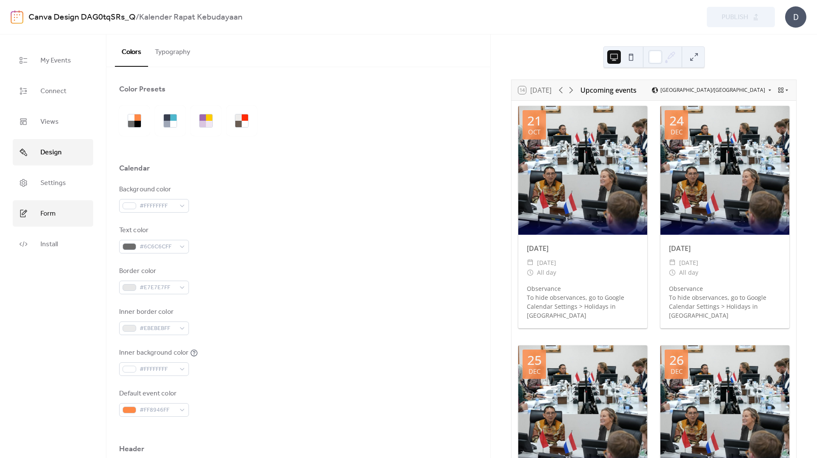
click at [59, 205] on link "Form" at bounding box center [53, 214] width 80 height 26
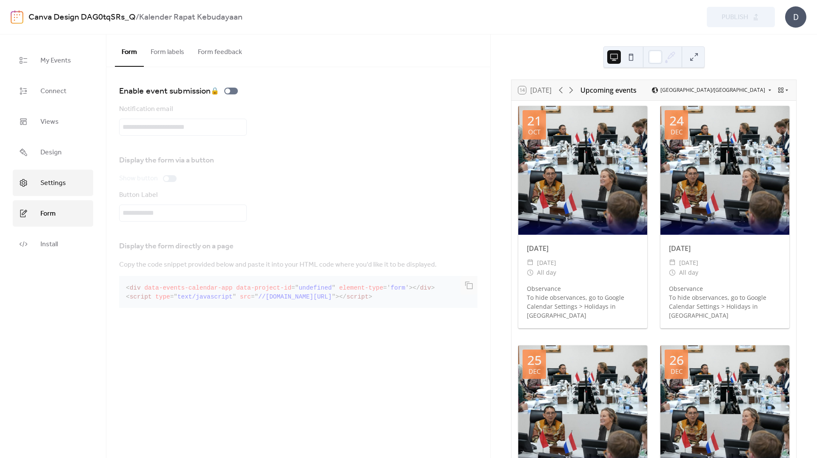
click at [62, 181] on span "Settings" at bounding box center [53, 184] width 26 height 14
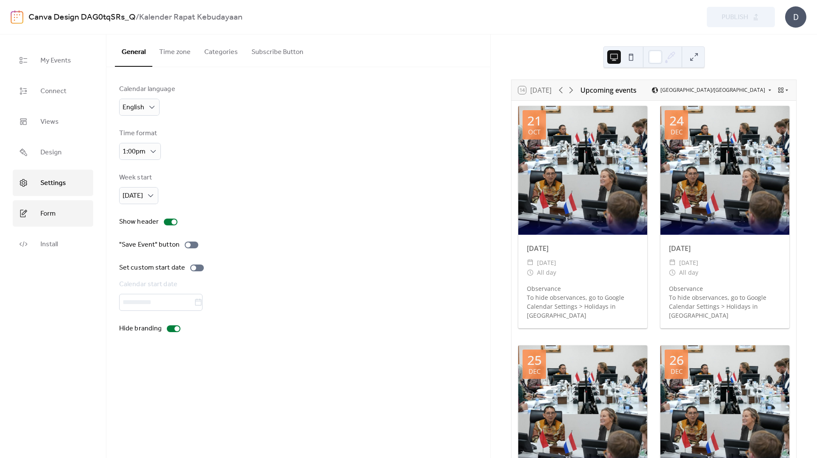
click at [63, 211] on link "Form" at bounding box center [53, 214] width 80 height 26
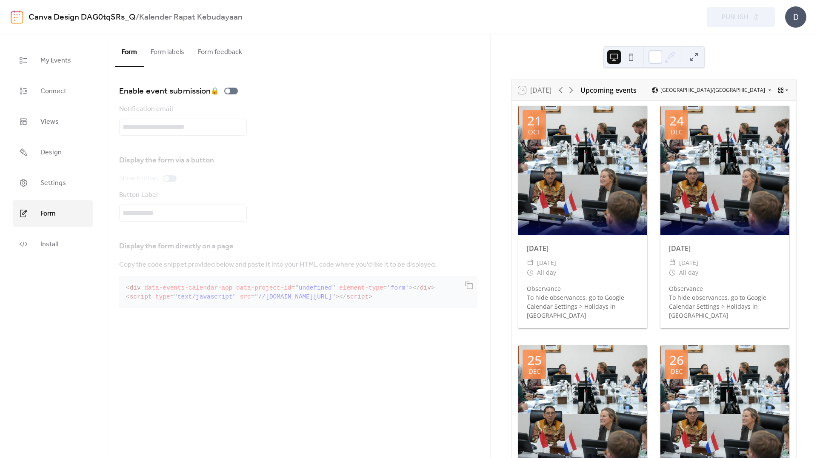
click at [63, 169] on ul "My Events Connect Views Design Settings Form Install" at bounding box center [53, 152] width 80 height 210
click at [63, 54] on span "My Events" at bounding box center [55, 61] width 31 height 14
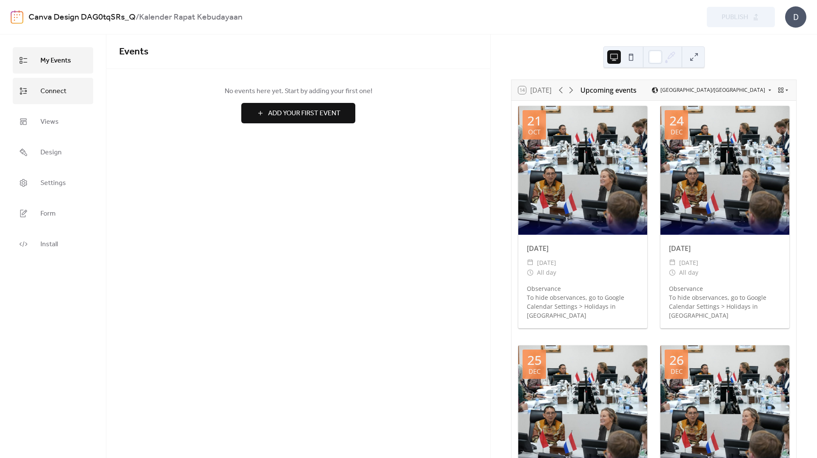
click at [54, 85] on span "Connect" at bounding box center [53, 92] width 26 height 14
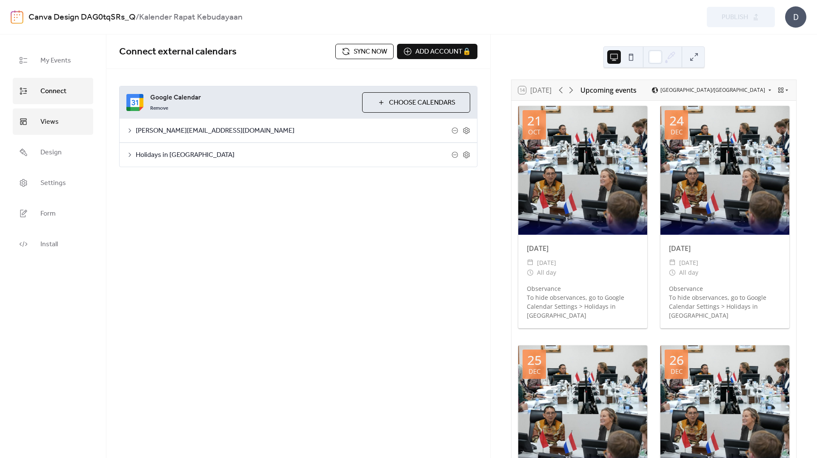
click at [55, 122] on span "Views" at bounding box center [49, 122] width 18 height 14
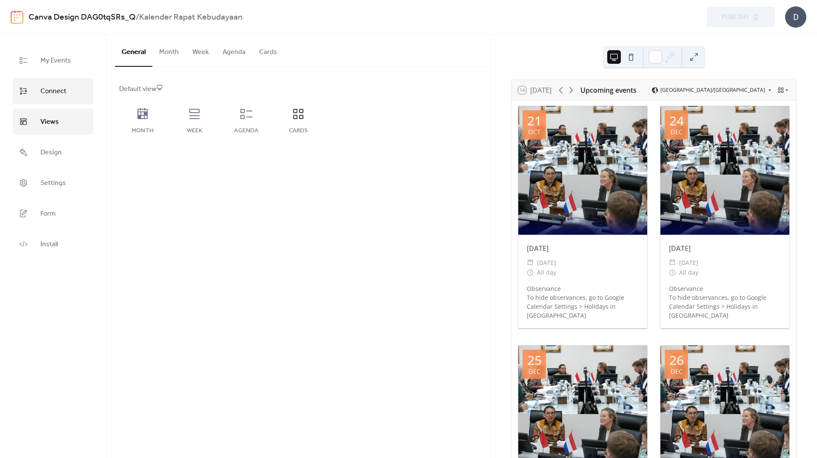
click at [60, 97] on span "Connect" at bounding box center [53, 92] width 26 height 14
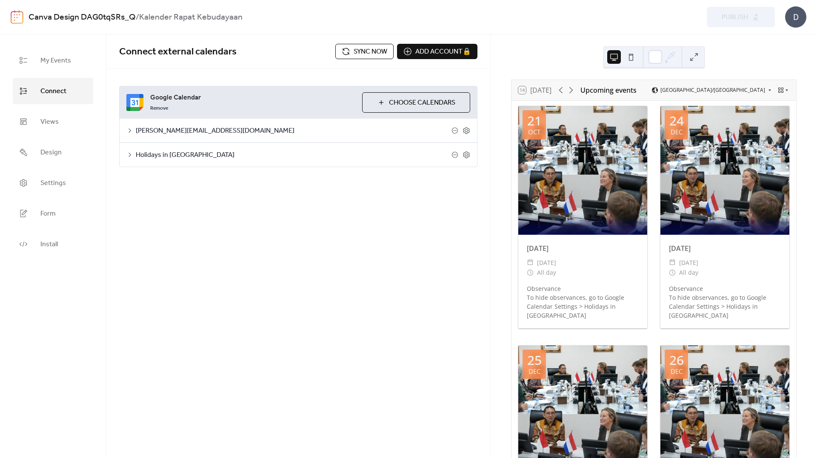
click at [366, 51] on span "Sync now" at bounding box center [371, 52] width 34 height 10
click at [45, 187] on span "Settings" at bounding box center [53, 184] width 26 height 14
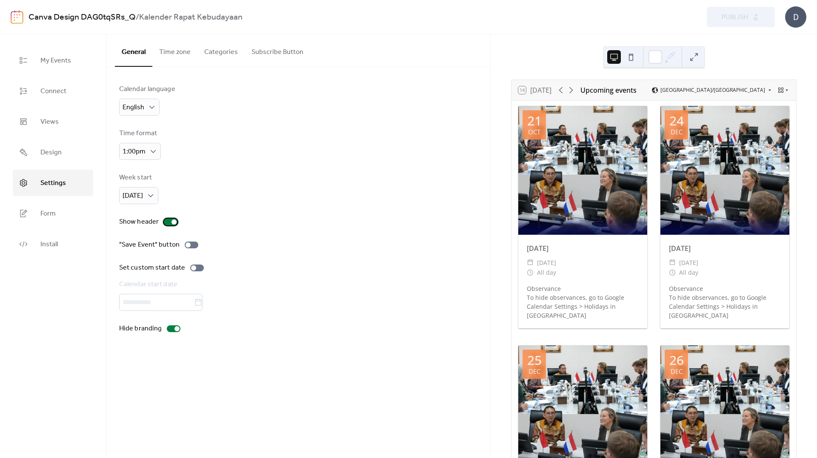
click at [173, 223] on div at bounding box center [174, 222] width 5 height 5
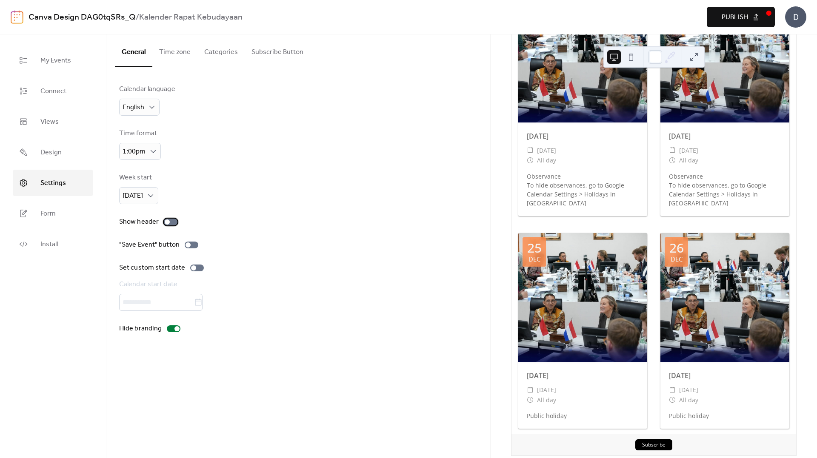
scroll to position [101, 0]
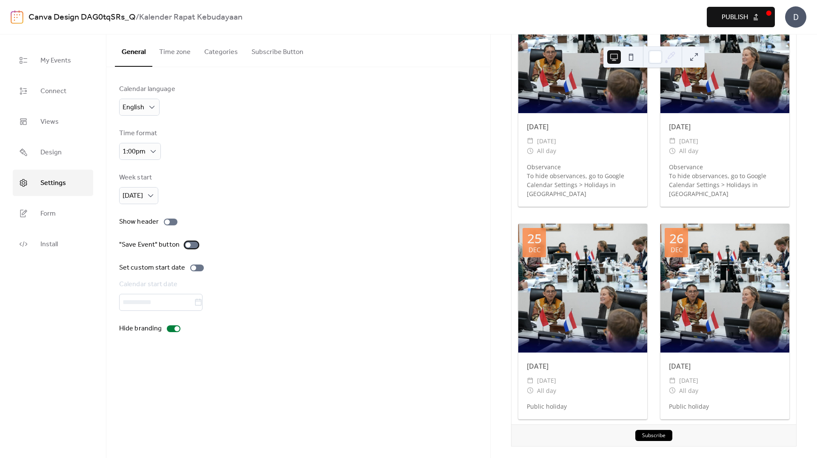
click at [188, 248] on div at bounding box center [192, 245] width 14 height 7
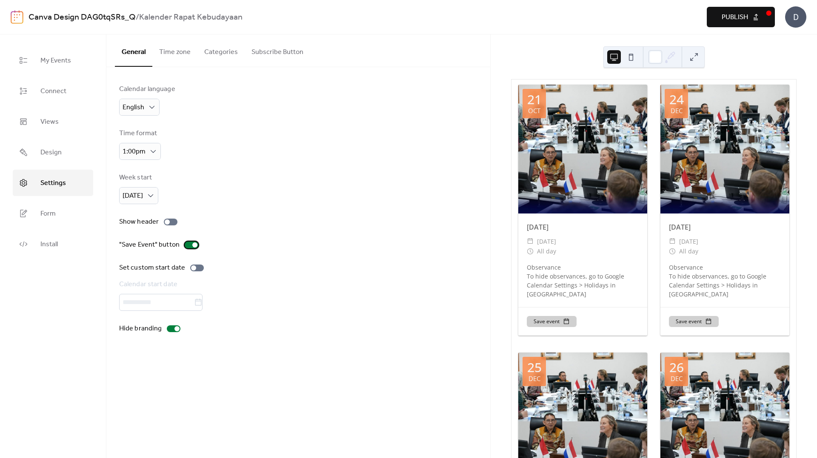
scroll to position [0, 0]
click at [62, 147] on link "Design" at bounding box center [53, 152] width 80 height 26
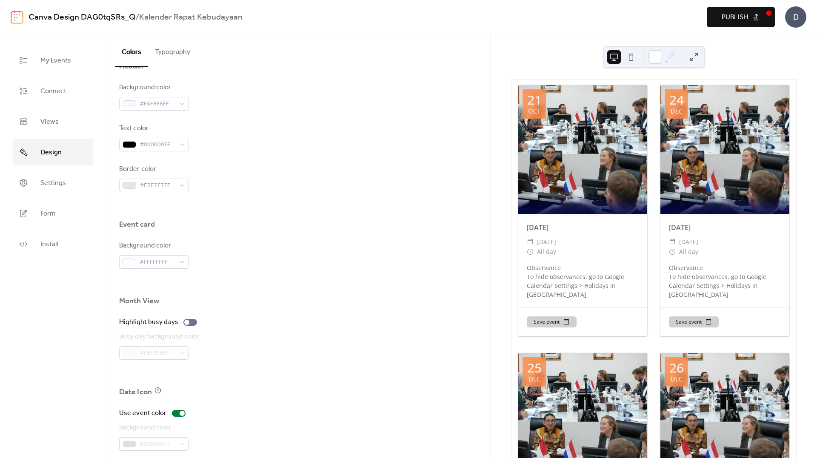
scroll to position [434, 0]
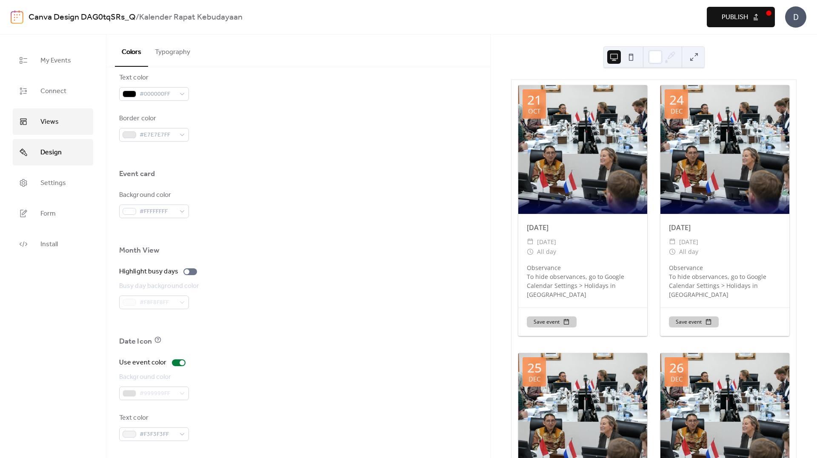
click at [58, 117] on span "Views" at bounding box center [49, 122] width 18 height 14
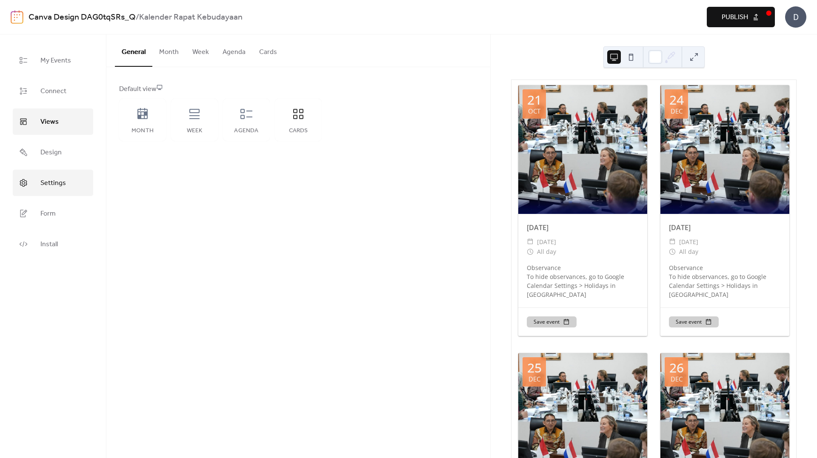
click at [69, 181] on link "Settings" at bounding box center [53, 183] width 80 height 26
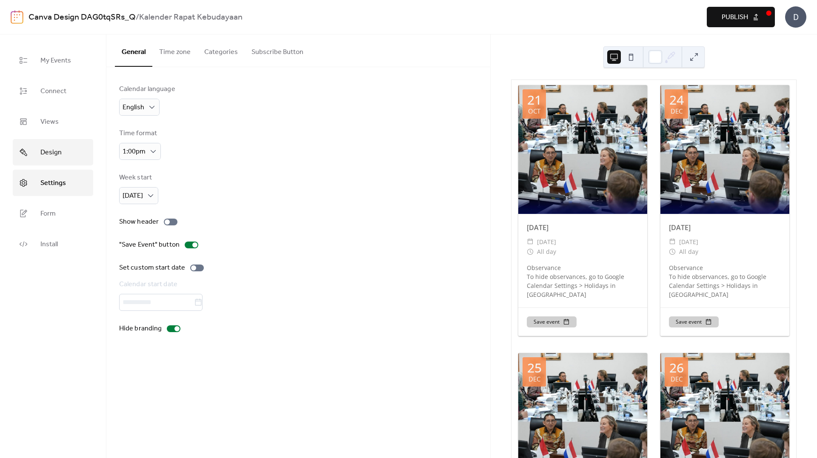
click at [60, 155] on span "Design" at bounding box center [50, 153] width 21 height 14
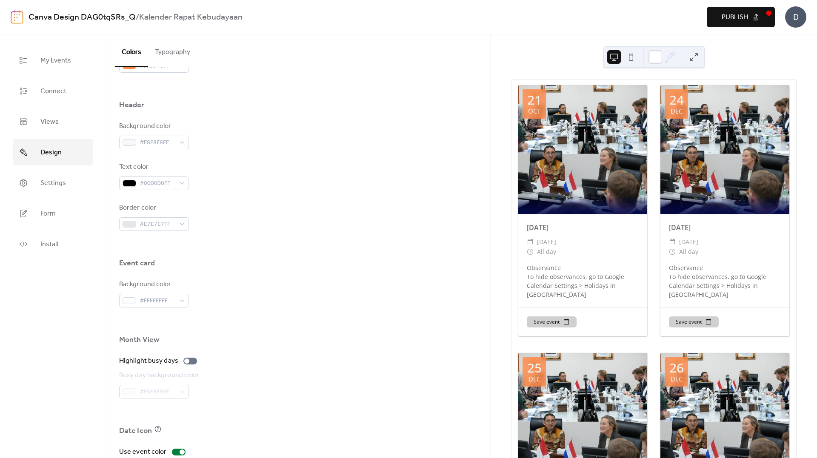
scroll to position [434, 0]
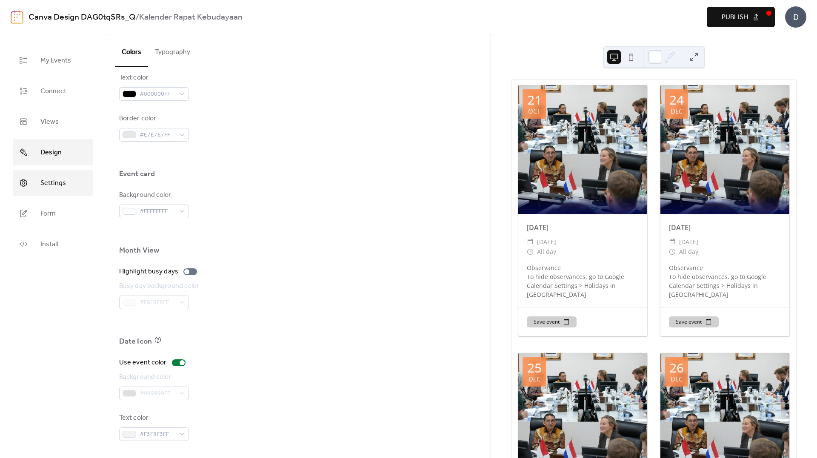
click at [53, 178] on span "Settings" at bounding box center [53, 184] width 26 height 14
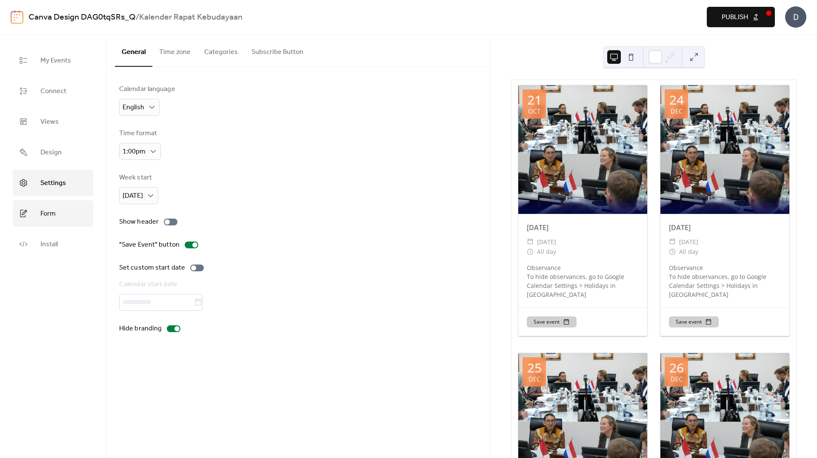
click at [76, 219] on link "Form" at bounding box center [53, 214] width 80 height 26
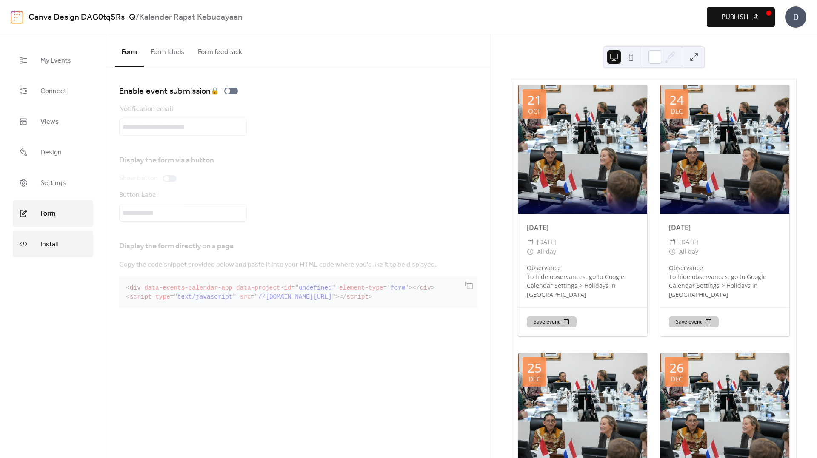
click at [72, 241] on link "Install" at bounding box center [53, 244] width 80 height 26
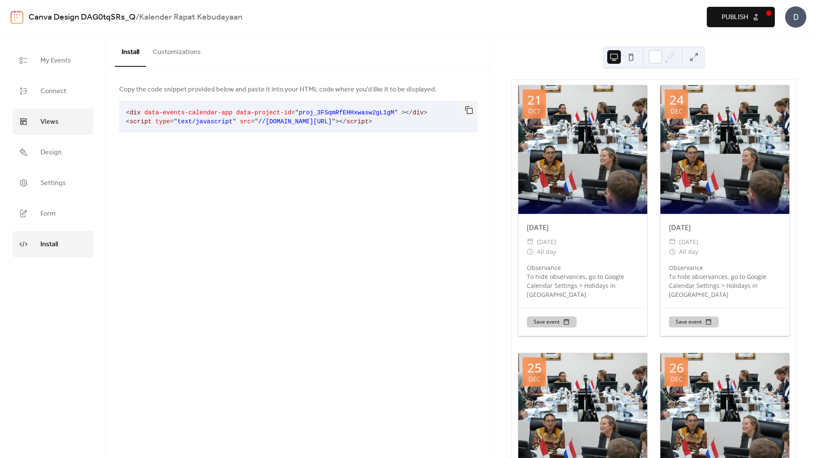
click at [65, 113] on link "Views" at bounding box center [53, 122] width 80 height 26
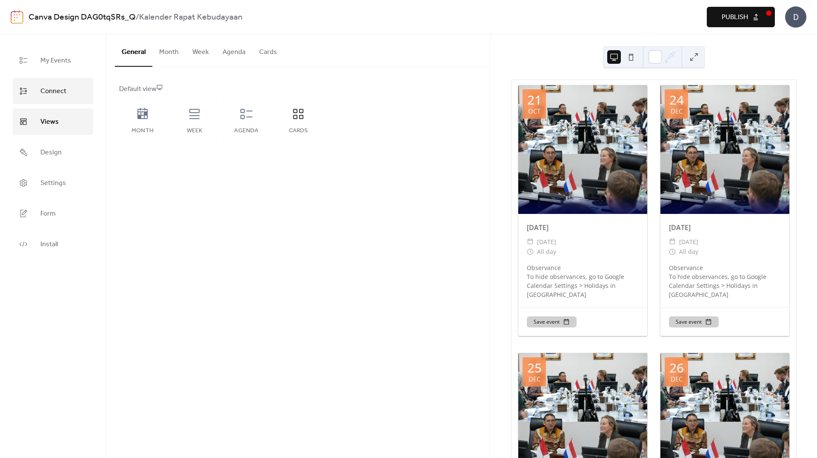
click at [61, 92] on span "Connect" at bounding box center [53, 92] width 26 height 14
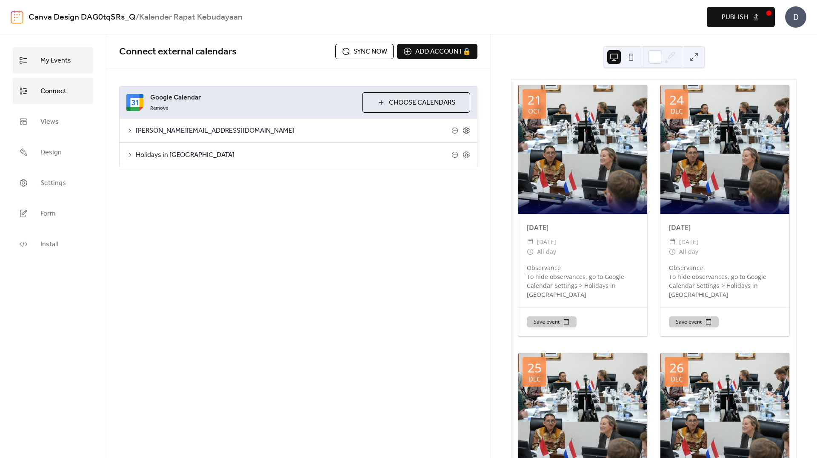
click at [57, 59] on span "My Events" at bounding box center [55, 61] width 31 height 14
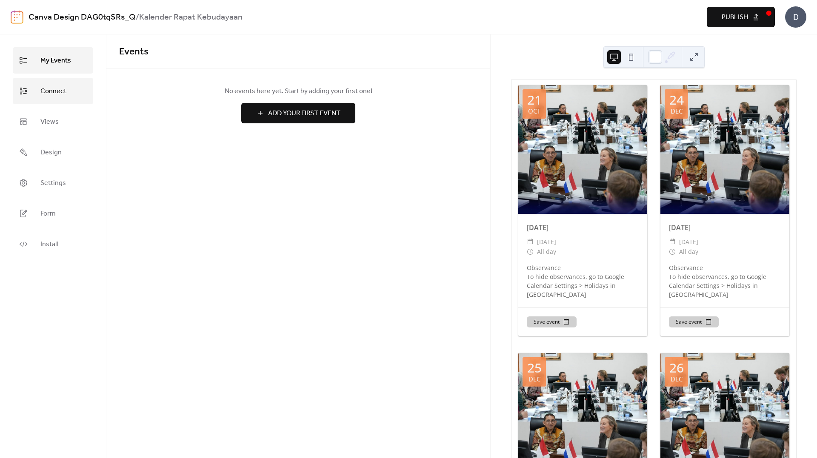
click at [60, 88] on span "Connect" at bounding box center [53, 92] width 26 height 14
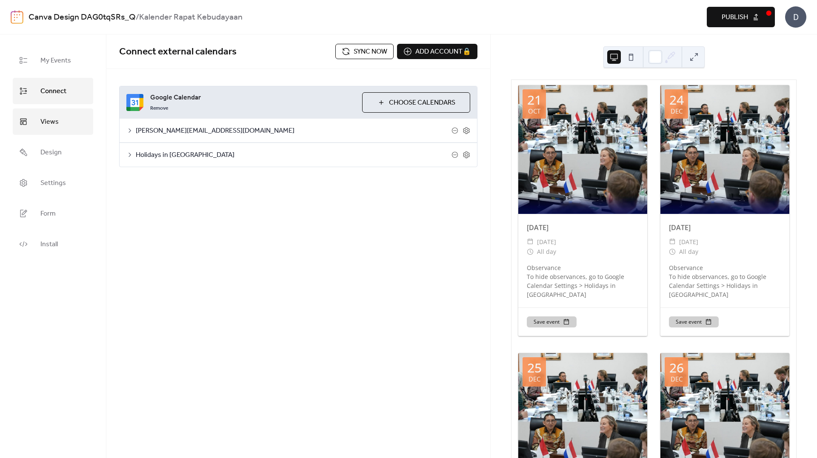
click at [32, 119] on link "Views" at bounding box center [53, 122] width 80 height 26
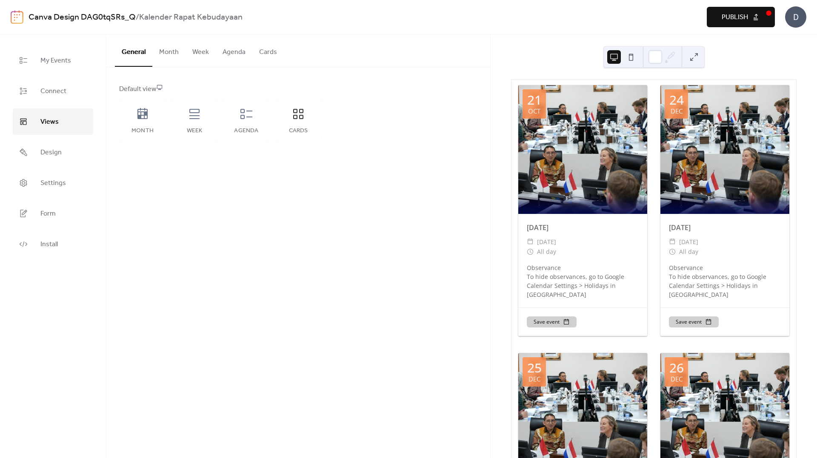
click at [228, 54] on button "Agenda" at bounding box center [234, 50] width 37 height 32
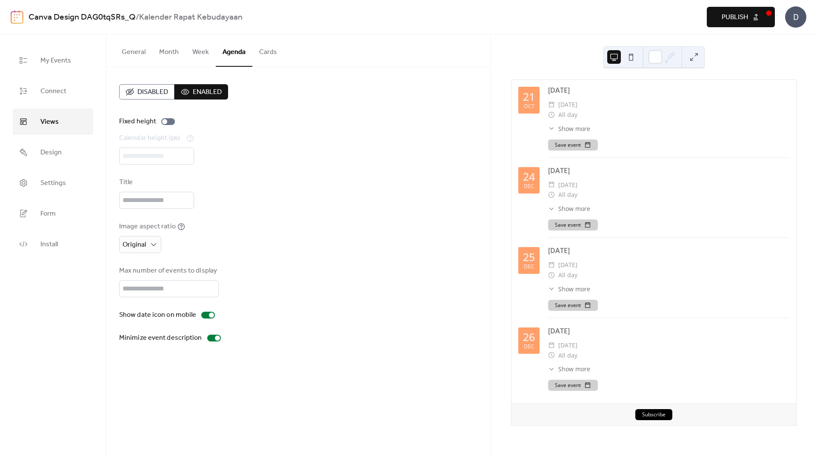
click at [262, 47] on button "Cards" at bounding box center [268, 50] width 32 height 32
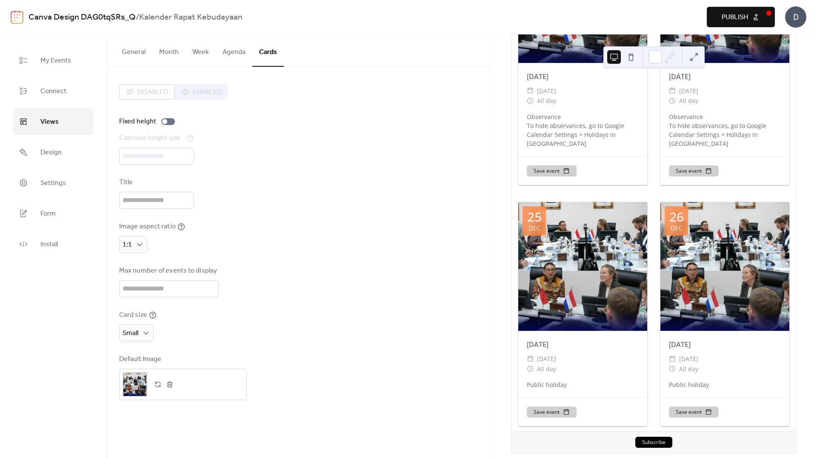
scroll to position [158, 0]
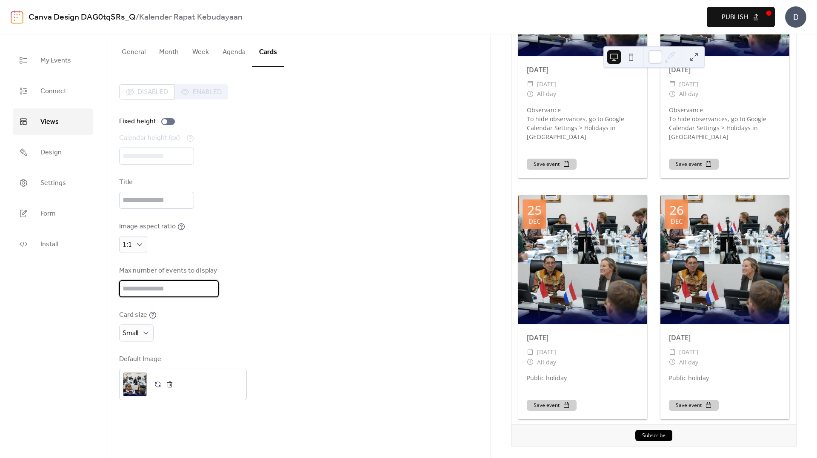
drag, startPoint x: 150, startPoint y: 284, endPoint x: 93, endPoint y: 288, distance: 57.1
click at [93, 288] on div "My Events Connect Views Design Settings Form Install Views General Month Week A…" at bounding box center [408, 246] width 817 height 424
type input "*"
click at [362, 211] on div "Disabled Enabled Fixed height Calendar height (px) *** Title Image aspect ratio…" at bounding box center [298, 242] width 358 height 316
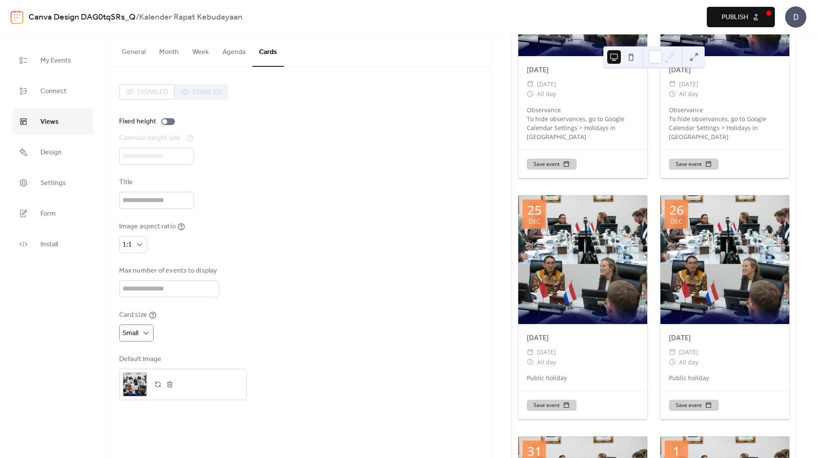
click at [378, 146] on div "Calendar height (px) ***" at bounding box center [298, 149] width 358 height 32
click at [732, 12] on span "Publish" at bounding box center [735, 17] width 26 height 10
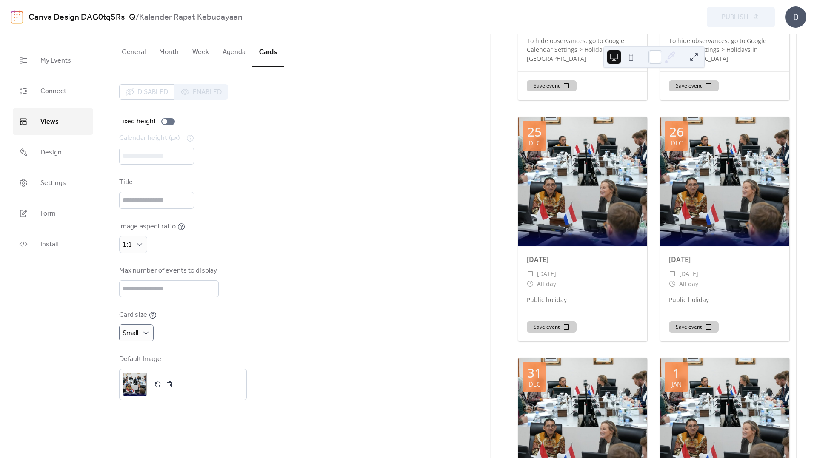
scroll to position [115, 0]
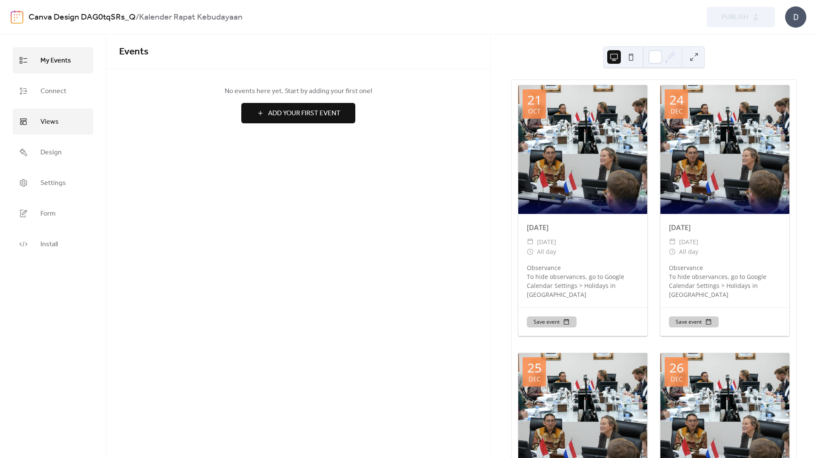
click at [58, 128] on link "Views" at bounding box center [53, 122] width 80 height 26
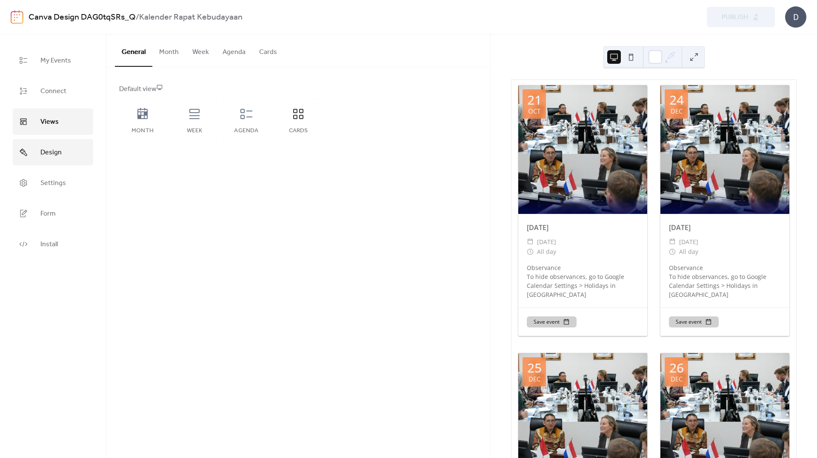
click at [60, 152] on span "Design" at bounding box center [50, 153] width 21 height 14
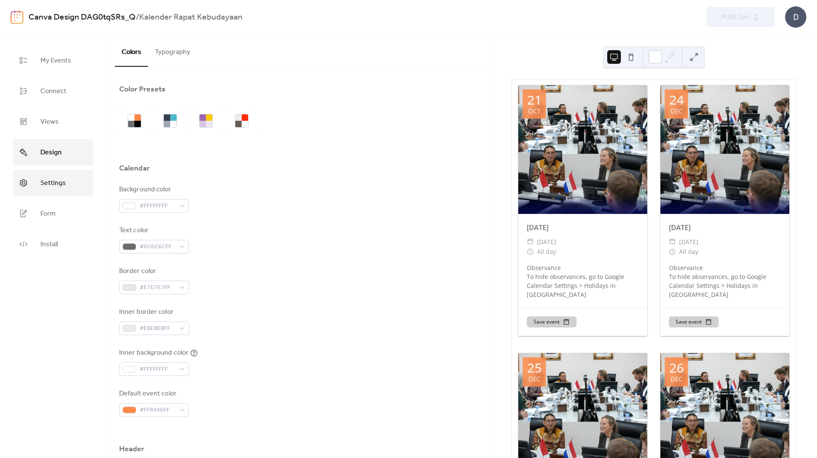
click at [60, 172] on link "Settings" at bounding box center [53, 183] width 80 height 26
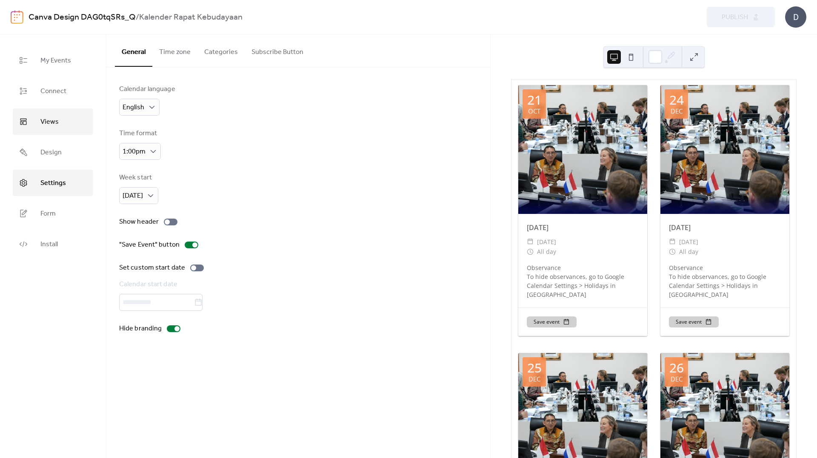
click at [59, 115] on link "Views" at bounding box center [53, 122] width 80 height 26
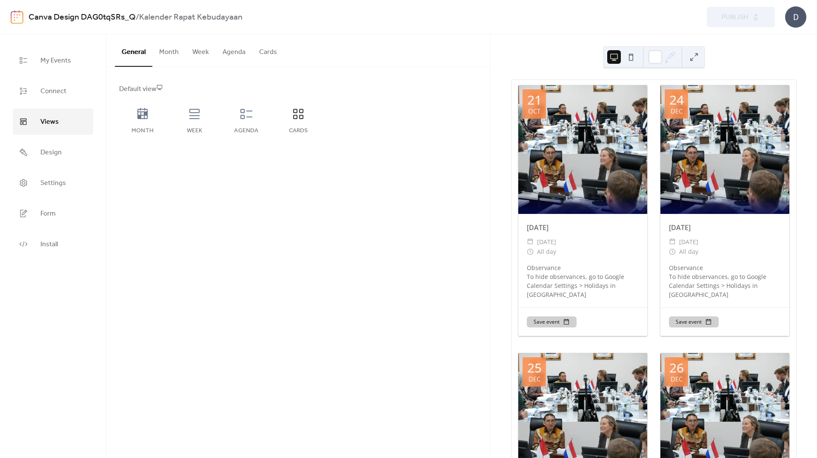
click at [229, 53] on button "Agenda" at bounding box center [234, 50] width 37 height 32
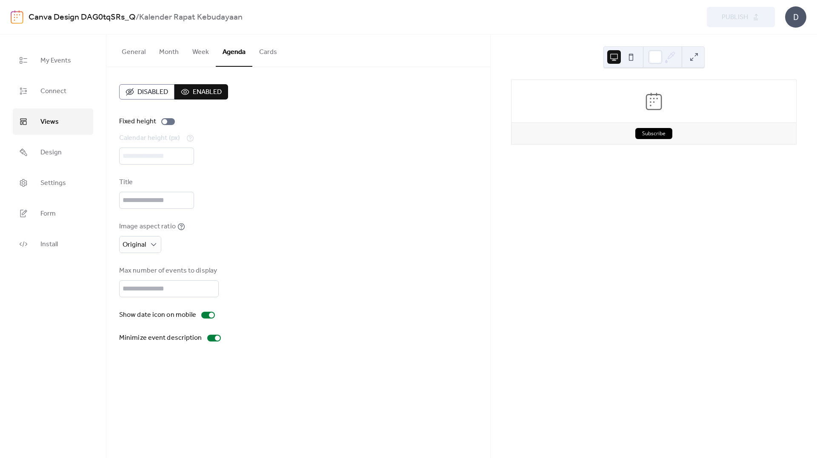
click at [266, 54] on button "Cards" at bounding box center [268, 50] width 32 height 32
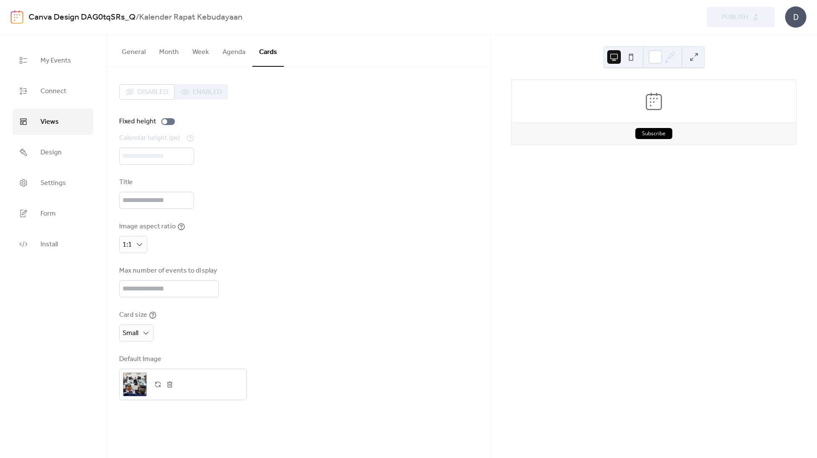
click at [239, 54] on button "Agenda" at bounding box center [234, 50] width 37 height 32
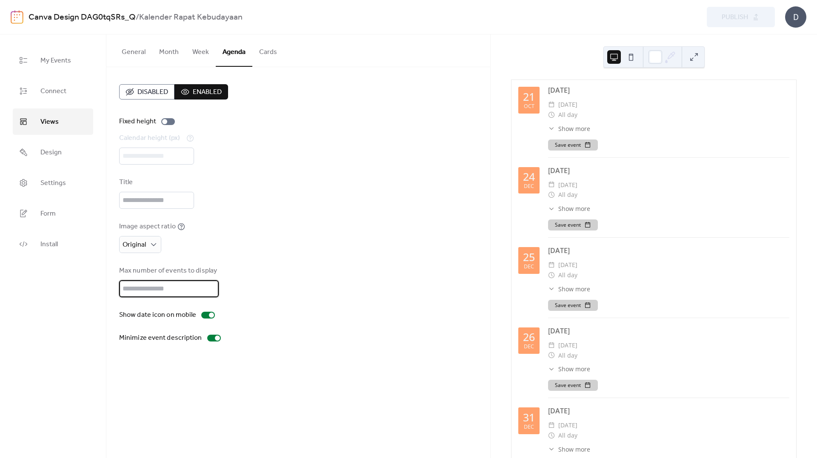
drag, startPoint x: 147, startPoint y: 289, endPoint x: 94, endPoint y: 278, distance: 54.5
click at [94, 278] on div "My Events Connect Views Design Settings Form Install Views General Month Week A…" at bounding box center [408, 246] width 817 height 424
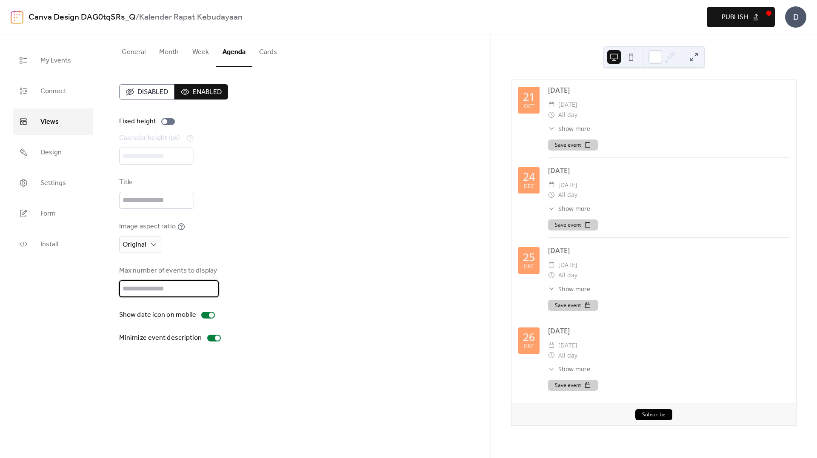
drag, startPoint x: 164, startPoint y: 290, endPoint x: 99, endPoint y: 287, distance: 65.2
click at [100, 287] on div "My Events Connect Views Design Settings Form Install Views General Month Week A…" at bounding box center [408, 246] width 817 height 424
click at [291, 279] on div "Max number of events to display *" at bounding box center [298, 282] width 358 height 32
drag, startPoint x: 145, startPoint y: 289, endPoint x: 52, endPoint y: 289, distance: 92.8
click at [52, 289] on div "My Events Connect Views Design Settings Form Install Views General Month Week A…" at bounding box center [408, 246] width 817 height 424
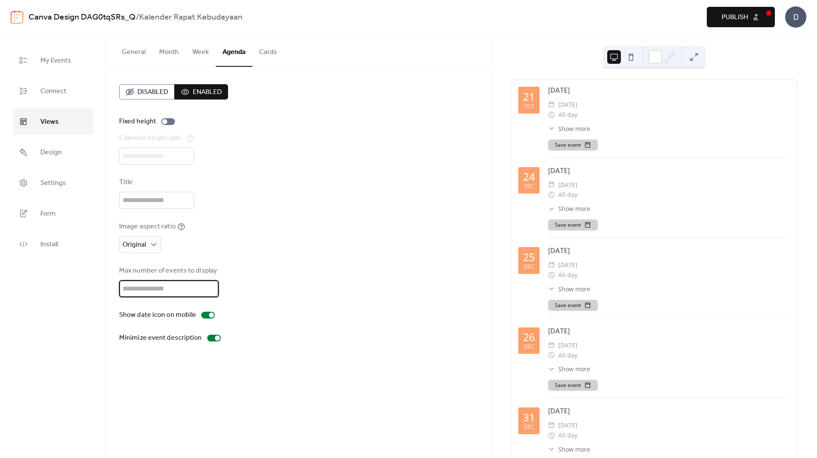
type input "*"
click at [279, 250] on div "Image aspect ratio Original" at bounding box center [298, 238] width 358 height 32
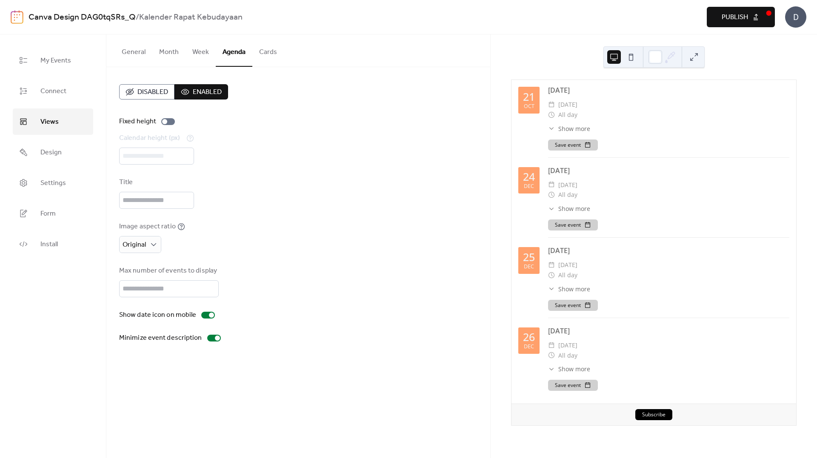
click at [730, 16] on span "Publish" at bounding box center [735, 17] width 26 height 10
click at [72, 146] on link "Design" at bounding box center [53, 152] width 80 height 26
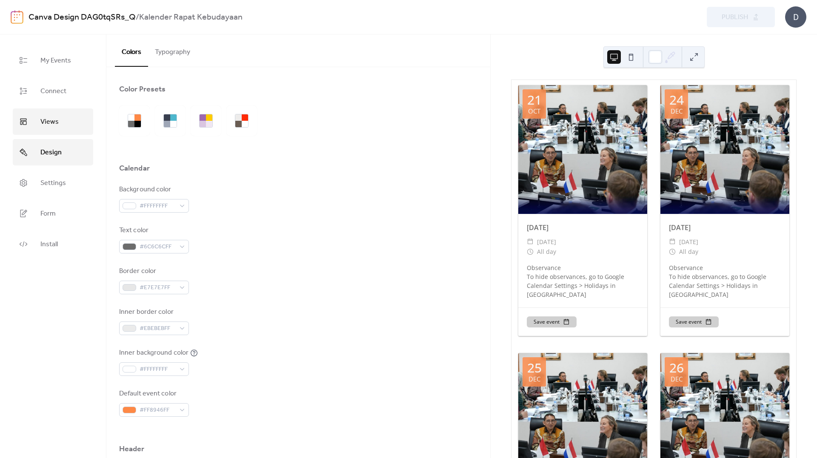
click at [44, 132] on link "Views" at bounding box center [53, 122] width 80 height 26
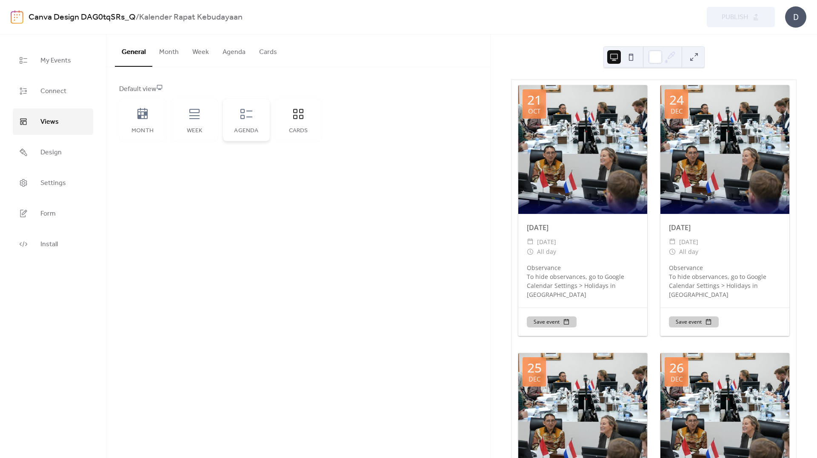
click at [246, 119] on icon at bounding box center [247, 114] width 14 height 14
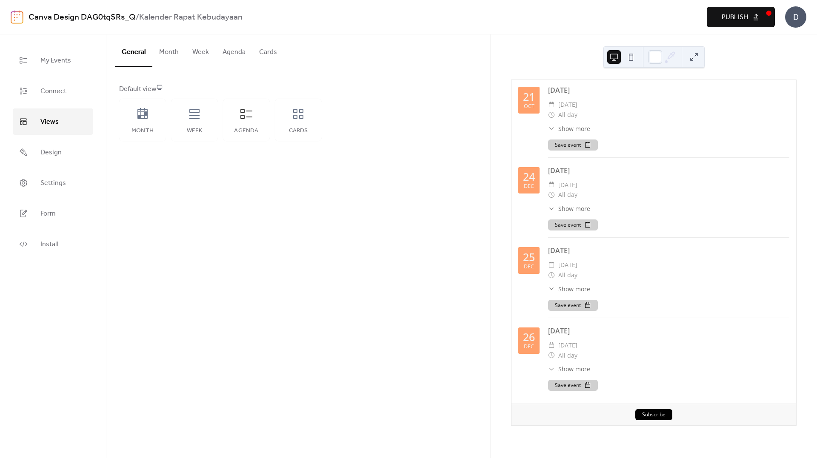
click at [719, 20] on button "Publish" at bounding box center [741, 17] width 68 height 20
